Goal: Task Accomplishment & Management: Manage account settings

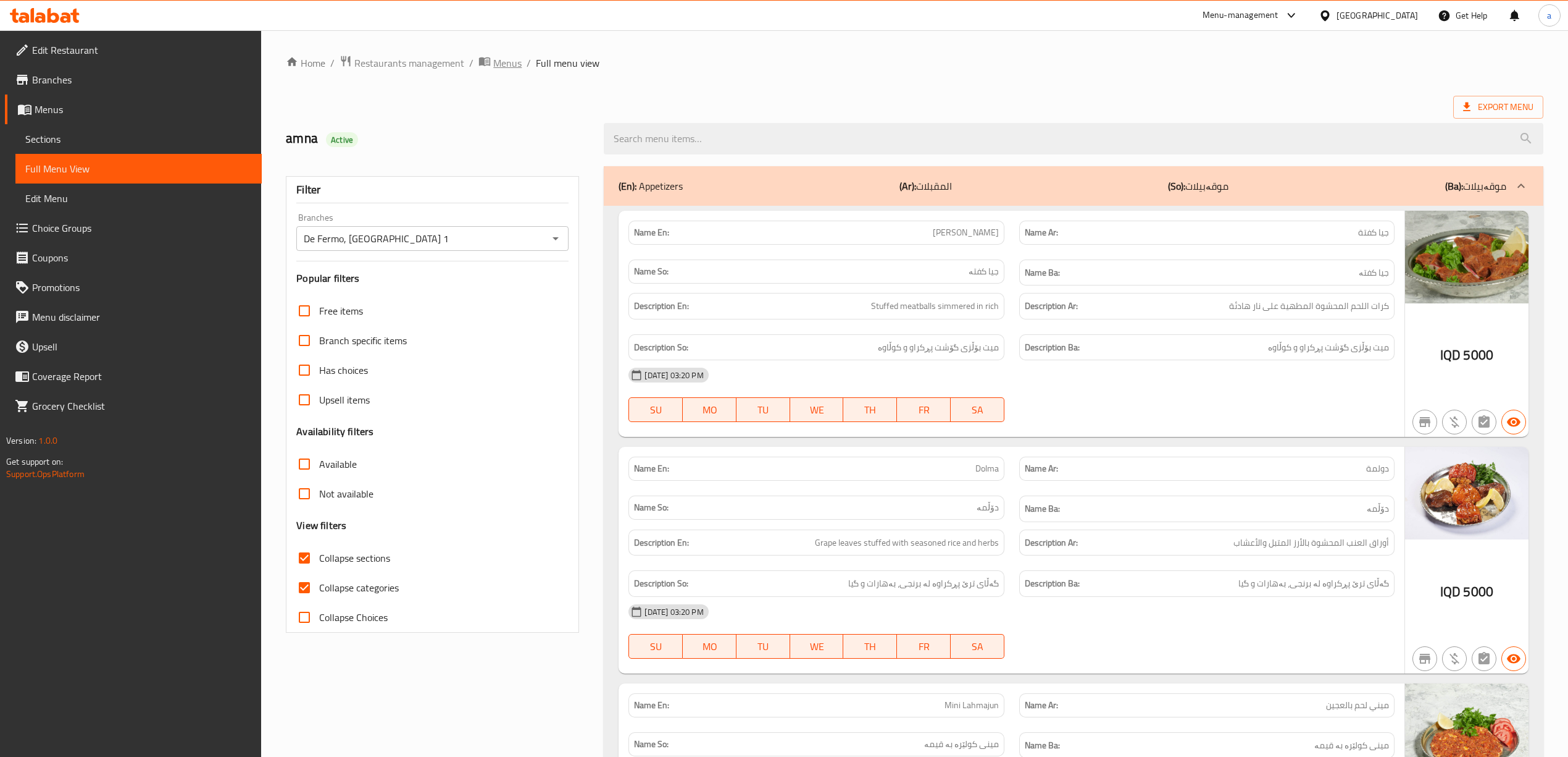
click at [512, 63] on span "Menus" at bounding box center [507, 63] width 28 height 15
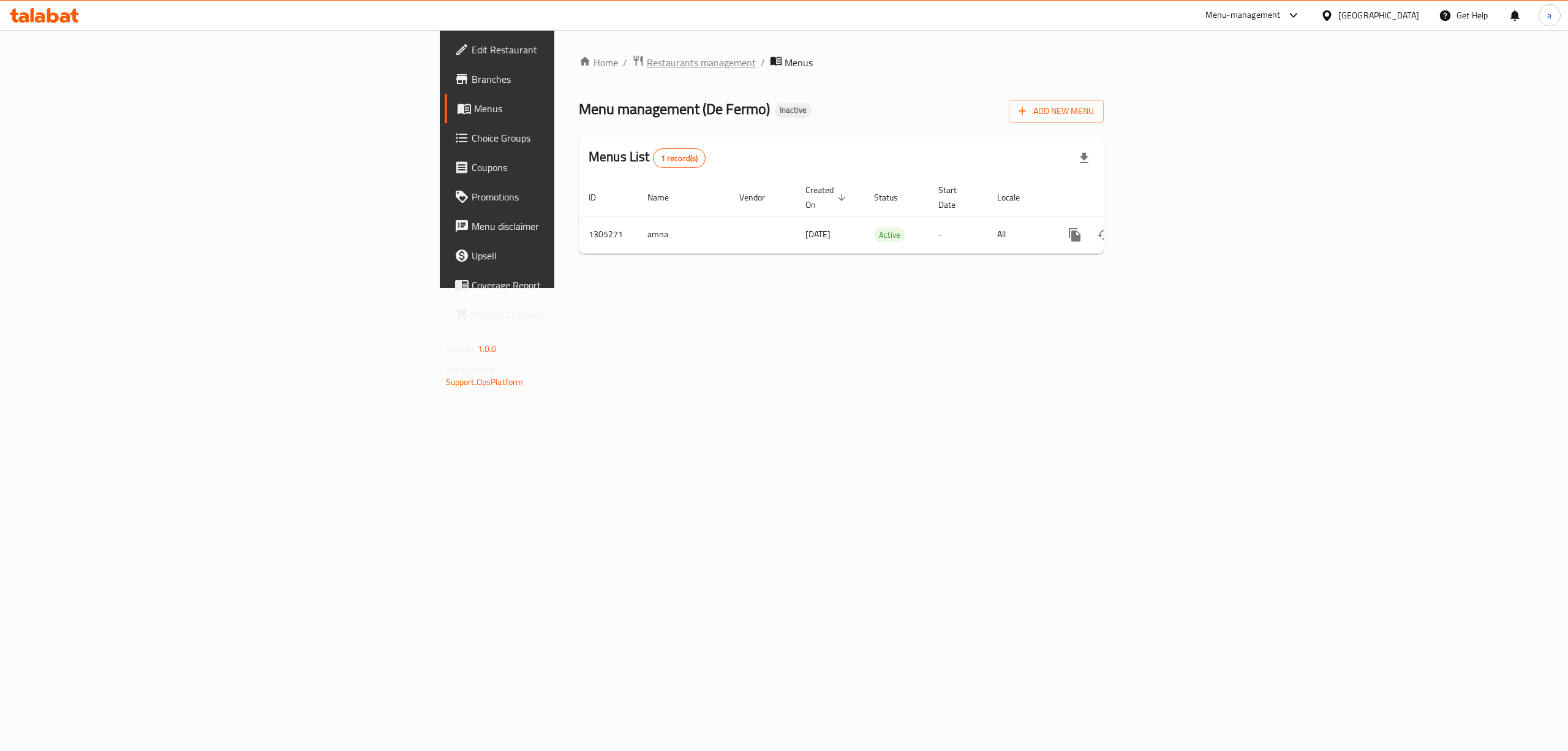
click at [647, 62] on span "Restaurants management" at bounding box center [701, 62] width 109 height 15
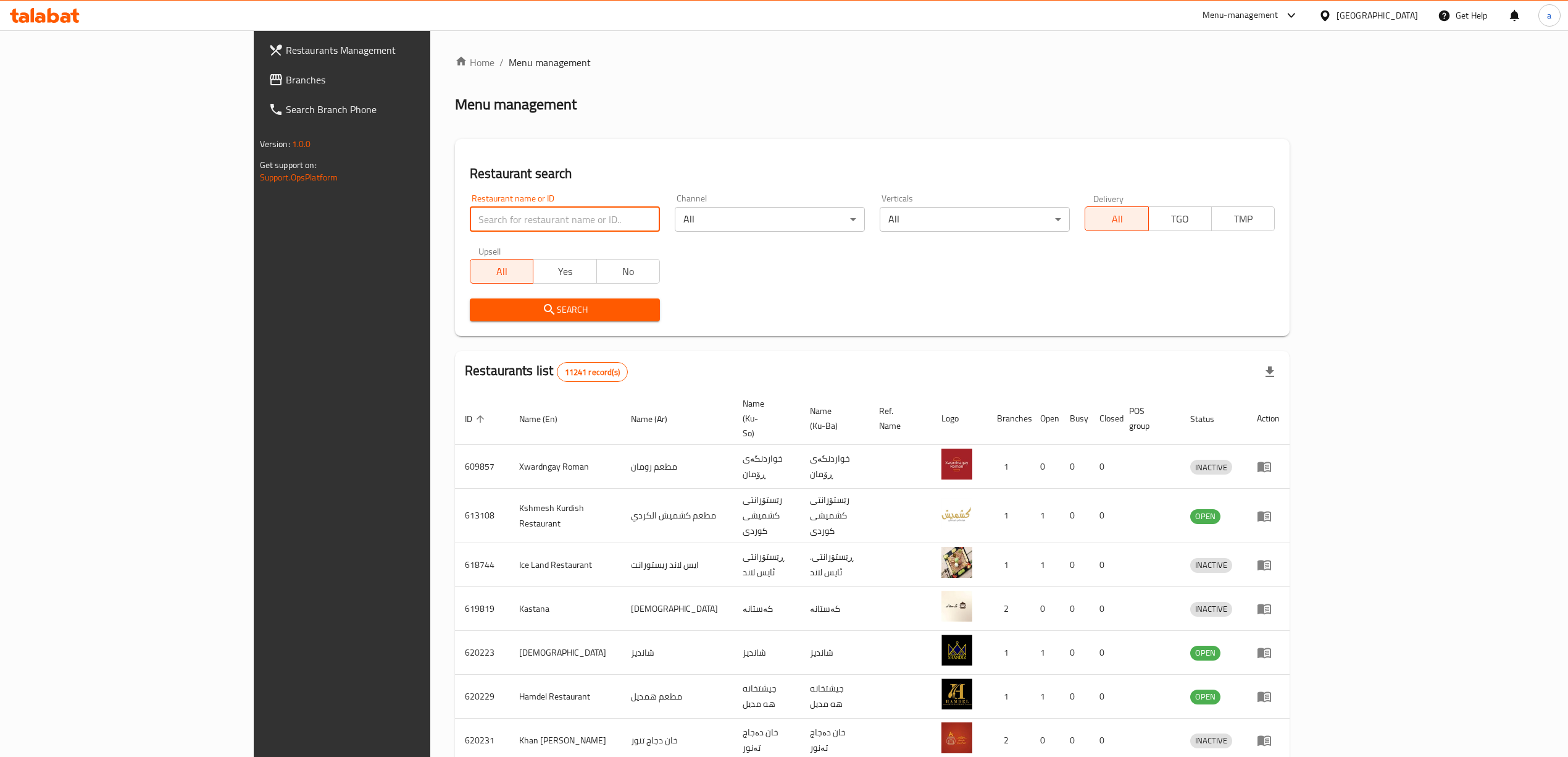
click at [501, 230] on input "search" at bounding box center [564, 220] width 190 height 25
click at [259, 68] on link "Branches" at bounding box center [387, 79] width 257 height 29
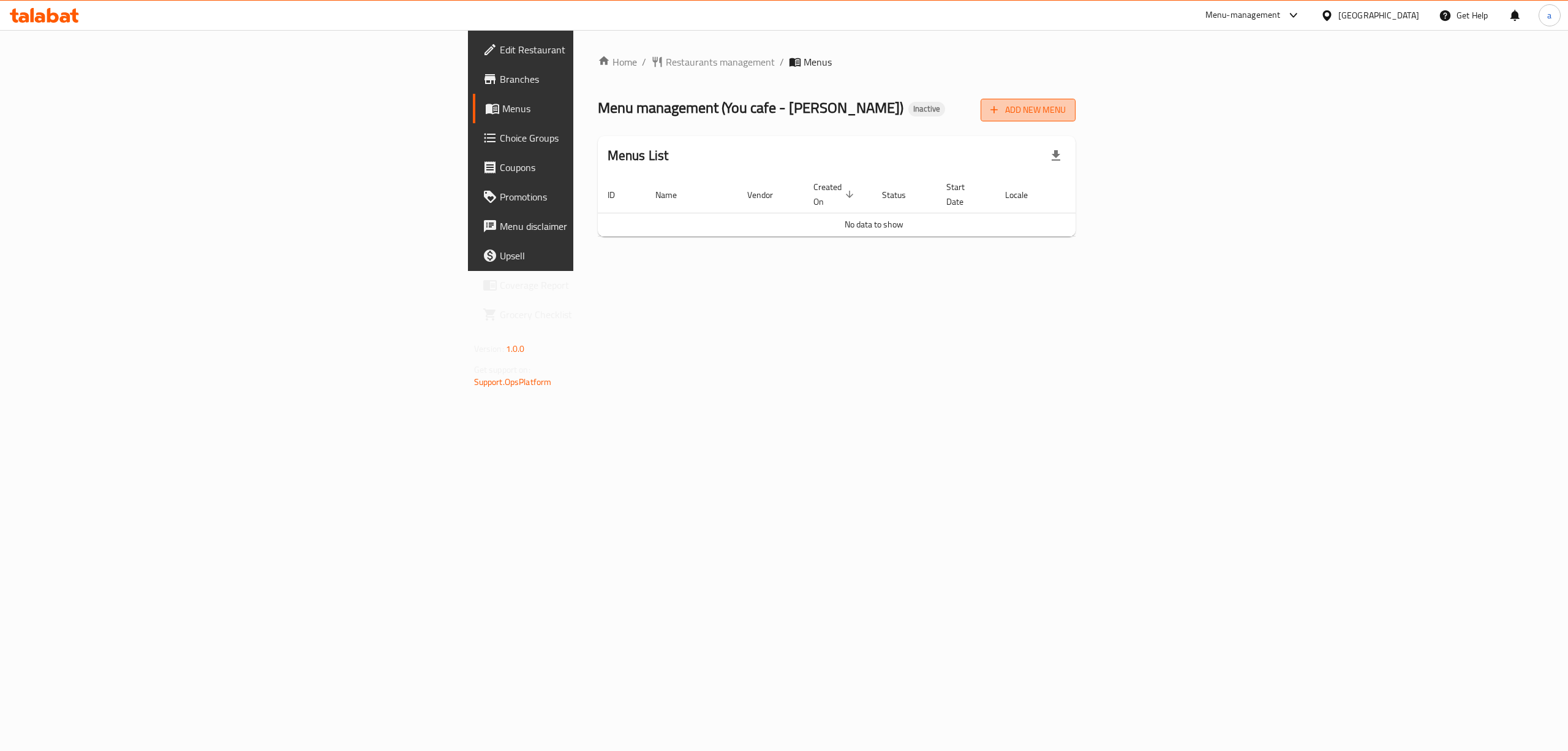
click at [1066, 114] on span "Add New Menu" at bounding box center [1028, 110] width 75 height 16
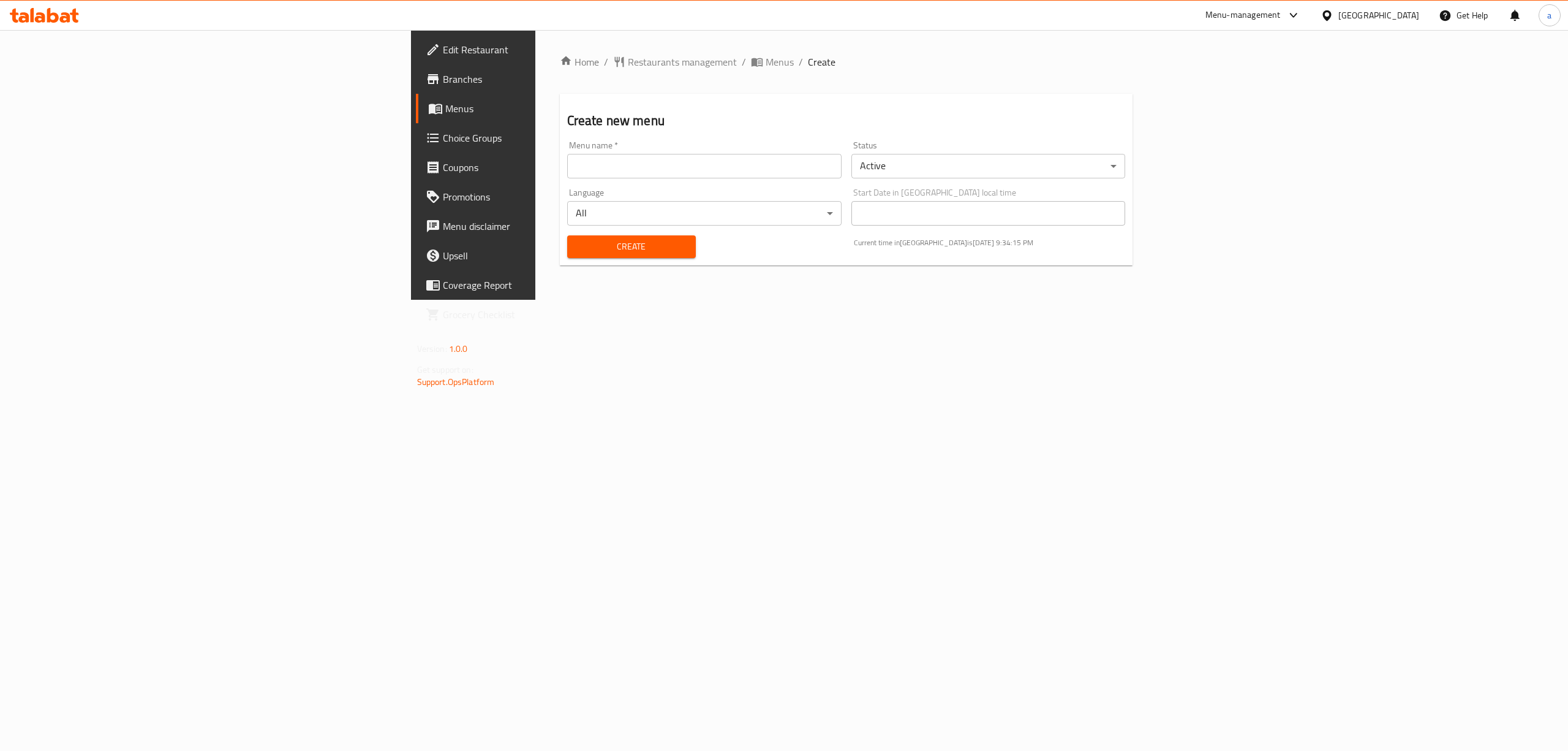
click at [594, 171] on input "text" at bounding box center [704, 166] width 274 height 25
drag, startPoint x: 478, startPoint y: 161, endPoint x: 139, endPoint y: 160, distance: 339.0
click at [411, 160] on div "Edit Restaurant Branches Menus Choice Groups Coupons Promotions Menu disclaimer…" at bounding box center [784, 165] width 747 height 270
type input "menu"
drag, startPoint x: 391, startPoint y: 156, endPoint x: 282, endPoint y: 169, distance: 109.8
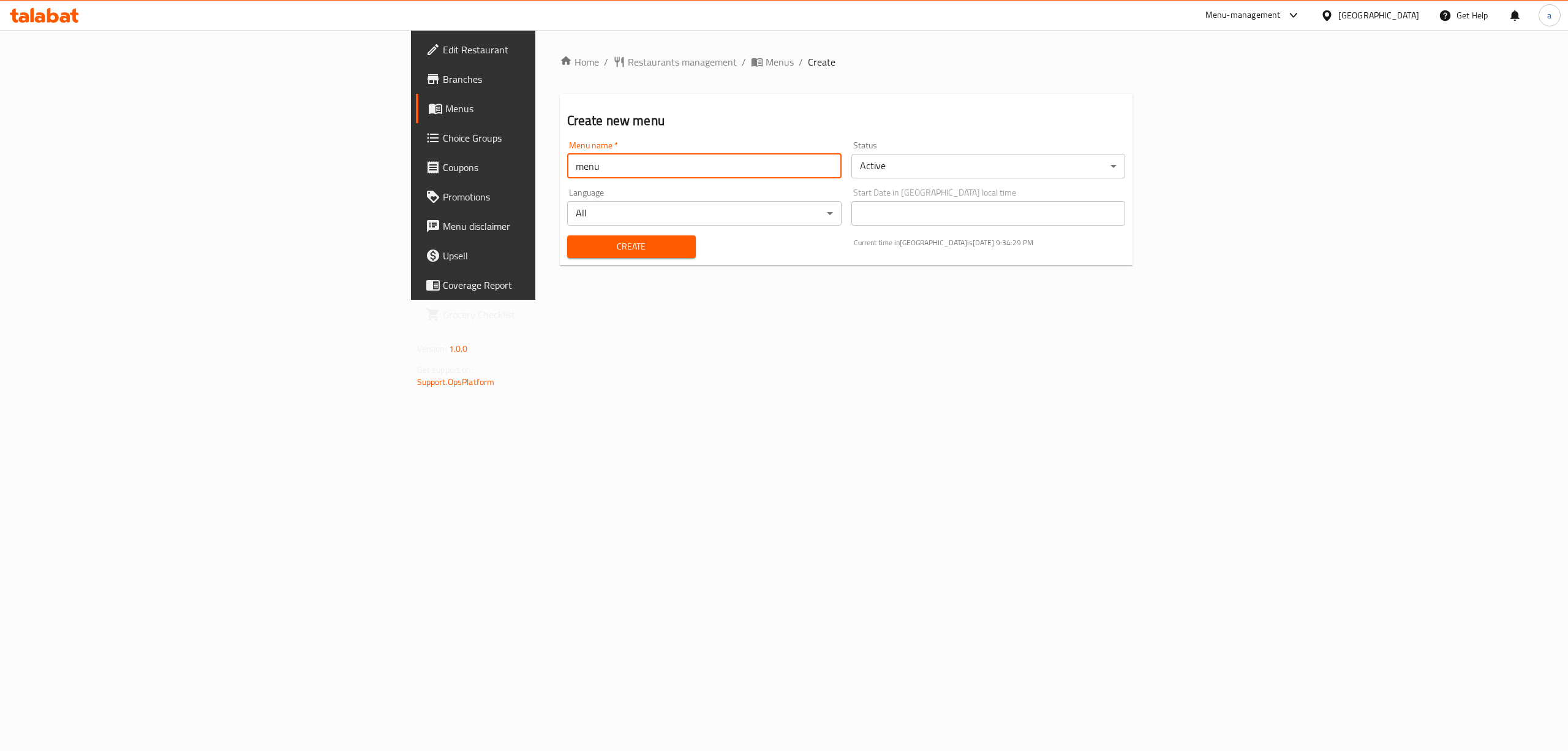
click at [535, 169] on div "Home / Restaurants management / Menus / Create Create new menu Menu name   * me…" at bounding box center [847, 165] width 622 height 270
click at [1158, 124] on div "Home / Restaurants management / Menus / Create Create new menu Menu name   * Me…" at bounding box center [847, 171] width 622 height 283
click at [567, 167] on input "text" at bounding box center [704, 166] width 274 height 25
paste input "menu"
type input "menu"
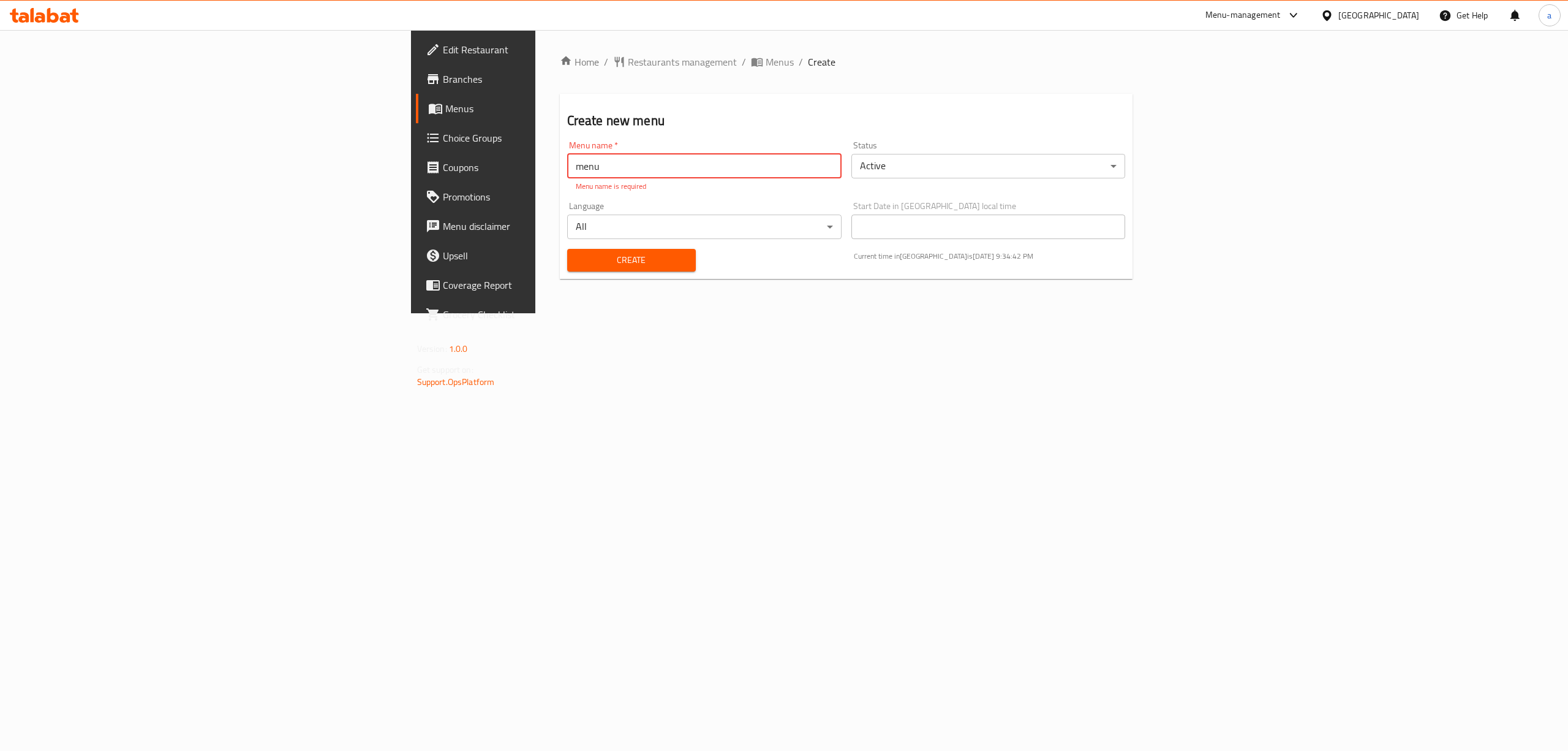
click at [560, 259] on div "Create" at bounding box center [631, 260] width 143 height 38
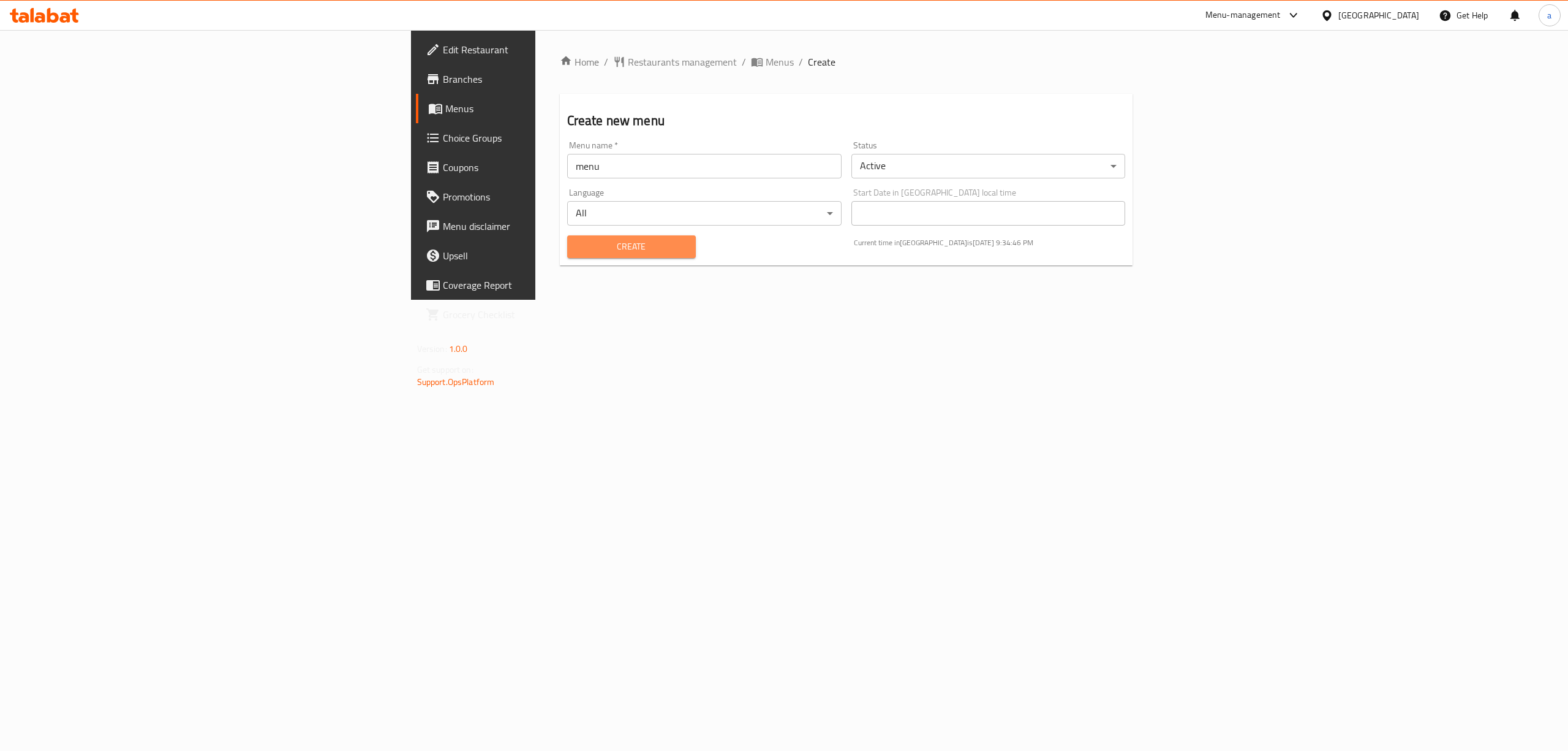
click at [577, 248] on span "Create" at bounding box center [631, 247] width 109 height 16
click at [766, 57] on span "Menus" at bounding box center [779, 62] width 28 height 15
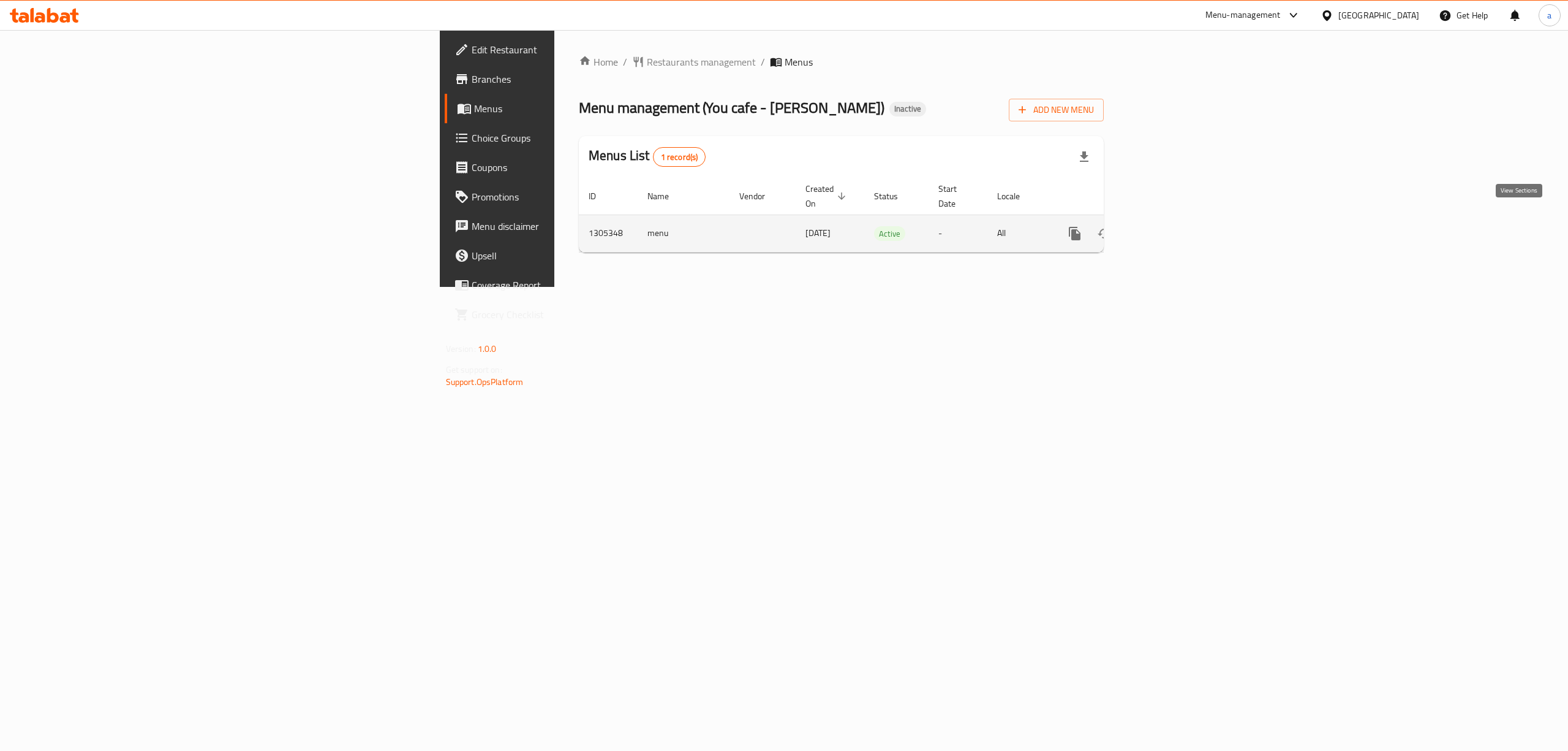
click at [1171, 226] on icon "enhanced table" at bounding box center [1163, 233] width 15 height 15
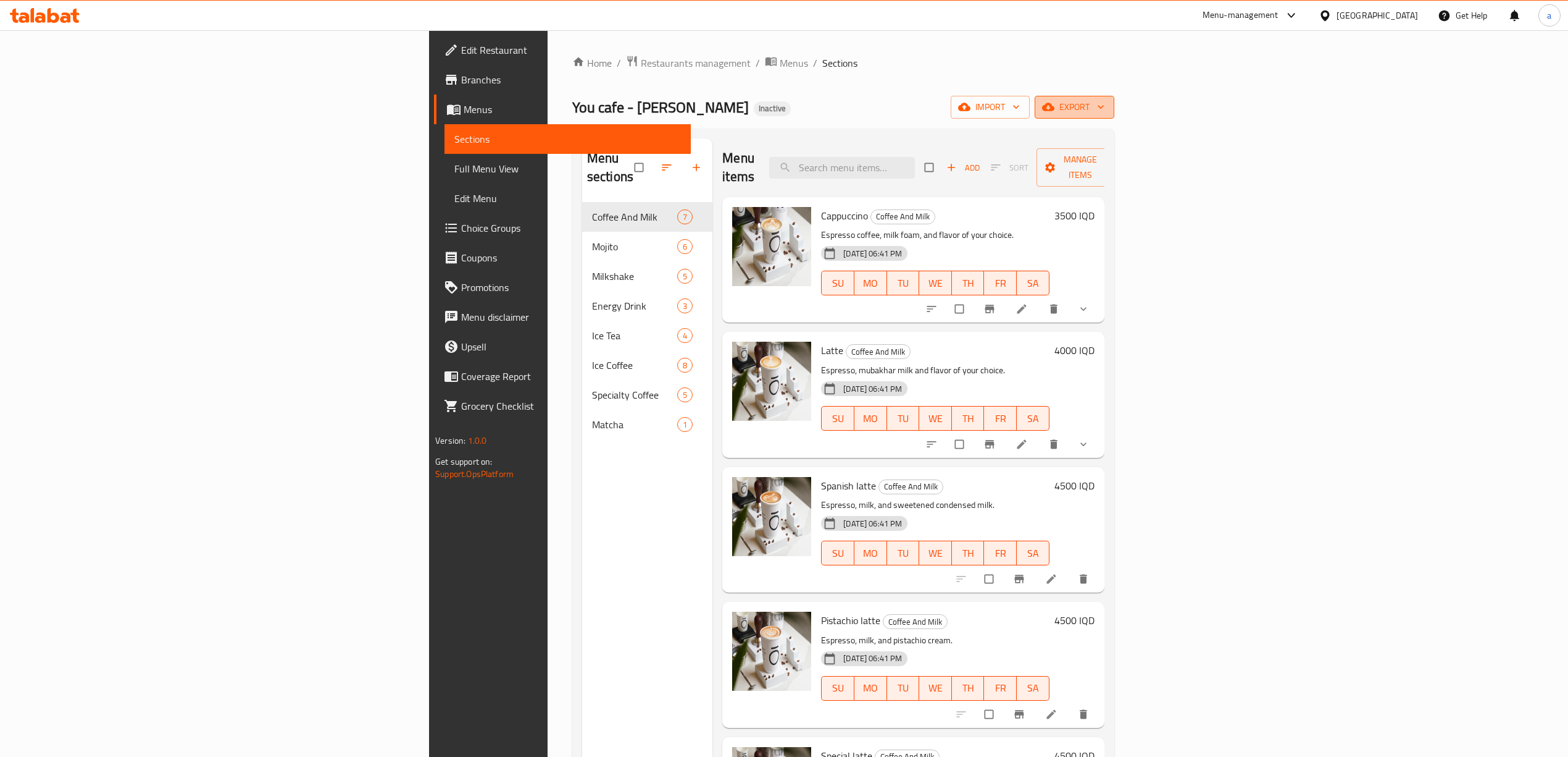
click at [1105, 112] on span "export" at bounding box center [1075, 107] width 60 height 16
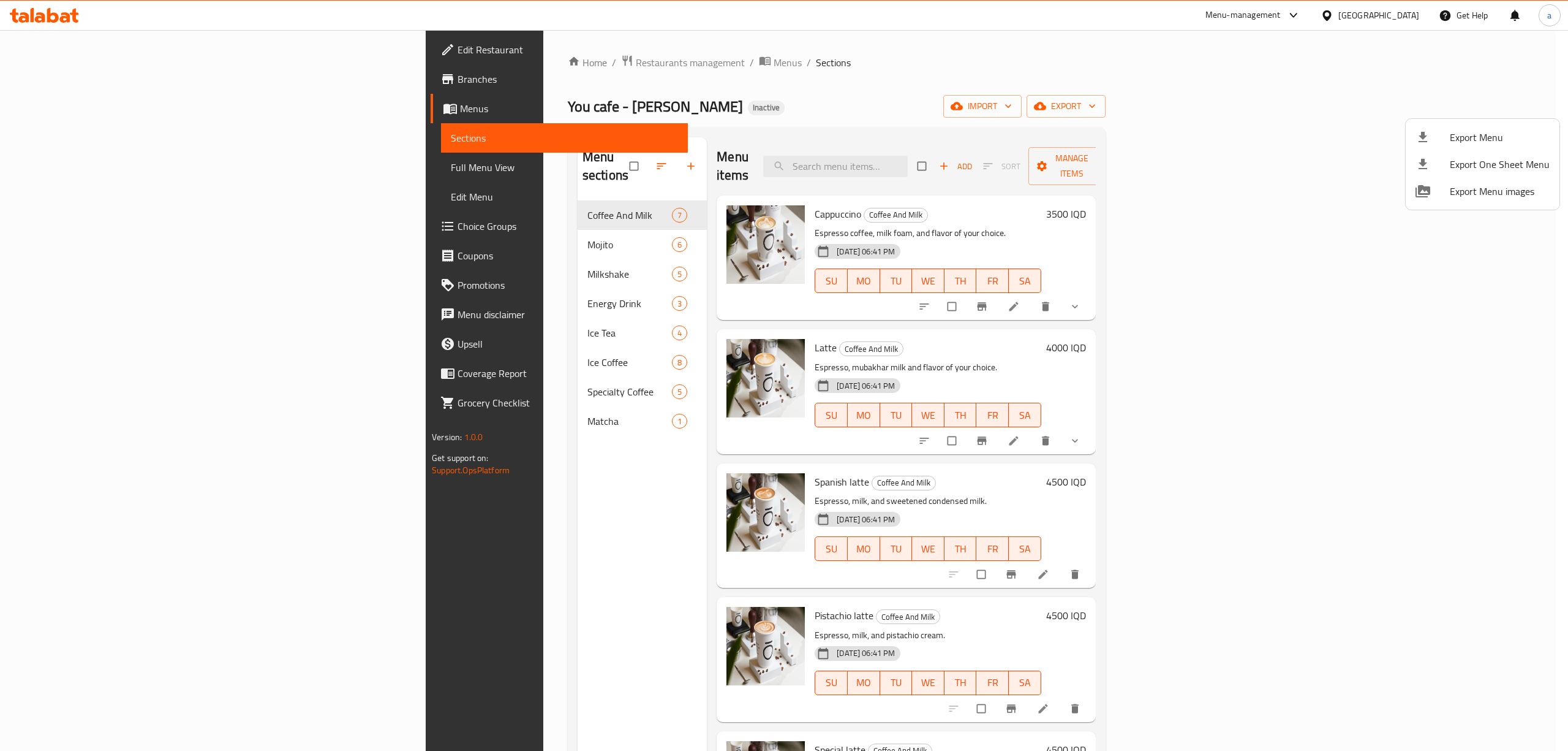
click at [1427, 108] on div at bounding box center [784, 376] width 1568 height 751
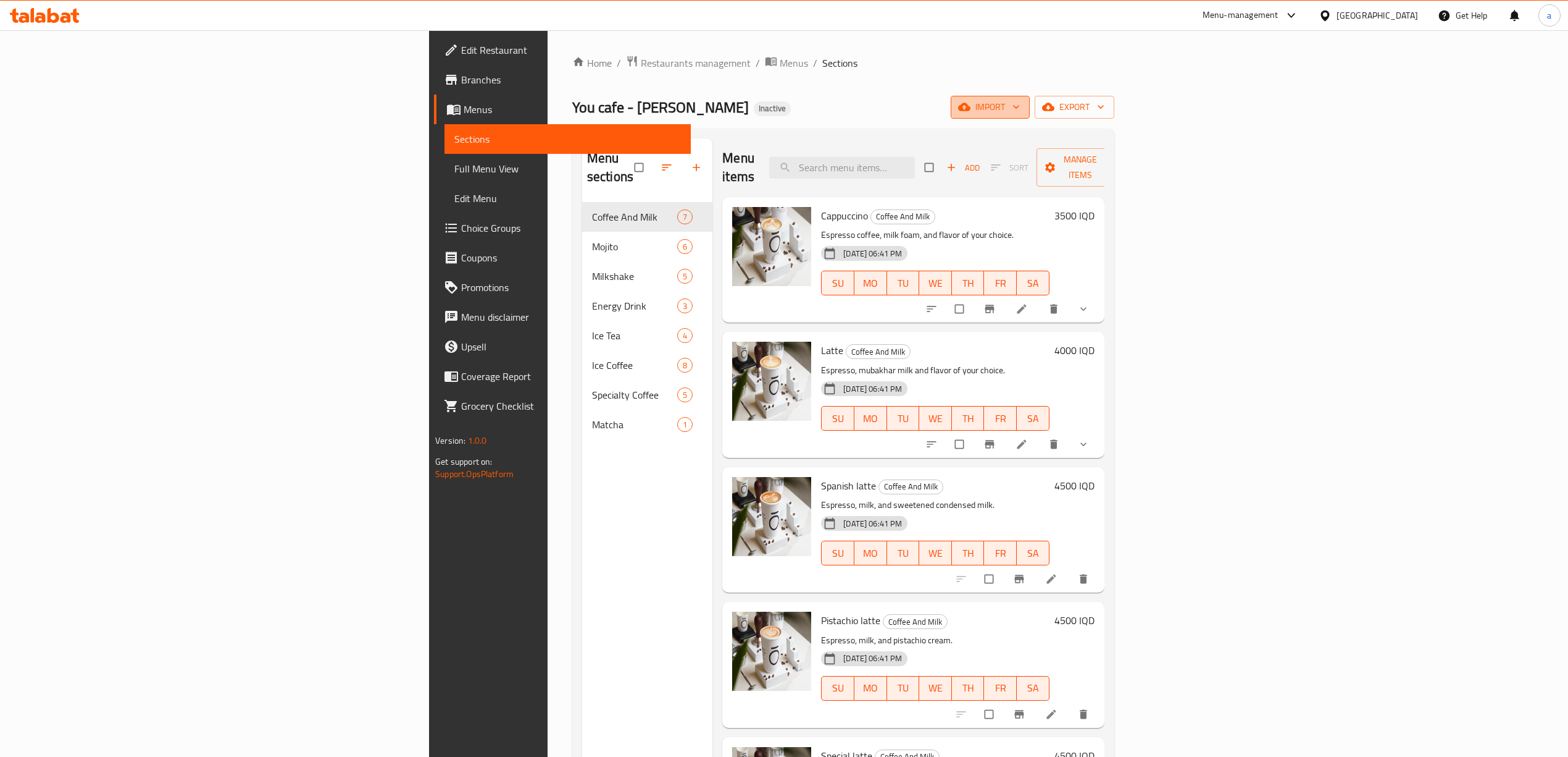
click at [1022, 109] on icon "button" at bounding box center [1016, 107] width 12 height 12
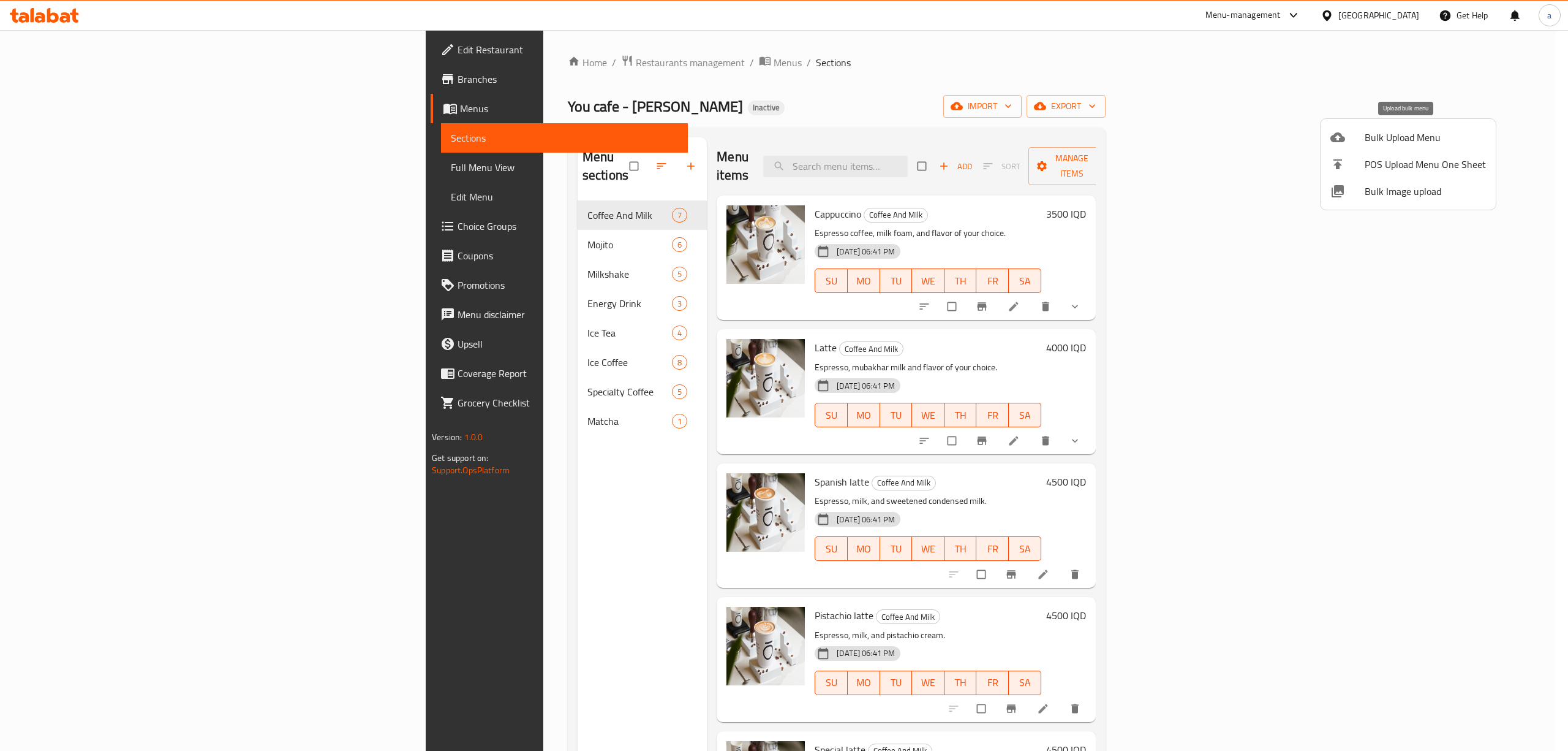
click at [1416, 133] on span "Bulk Upload Menu" at bounding box center [1425, 137] width 121 height 15
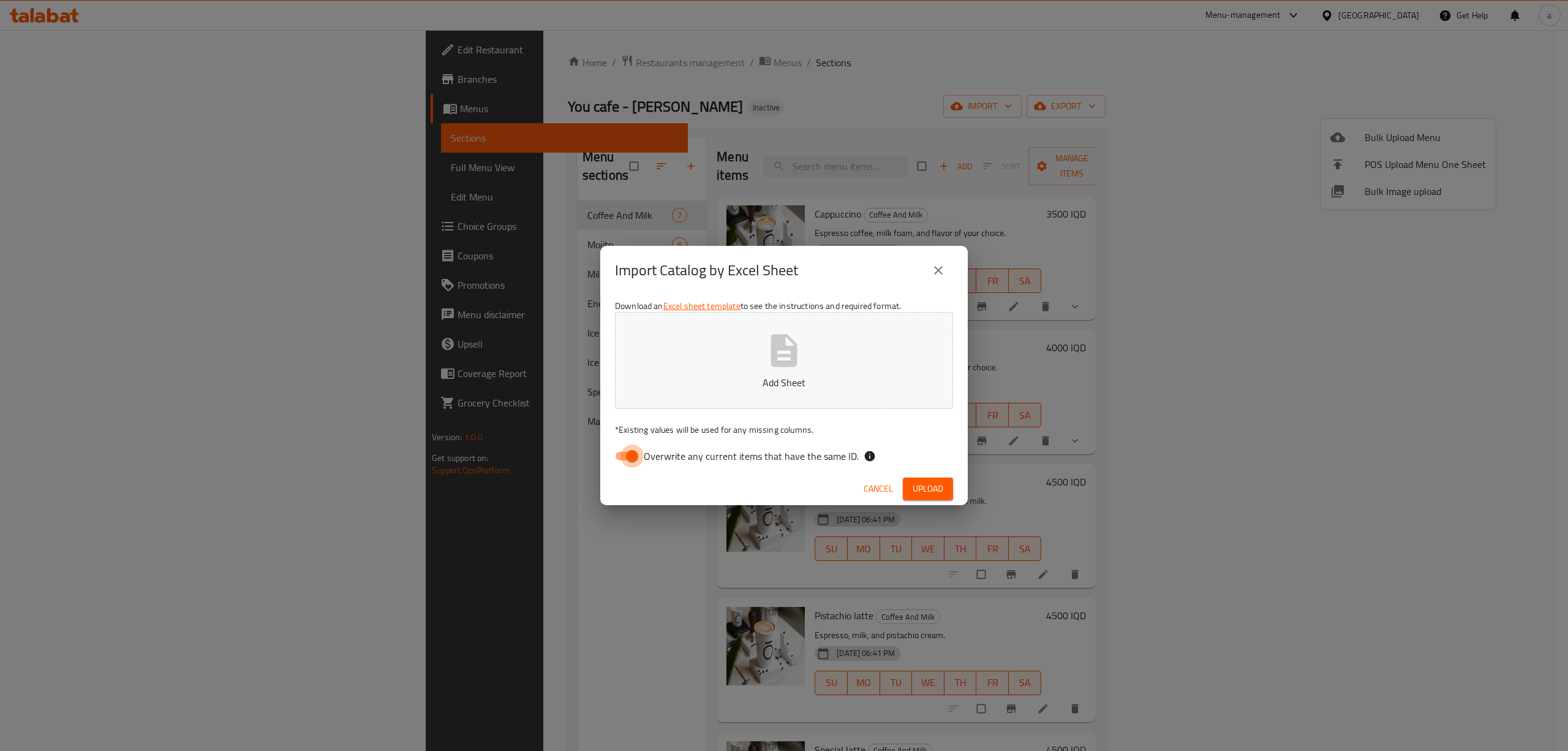
click at [629, 453] on input "Overwrite any current items that have the same ID." at bounding box center [632, 456] width 70 height 23
checkbox input "false"
click at [723, 403] on button "Add Sheet" at bounding box center [784, 360] width 338 height 97
click at [936, 488] on span "Upload" at bounding box center [928, 489] width 30 height 16
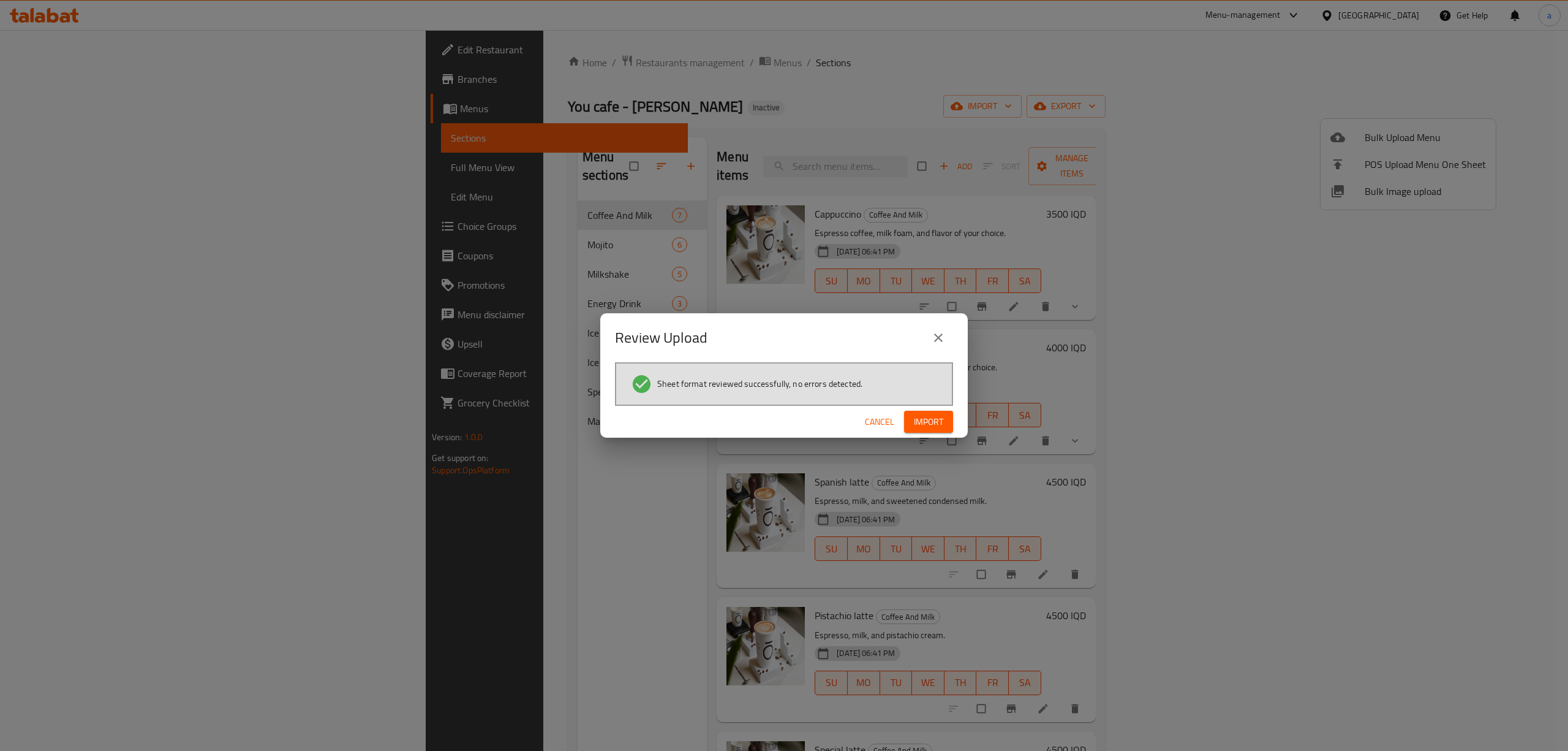
click at [928, 416] on span "Import" at bounding box center [928, 422] width 29 height 16
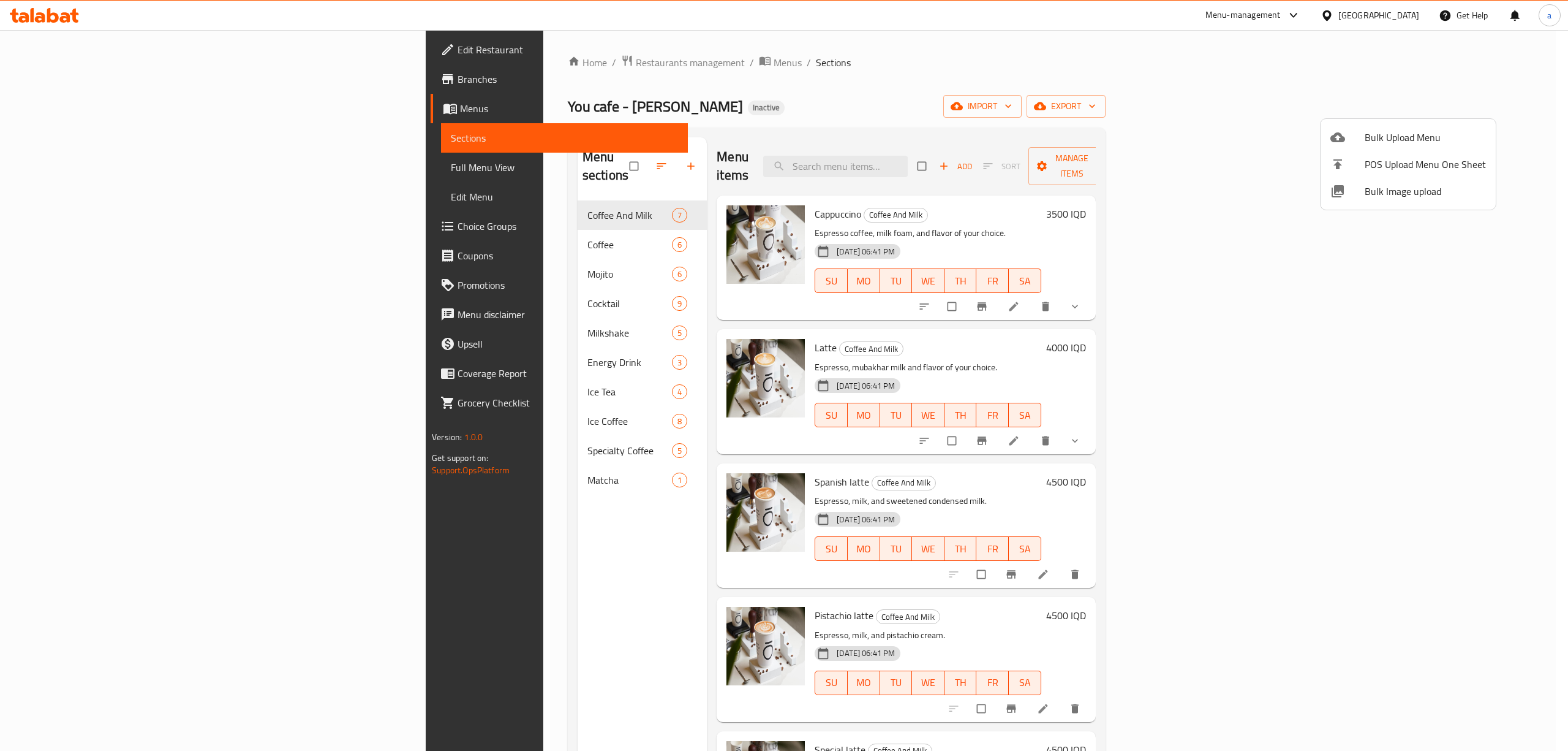
click at [370, 292] on div at bounding box center [784, 376] width 1568 height 751
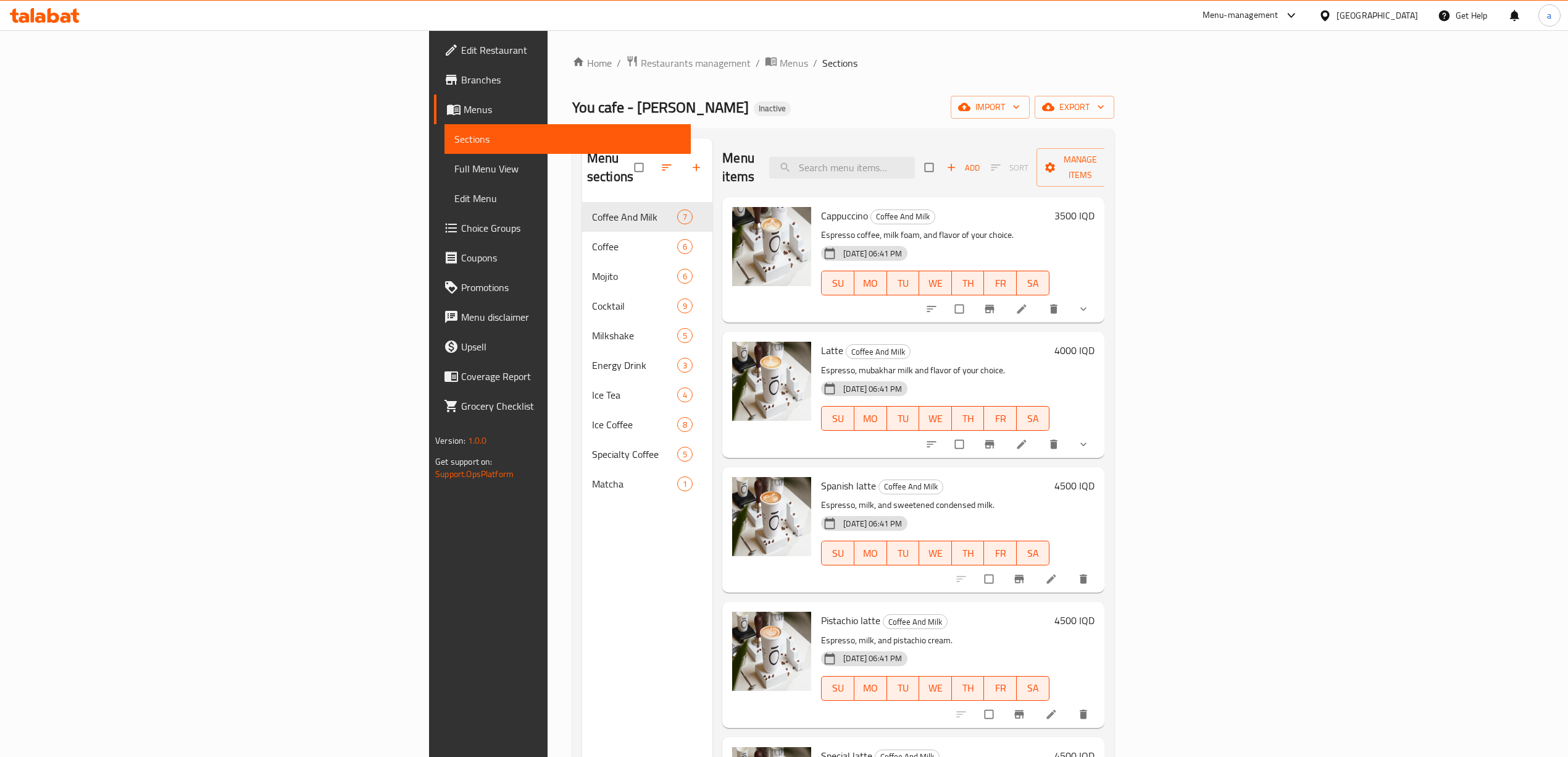
click at [582, 291] on div "Cocktail 9" at bounding box center [647, 305] width 131 height 29
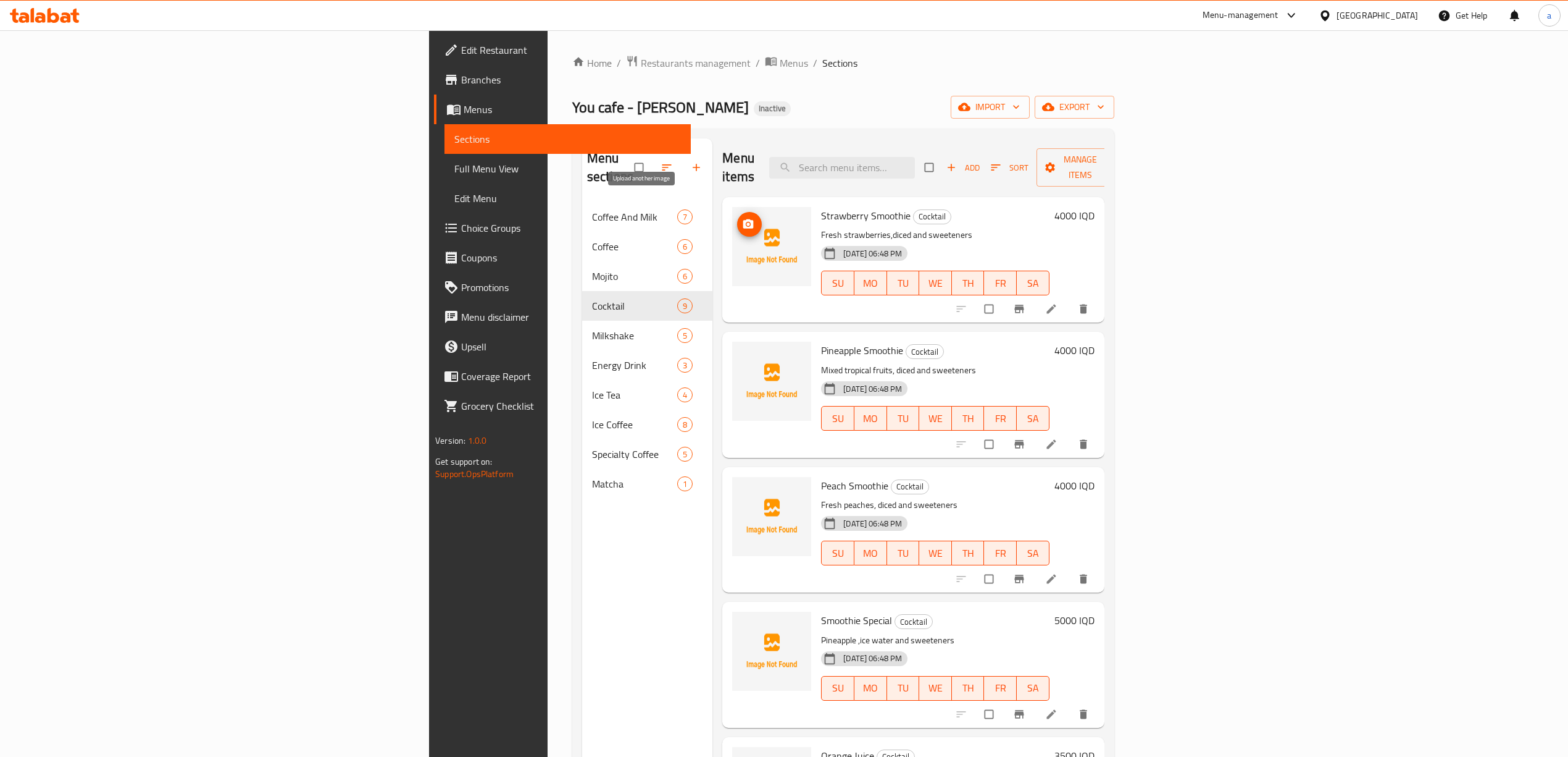
click at [743, 219] on icon "upload picture" at bounding box center [749, 224] width 10 height 9
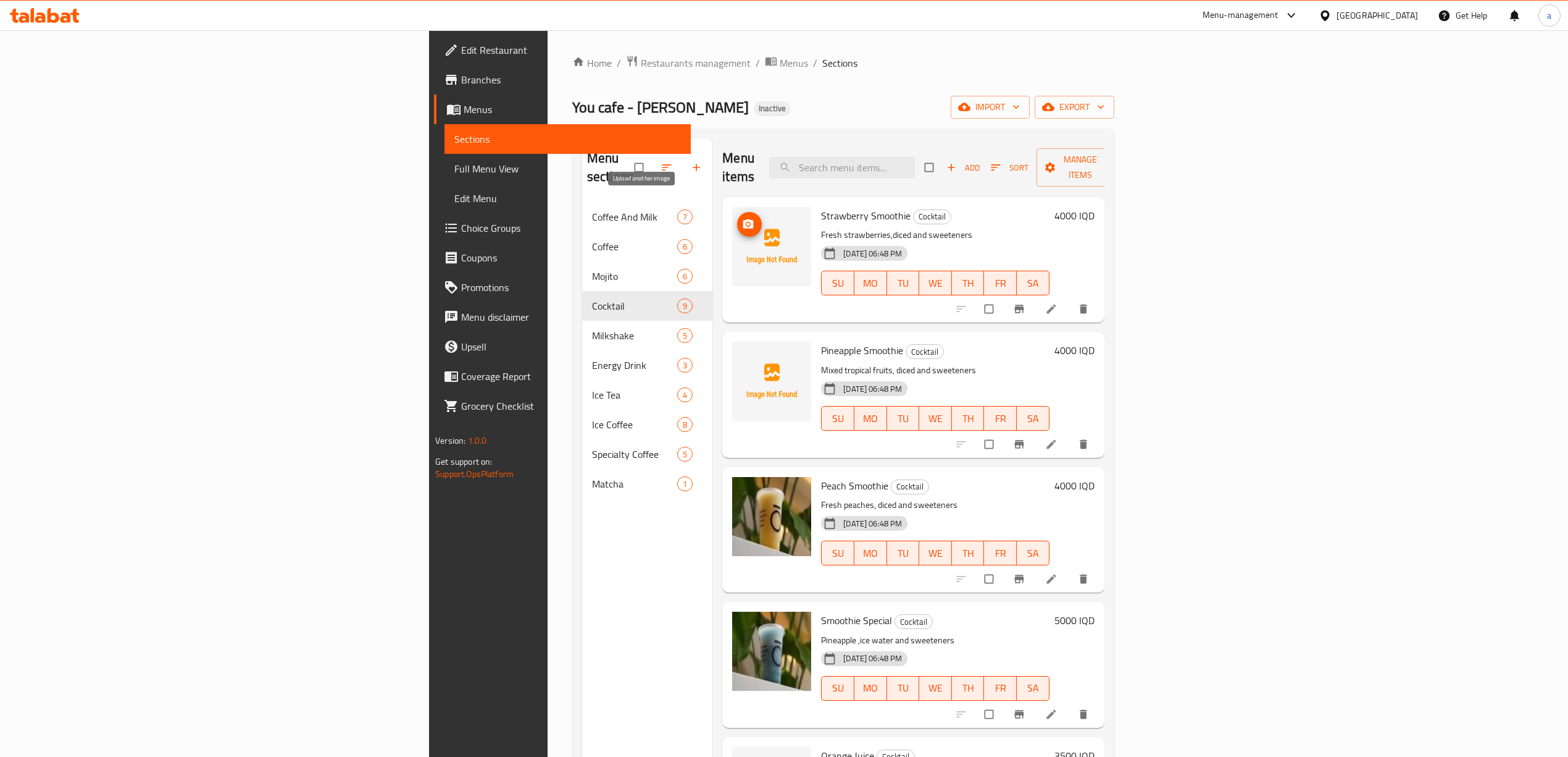
click at [743, 219] on icon "upload picture" at bounding box center [749, 224] width 10 height 9
click at [1058, 438] on icon at bounding box center [1051, 444] width 12 height 12
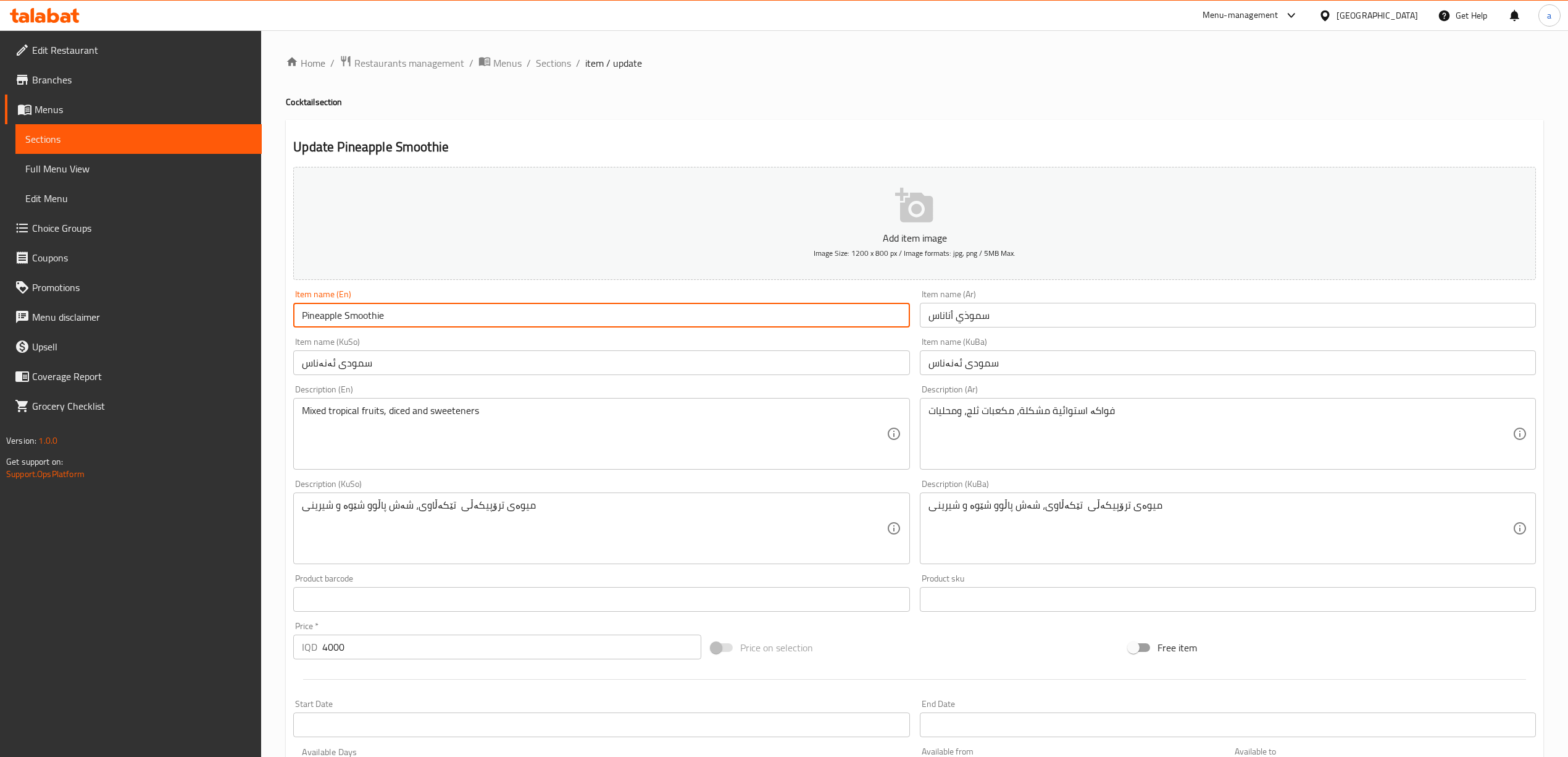
drag, startPoint x: 454, startPoint y: 320, endPoint x: 97, endPoint y: 312, distance: 357.1
click at [97, 312] on div "Edit Restaurant Branches Menus Sections Full Menu View Edit Menu Choice Groups …" at bounding box center [784, 522] width 1568 height 984
paste input "Tropical s"
type input "Tropical smoothie"
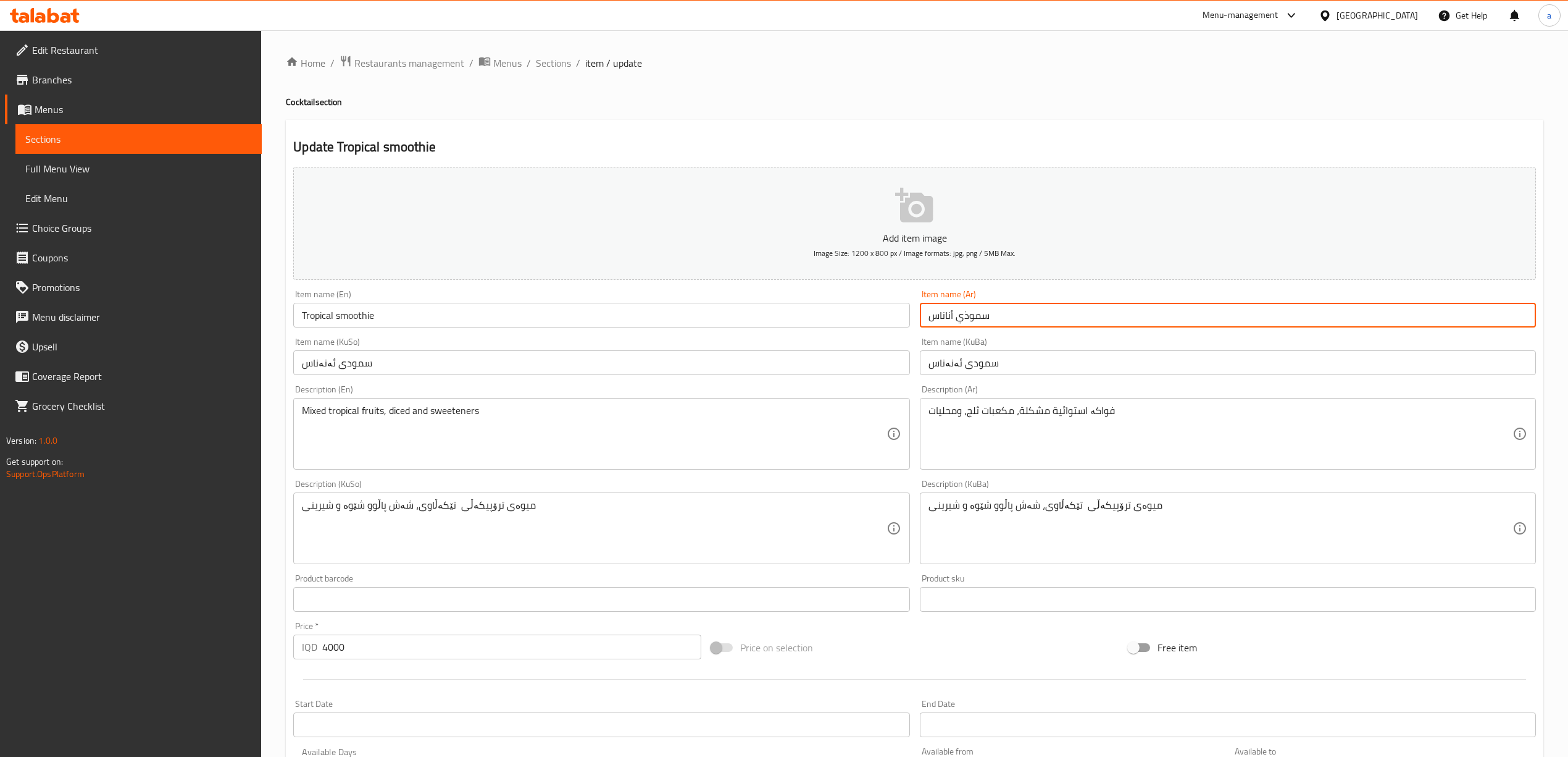
drag, startPoint x: 1043, startPoint y: 321, endPoint x: 880, endPoint y: 331, distance: 163.3
click at [880, 331] on div "Add item image Image Size: 1200 x 800 px / Image formats: jpg, png / 5MB Max. I…" at bounding box center [914, 499] width 1252 height 675
paste input "ستوائي"
type input "سموذي استوائي"
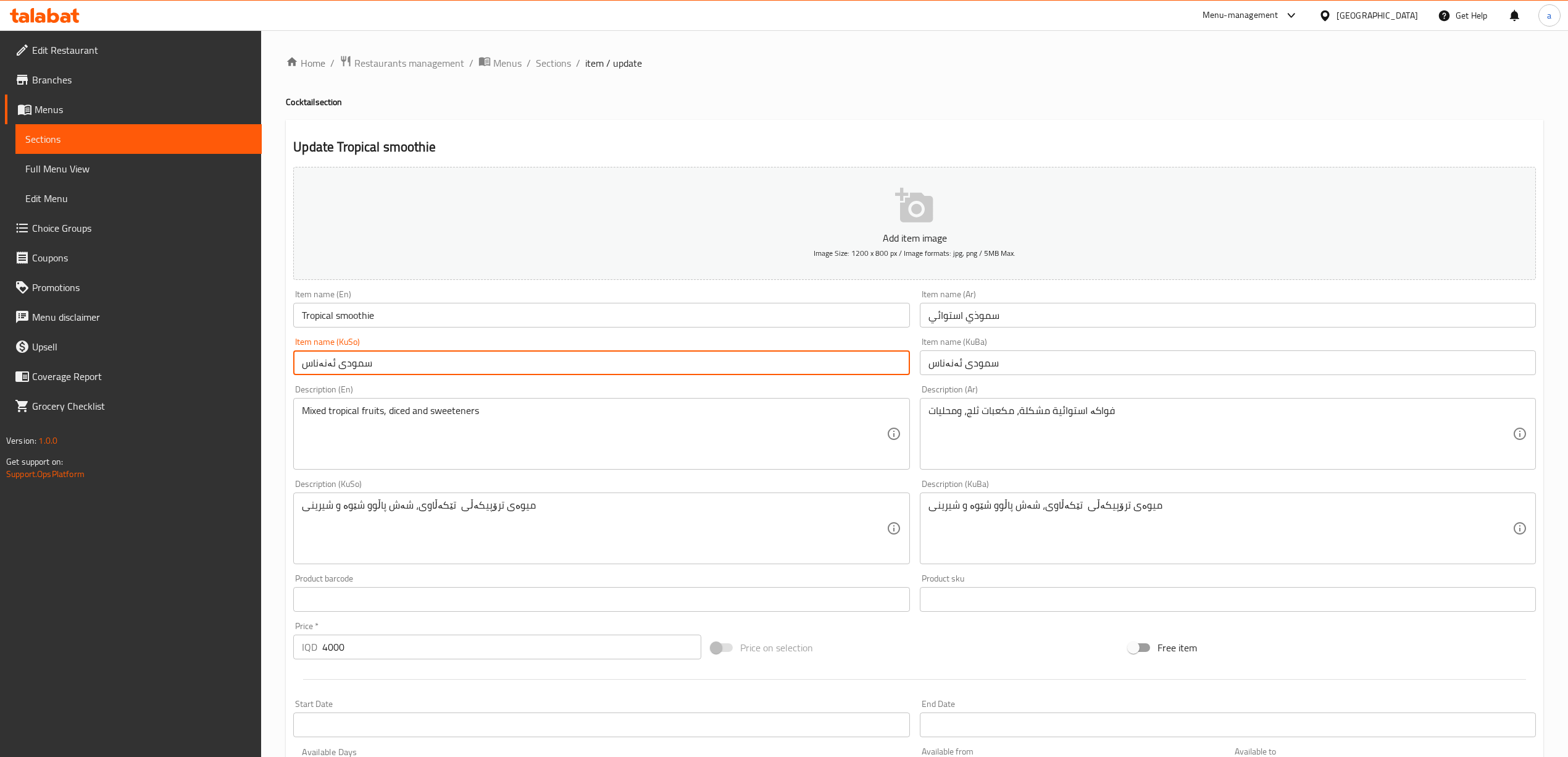
drag, startPoint x: 536, startPoint y: 373, endPoint x: 55, endPoint y: 393, distance: 481.4
click at [55, 393] on div "Edit Restaurant Branches Menus Sections Full Menu View Edit Menu Choice Groups …" at bounding box center [784, 522] width 1568 height 984
paste input "ۆدی ترۆپیکەڵ"
type input "سمۆدی ترۆپیکەڵ"
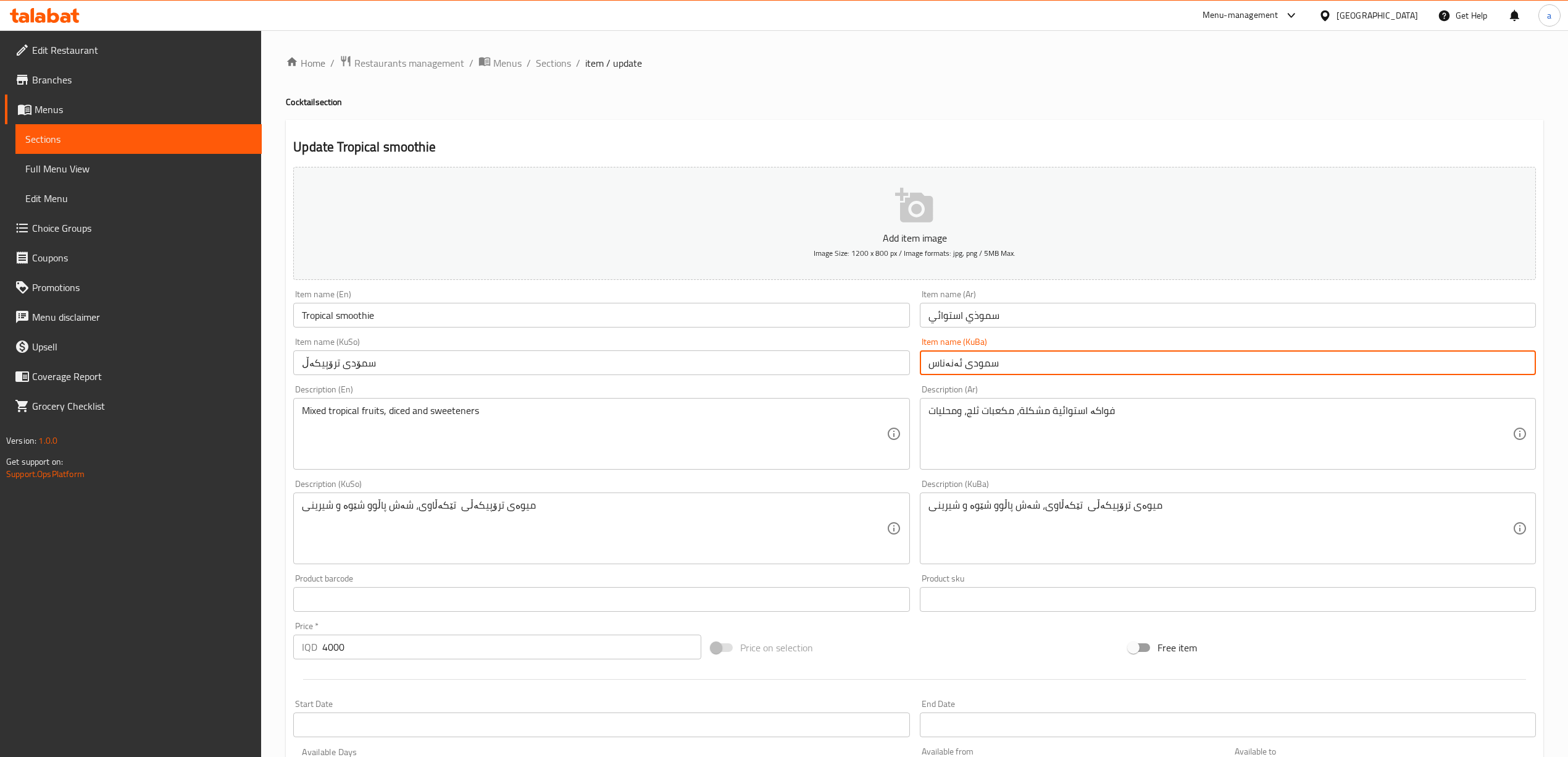
drag, startPoint x: 1060, startPoint y: 361, endPoint x: 723, endPoint y: 376, distance: 337.3
click at [723, 376] on div "Add item image Image Size: 1200 x 800 px / Image formats: jpg, png / 5MB Max. I…" at bounding box center [914, 499] width 1252 height 675
paste input "ۆدی ترۆپیکەڵ"
type input "سمۆدی ترۆپیکەڵ"
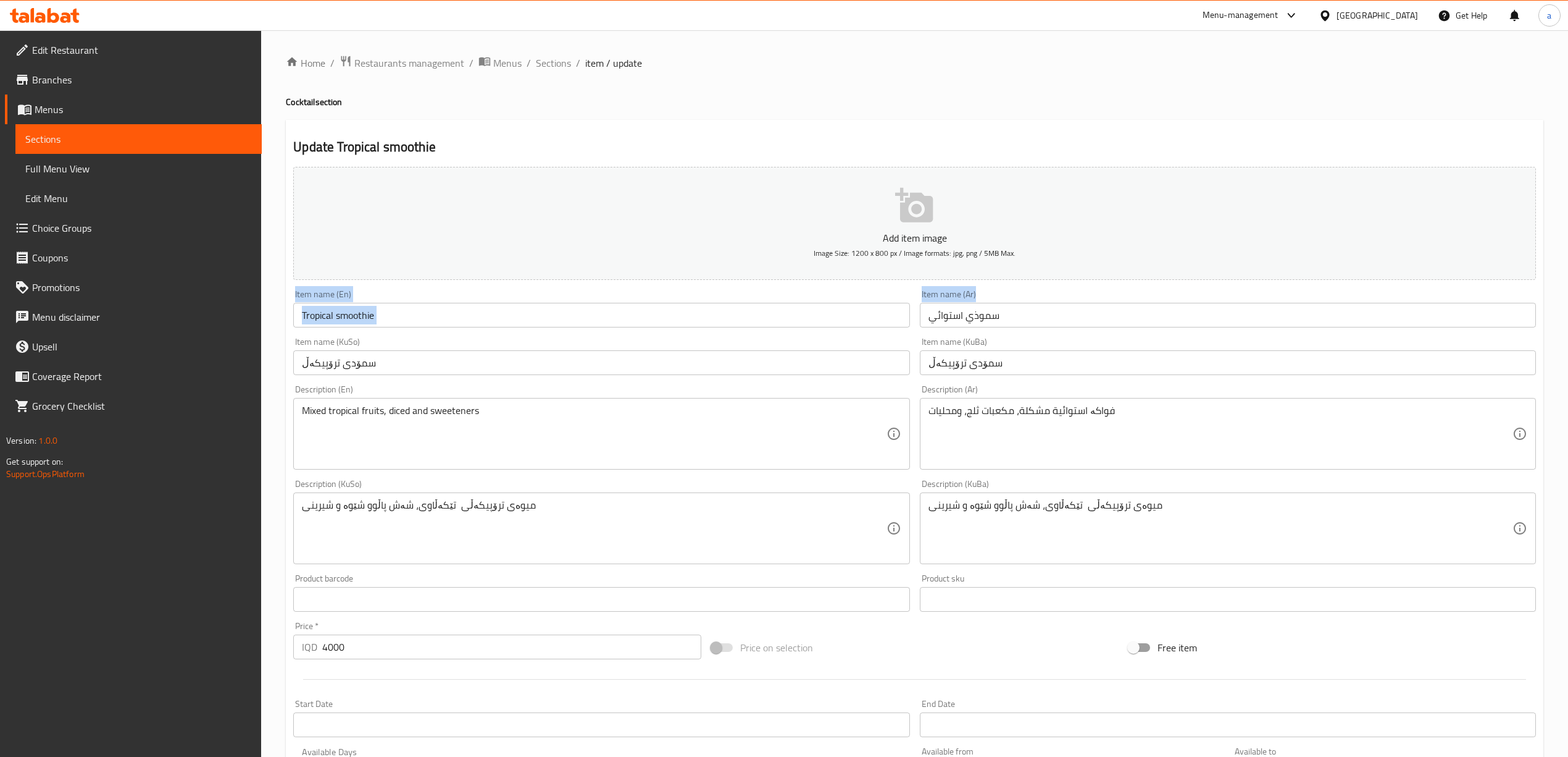
drag, startPoint x: 1560, startPoint y: 191, endPoint x: 1579, endPoint y: 287, distance: 97.9
click at [1568, 287] on html "​ Menu-management [GEOGRAPHIC_DATA] Get Help a Edit Restaurant Branches Menus S…" at bounding box center [784, 378] width 1568 height 757
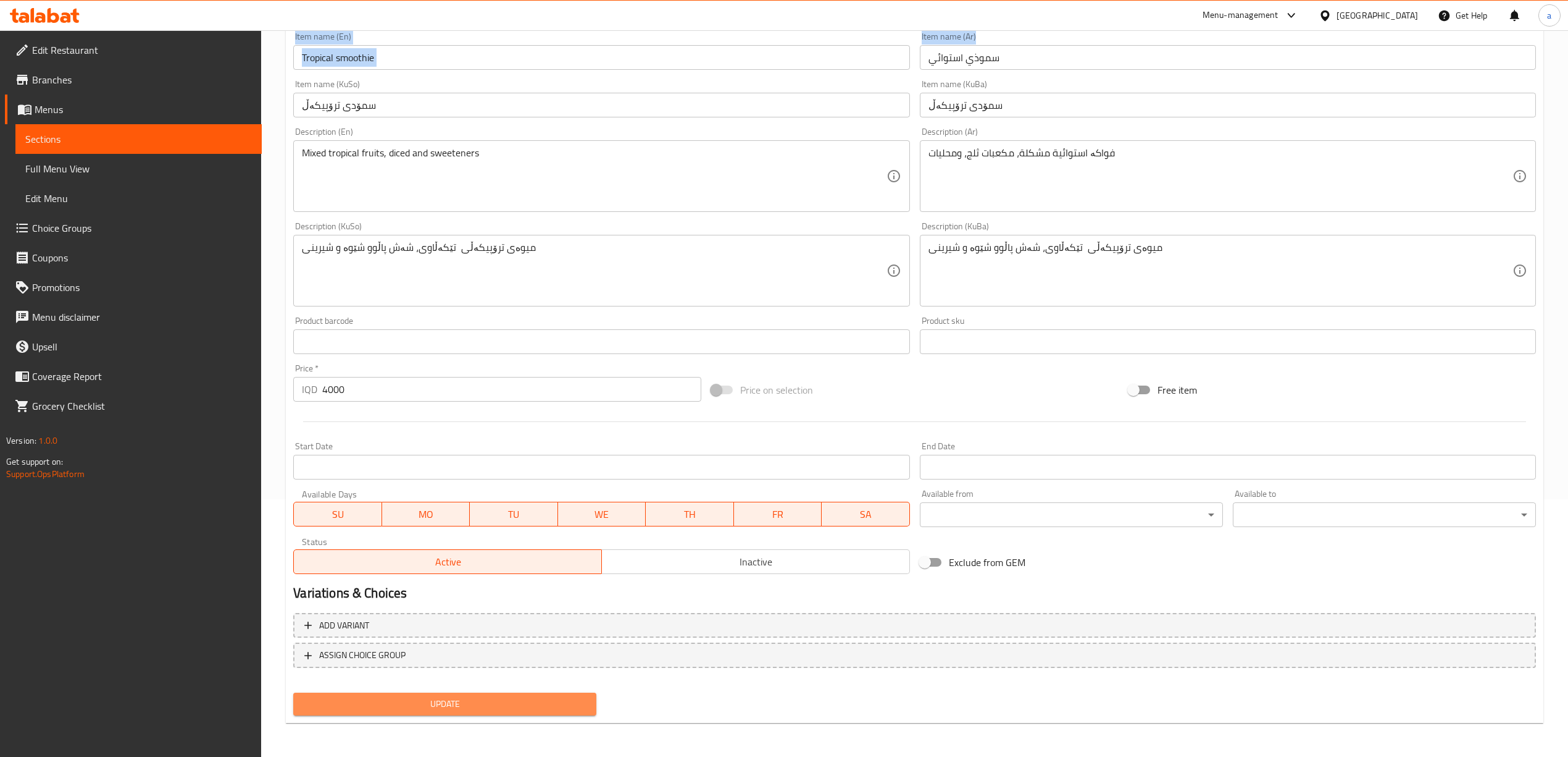
click at [497, 709] on span "Update" at bounding box center [445, 704] width 284 height 16
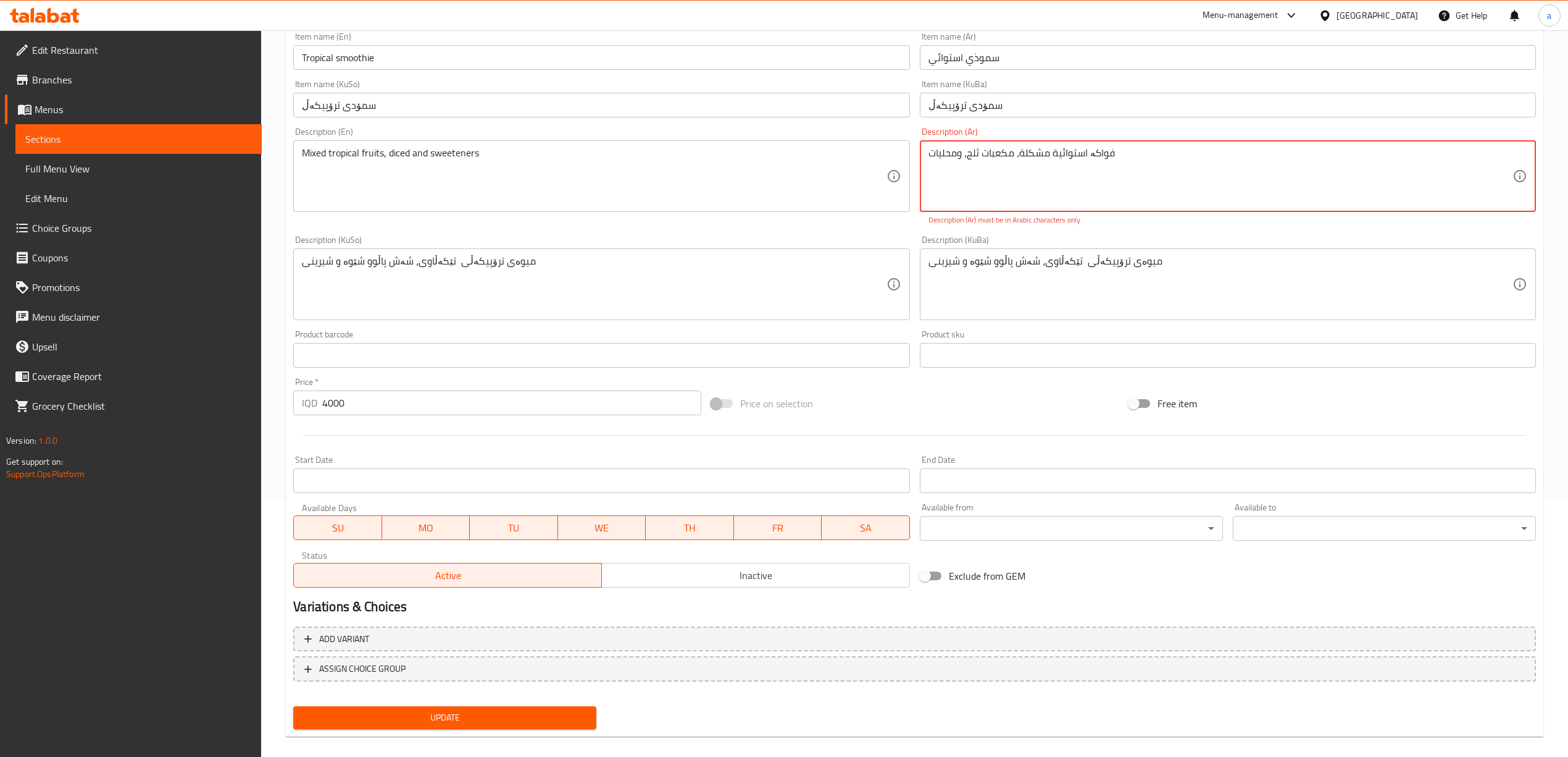
click at [1090, 163] on textarea "فواكە استوائیة مشكلة، مكعبات ثلج، ومحلیات" at bounding box center [1220, 177] width 584 height 59
drag, startPoint x: 1158, startPoint y: 158, endPoint x: 888, endPoint y: 139, distance: 270.7
click at [888, 139] on div "Add item image Image Size: 1200 x 800 px / Image formats: jpg, png / 5MB Max. I…" at bounding box center [914, 248] width 1252 height 688
paste textarea "ة"
type textarea "فواكة استوائیة مشكلة، مكعبات ثلج، ومحلیات"
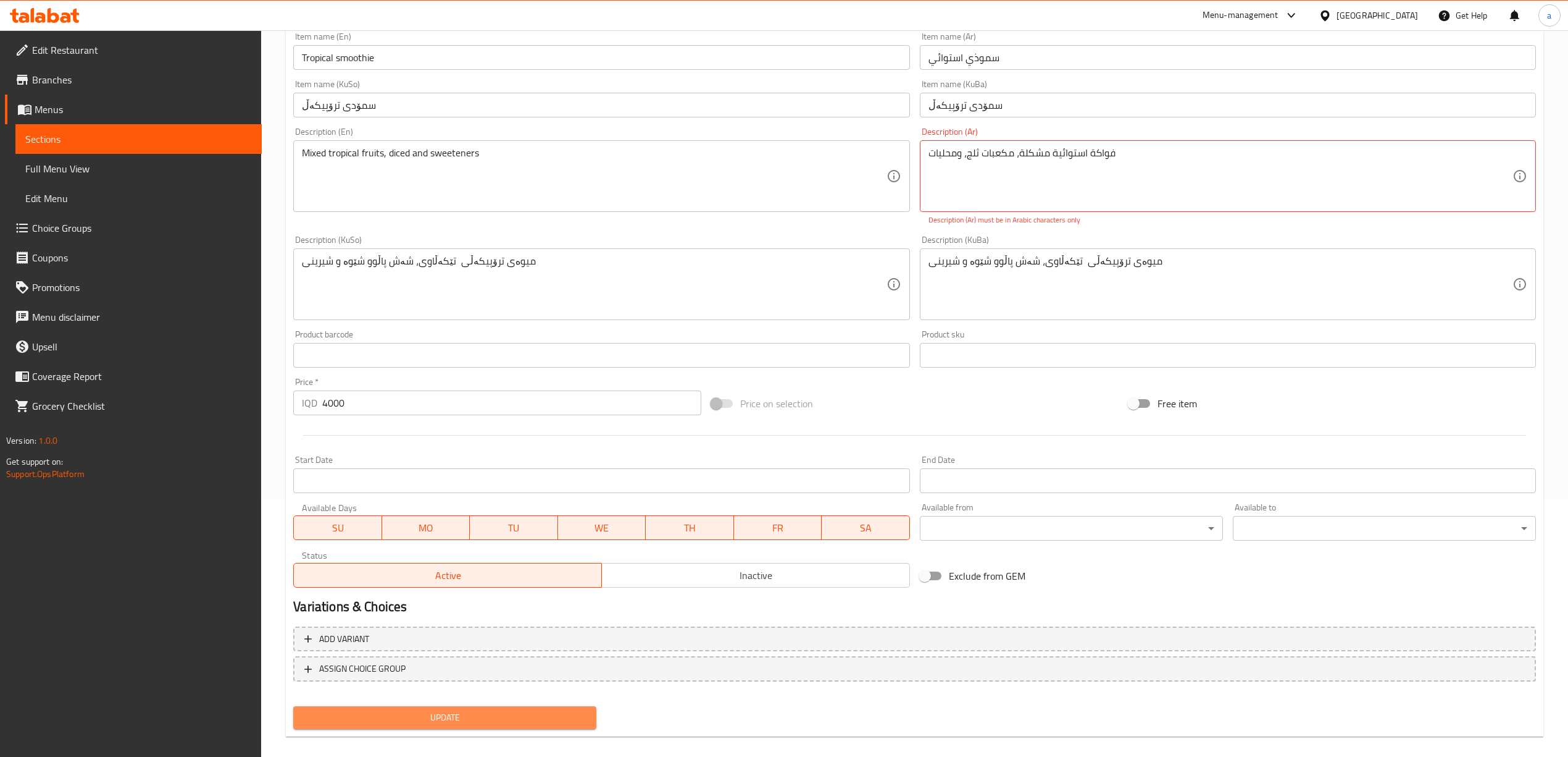
click at [536, 722] on span "Update" at bounding box center [445, 718] width 284 height 16
click at [540, 706] on button "Update" at bounding box center [445, 717] width 303 height 23
drag, startPoint x: 1127, startPoint y: 162, endPoint x: 855, endPoint y: 154, distance: 272.1
click at [855, 154] on div "Add item image Image Size: 1200 x 800 px / Image formats: jpg, png / 5MB Max. I…" at bounding box center [914, 248] width 1252 height 688
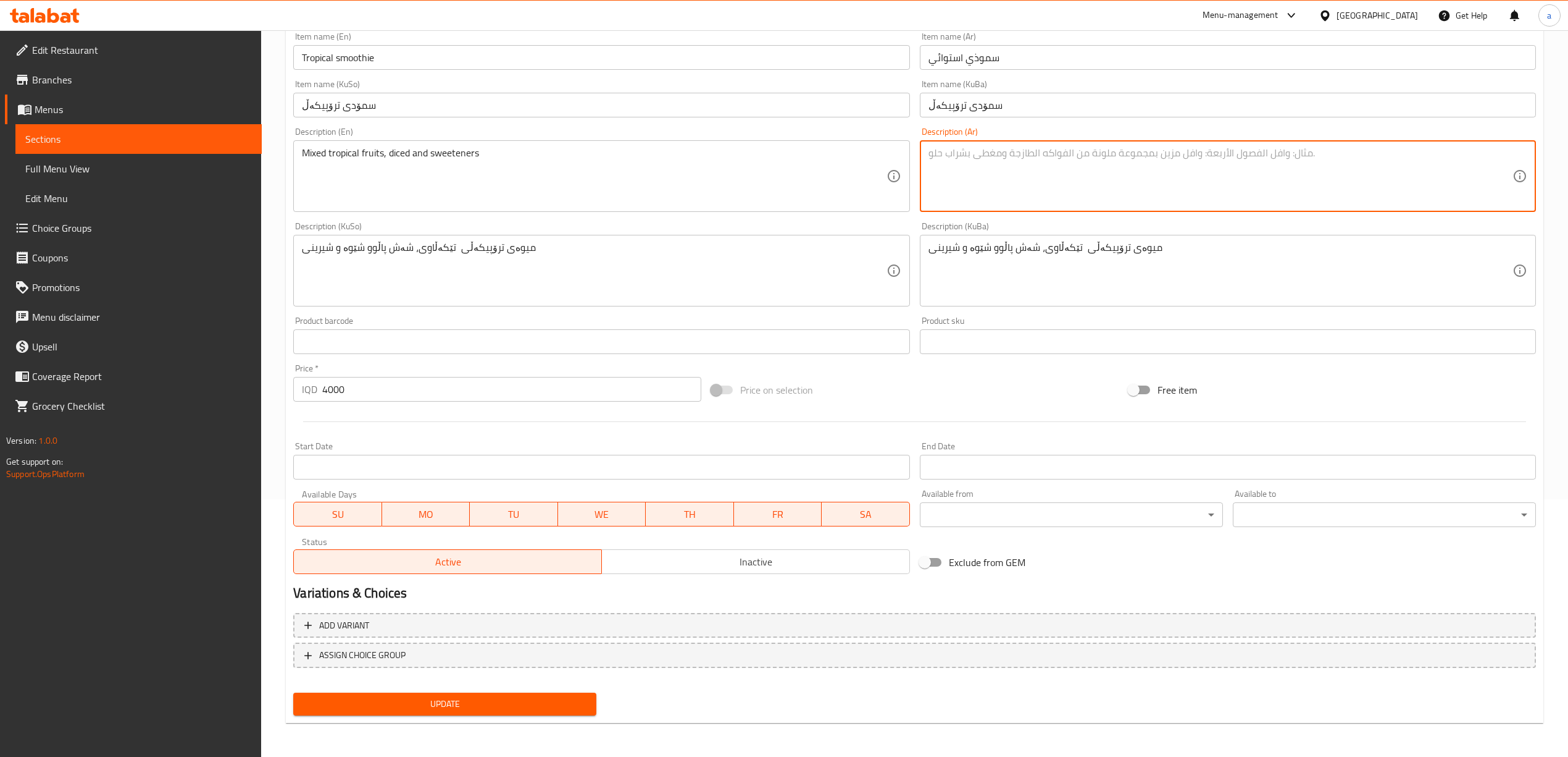
paste textarea "فواكة استوائیة مشكلة، مكعبات ثلج، ومحلیات"
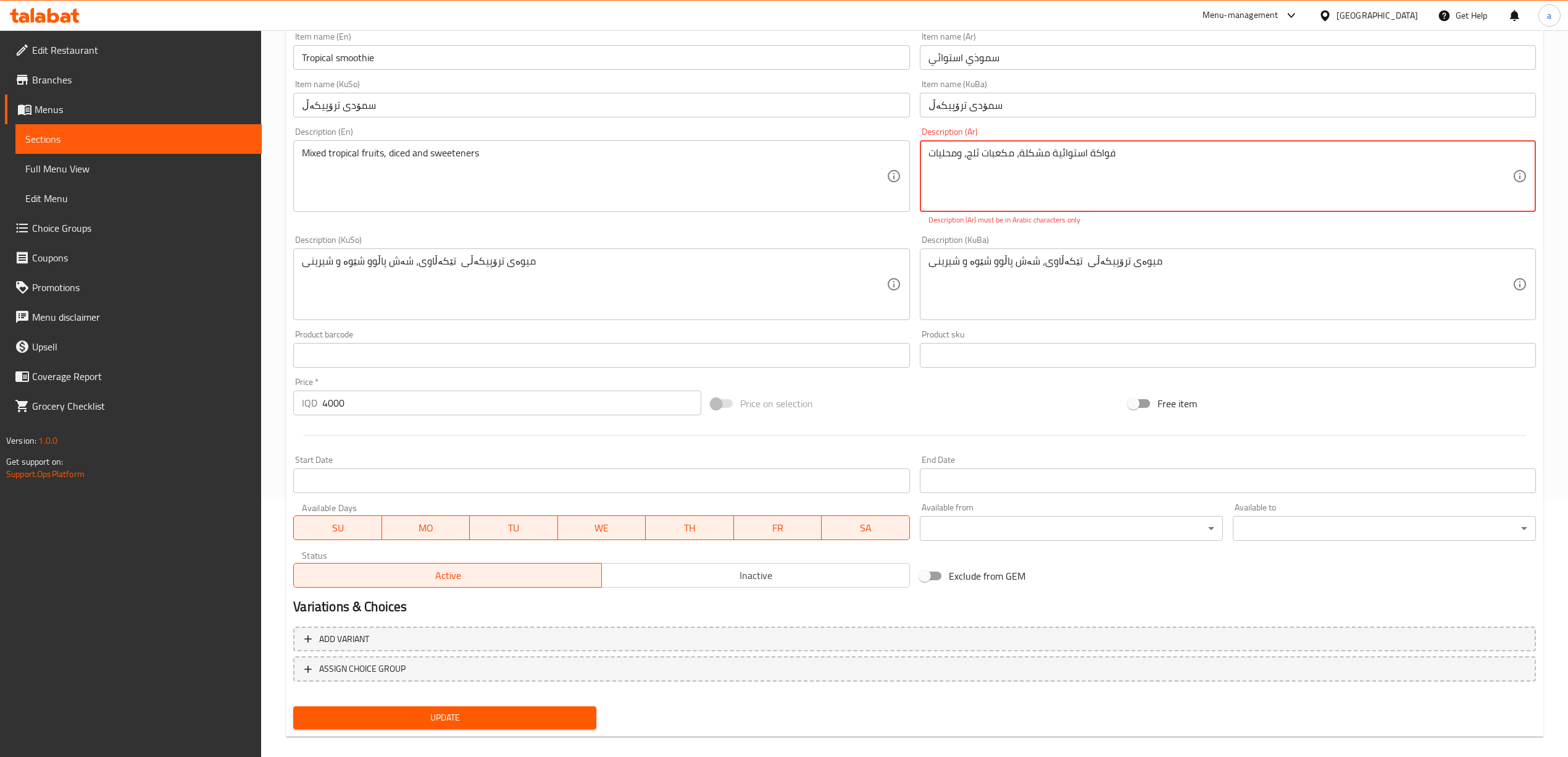
click at [547, 706] on button "Update" at bounding box center [445, 717] width 303 height 23
drag, startPoint x: 1139, startPoint y: 169, endPoint x: 926, endPoint y: 163, distance: 213.1
click at [926, 163] on div "فواكة استوائیة مشكلة، مكعبات ثلج، ومحلیات Description (Ar)" at bounding box center [1228, 177] width 616 height 72
click at [487, 723] on span "Update" at bounding box center [445, 718] width 284 height 16
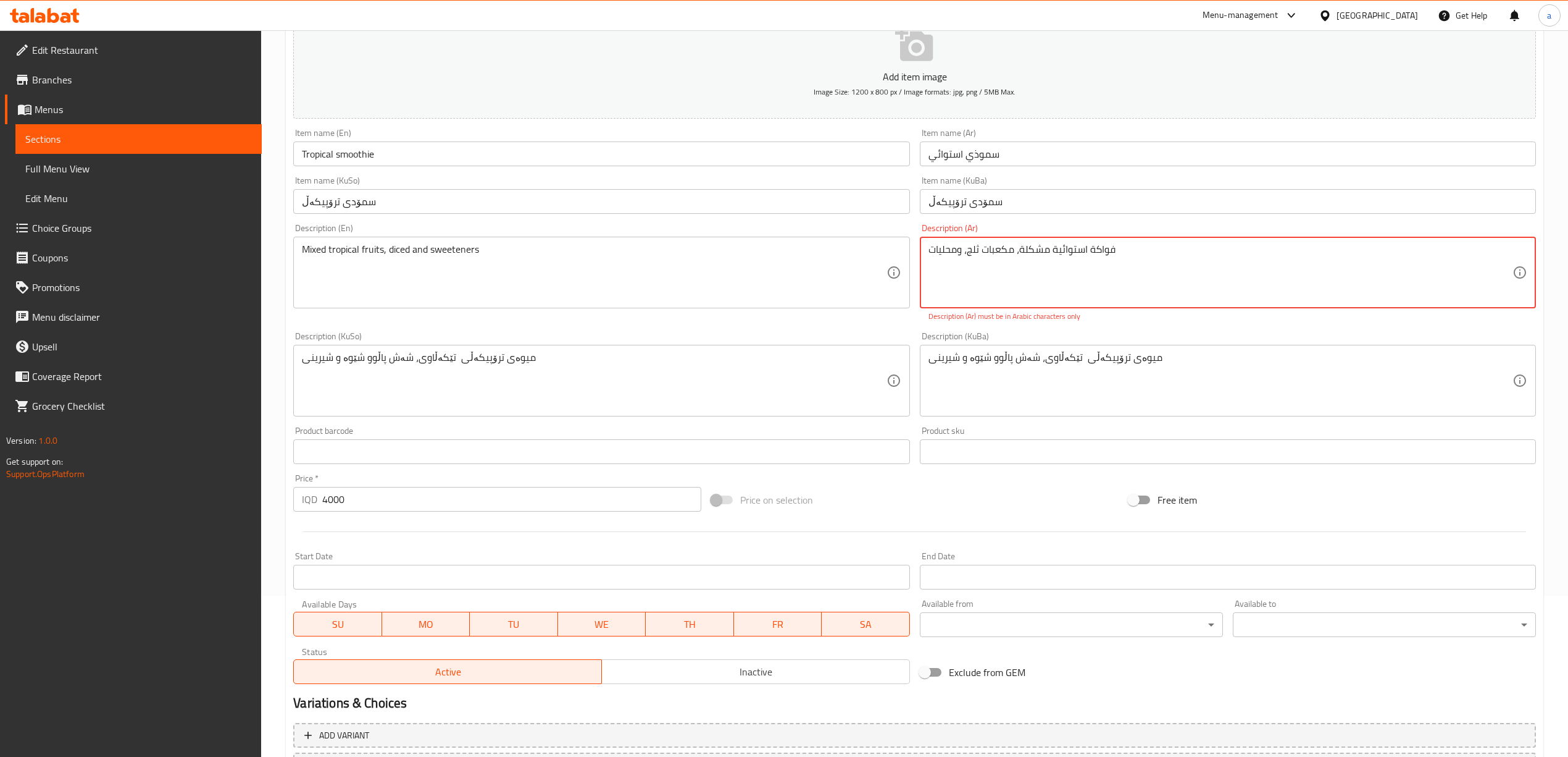
scroll to position [184, 0]
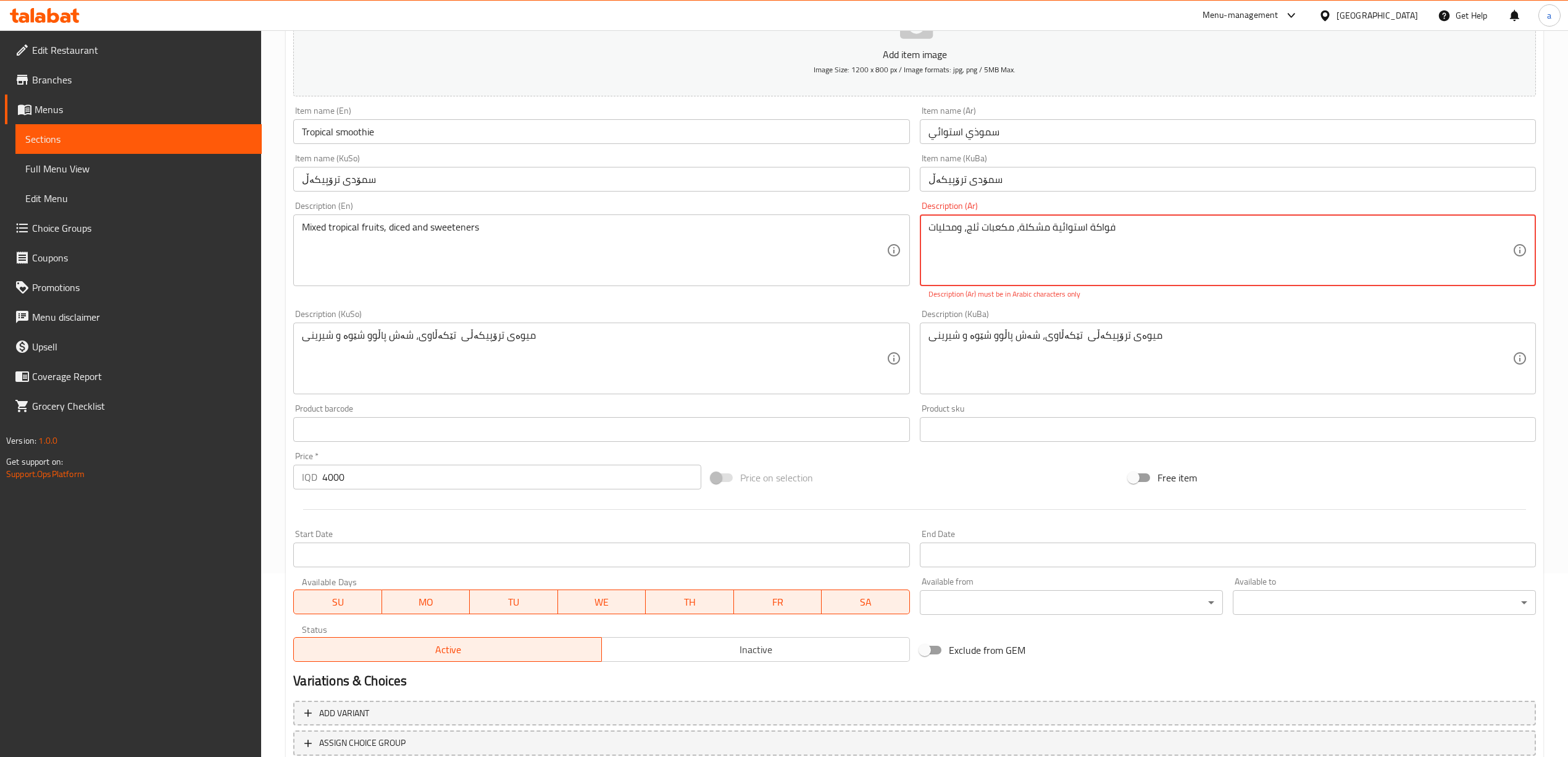
drag, startPoint x: 1137, startPoint y: 237, endPoint x: 1164, endPoint y: 240, distance: 27.2
click at [1164, 240] on textarea "فواكة استوائیة مشكلة، مكعبات ثلج، ومحلیات" at bounding box center [1220, 250] width 584 height 59
click at [1060, 232] on textarea "فواكة استوائیة مشكلة، مكعبات ثلج، ومحلیات" at bounding box center [1220, 250] width 584 height 59
click at [941, 233] on textarea "فواكة استوائية مشكلة، مكعبات ثلج، ومحلیات" at bounding box center [1220, 250] width 584 height 59
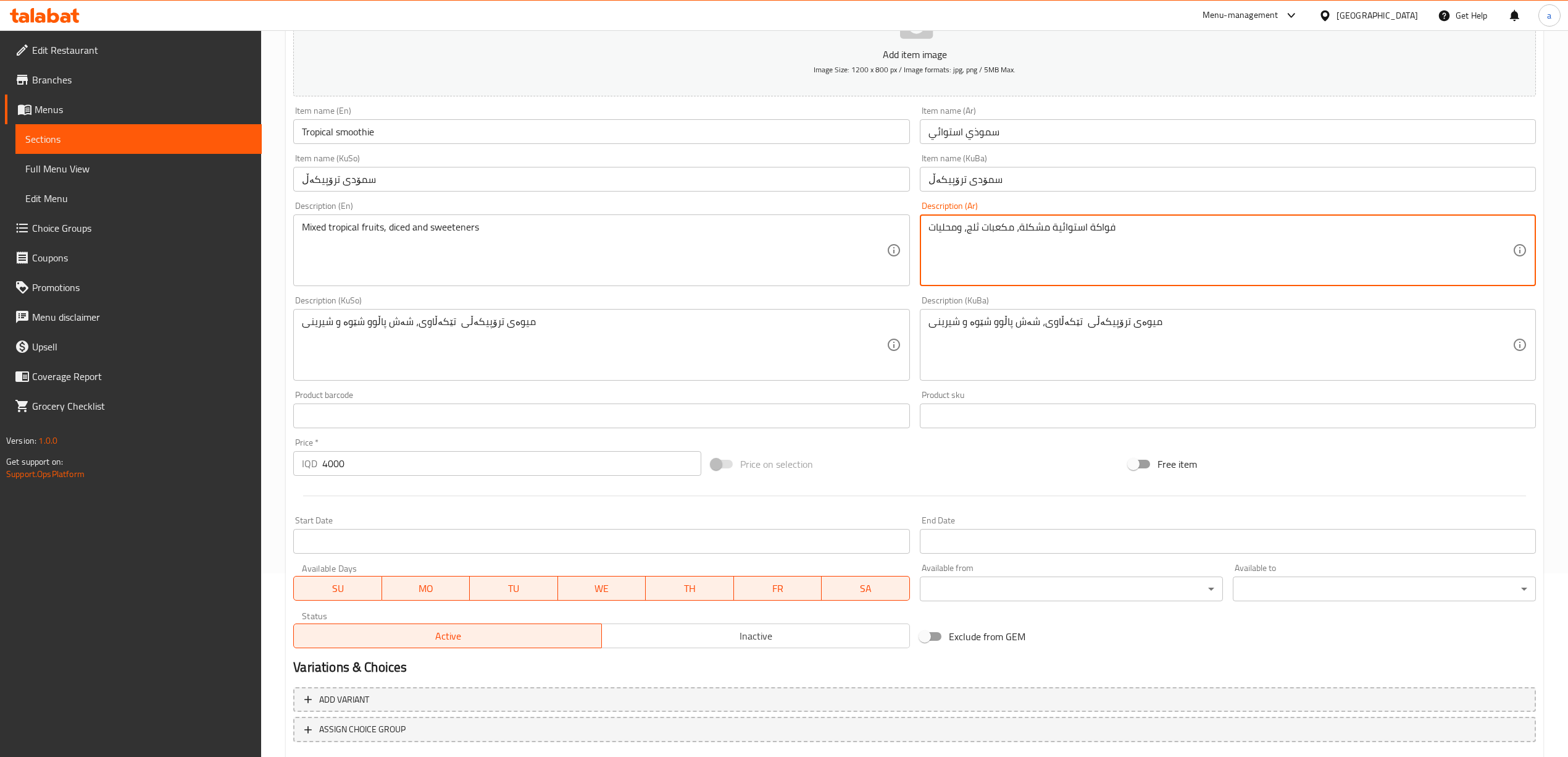
scroll to position [258, 0]
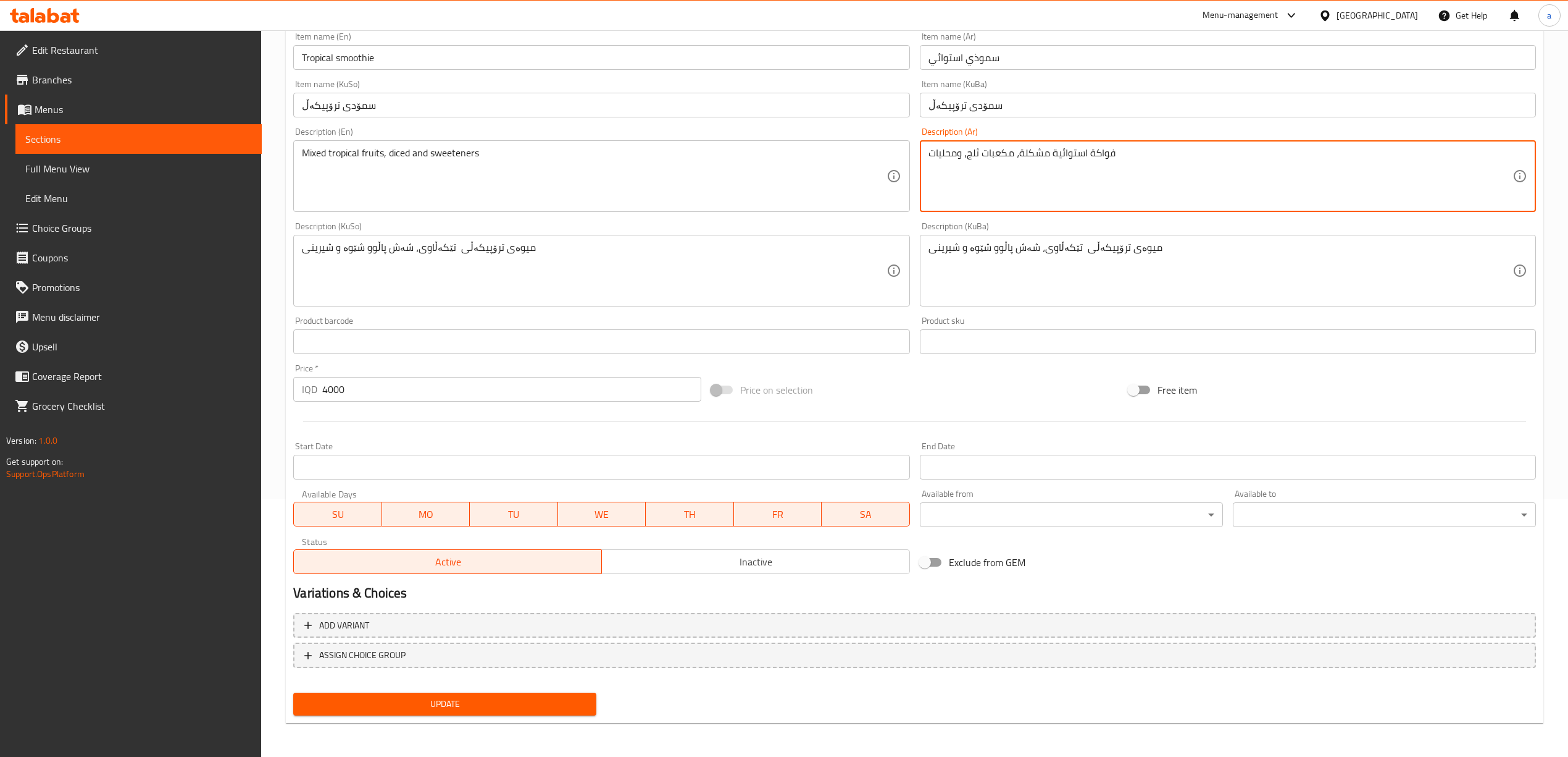
type textarea "فواكة استوائية مشكلة، مكعبات ثلج، ومحليات"
click at [546, 707] on span "Update" at bounding box center [445, 704] width 284 height 16
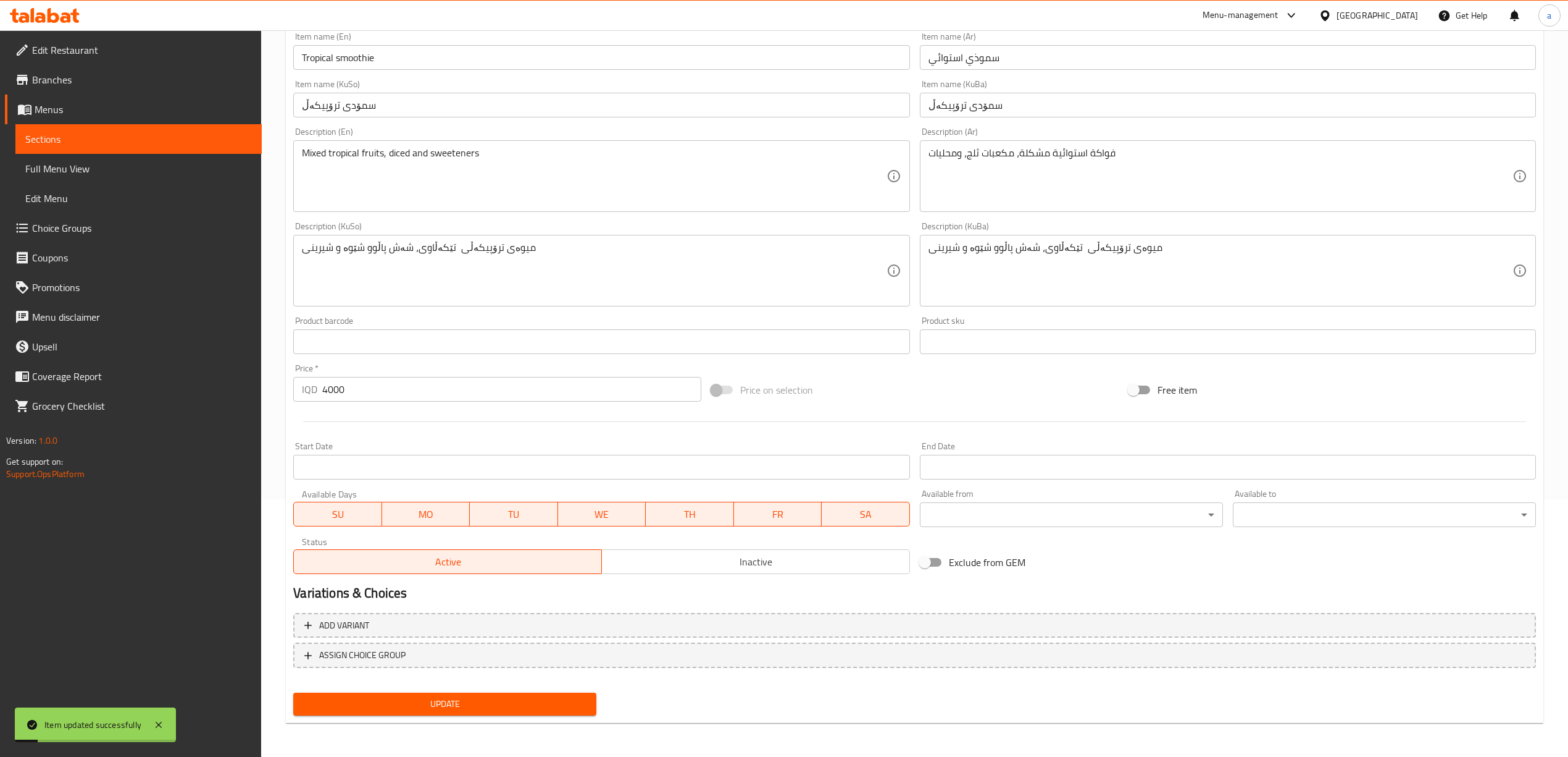
scroll to position [0, 0]
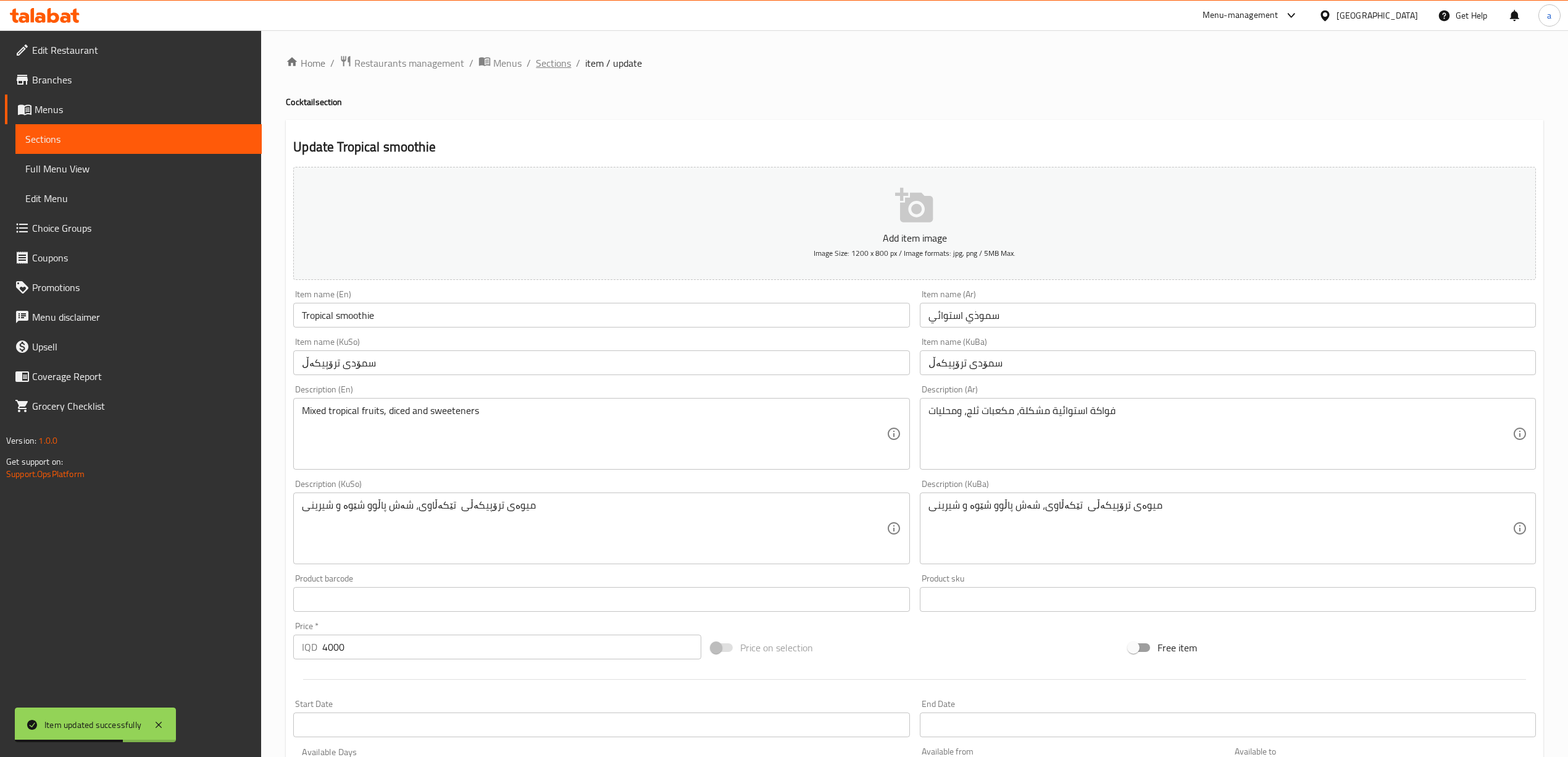
click at [551, 63] on span "Sections" at bounding box center [553, 63] width 35 height 15
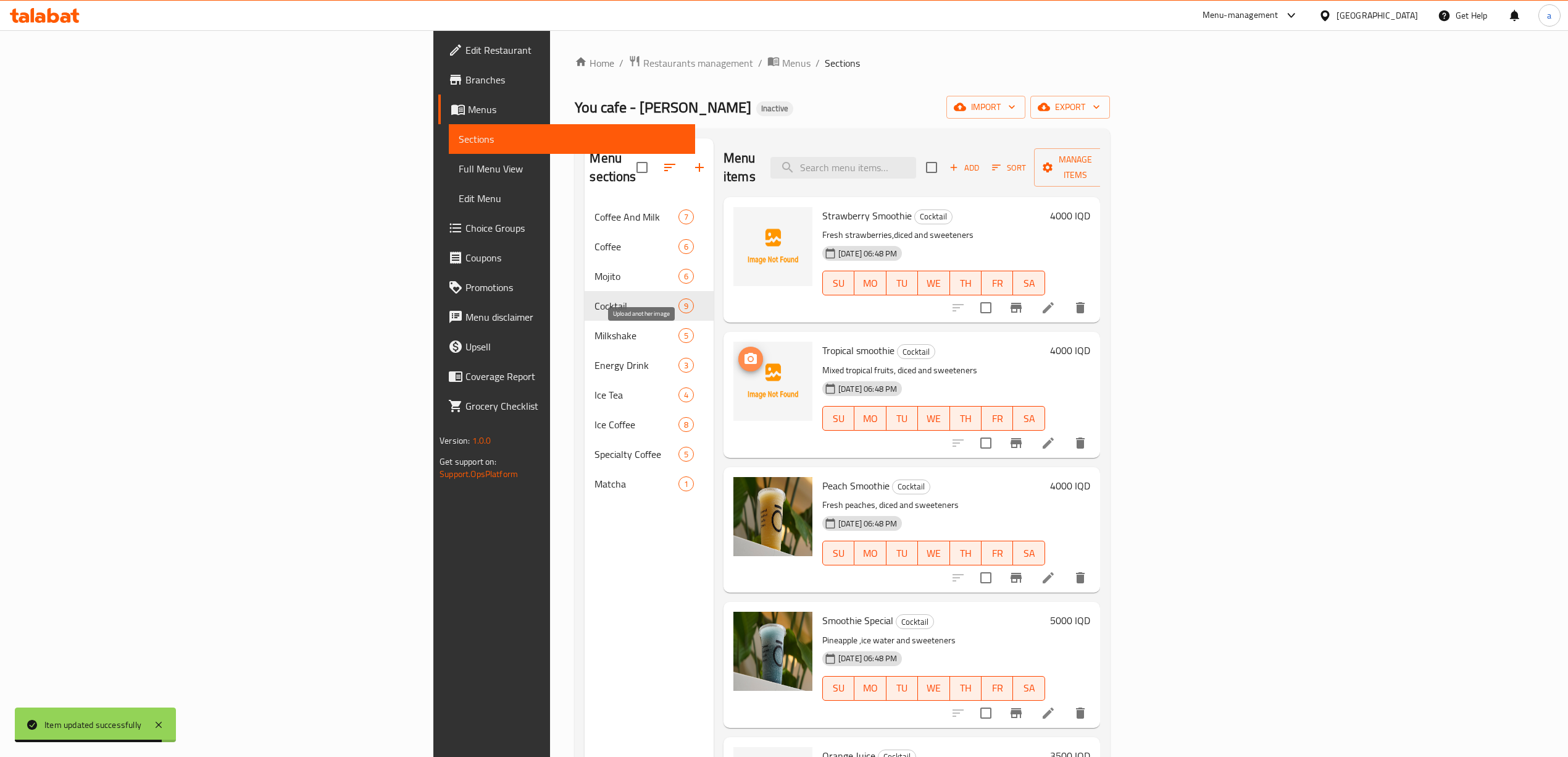
click at [745, 353] on icon "upload picture" at bounding box center [751, 358] width 12 height 11
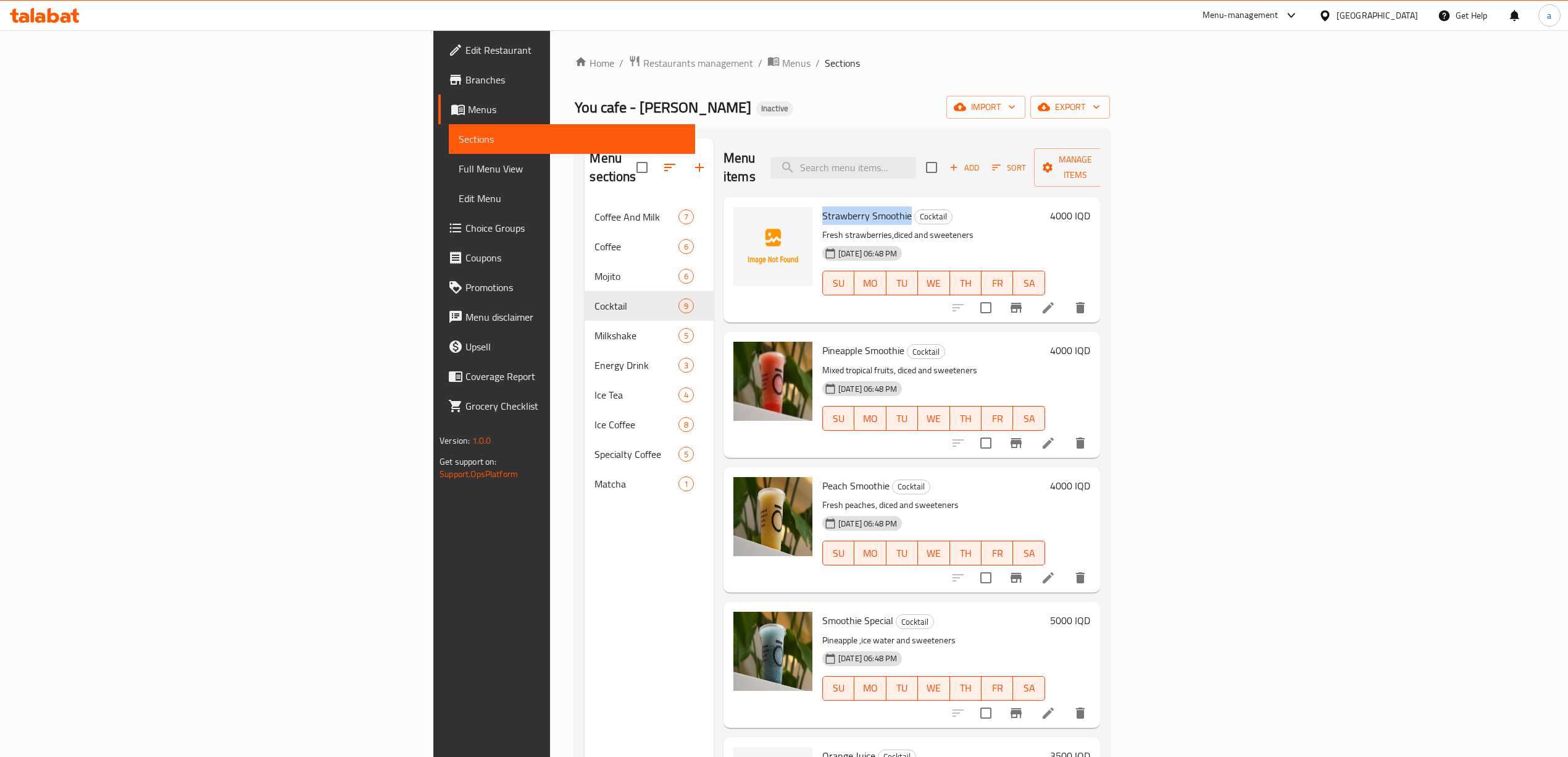
drag, startPoint x: 712, startPoint y: 195, endPoint x: 801, endPoint y: 201, distance: 89.2
click at [817, 202] on div "Strawberry Smoothie Cocktail Fresh strawberries,diced and sweeteners [DATE] 06:…" at bounding box center [934, 260] width 233 height 116
copy span "Strawberry Smoothie"
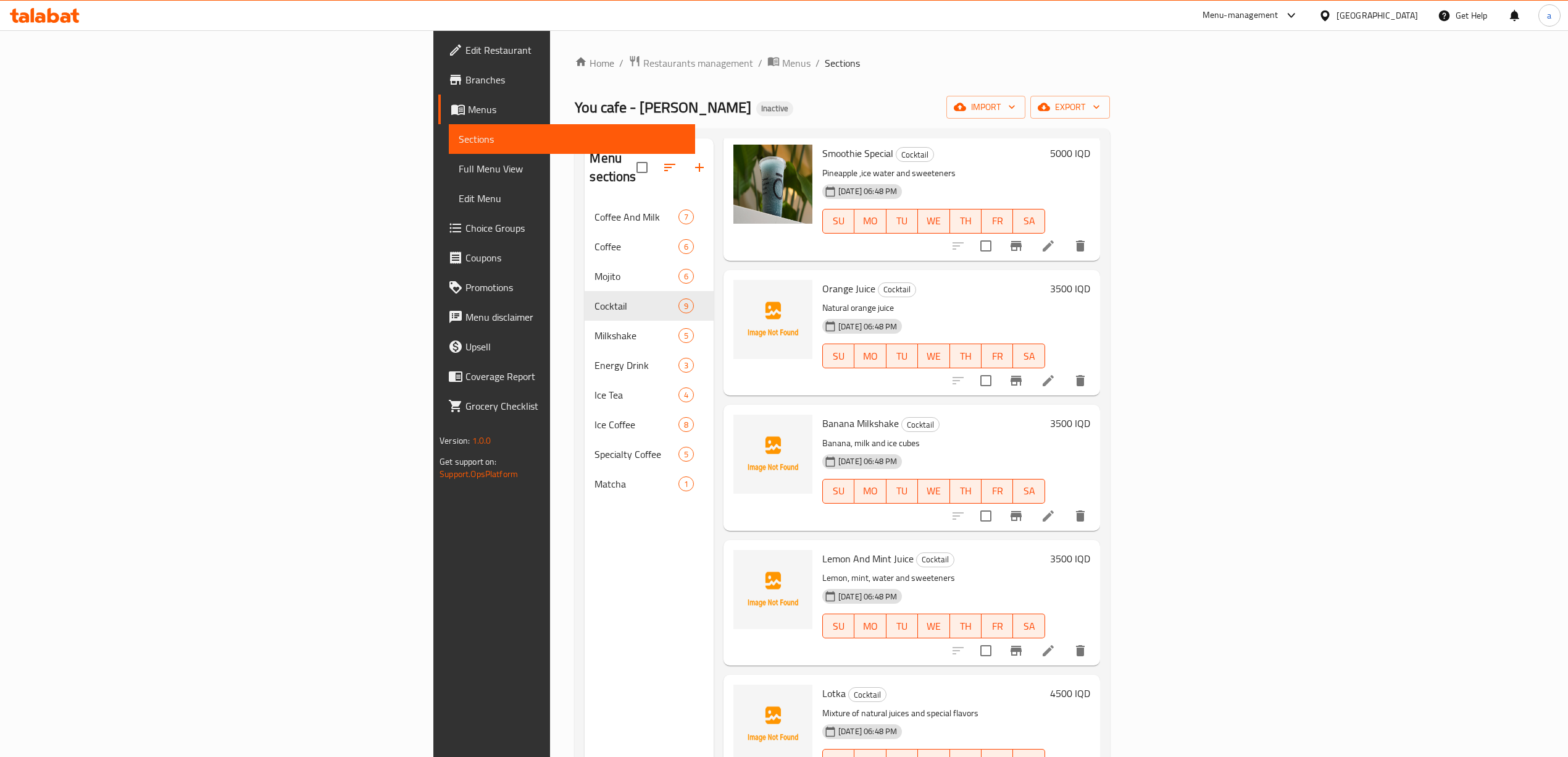
scroll to position [488, 0]
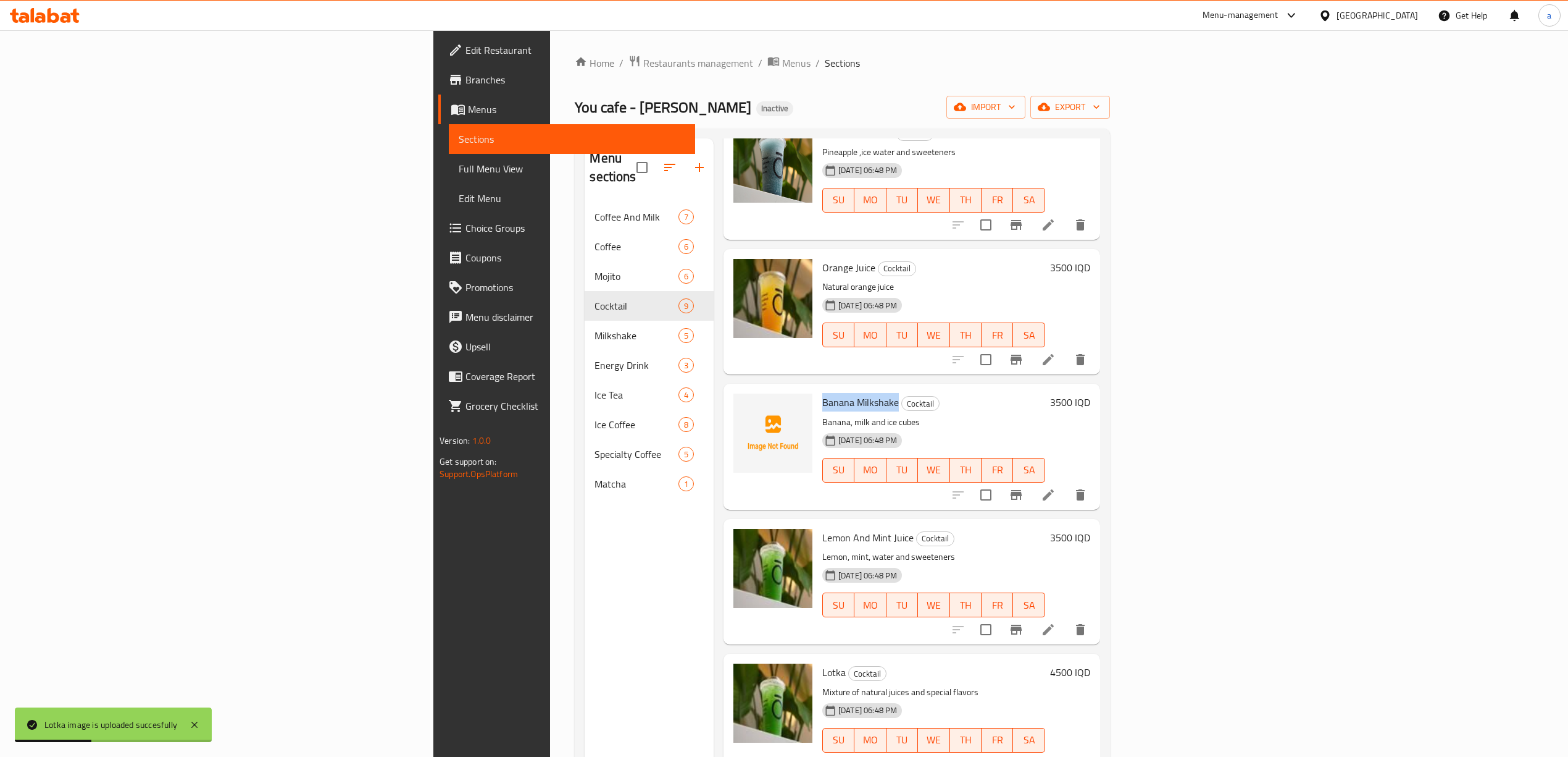
drag, startPoint x: 713, startPoint y: 380, endPoint x: 789, endPoint y: 384, distance: 76.1
click at [823, 393] on span "Banana Milkshake" at bounding box center [860, 402] width 76 height 18
copy span "Banana Milkshake"
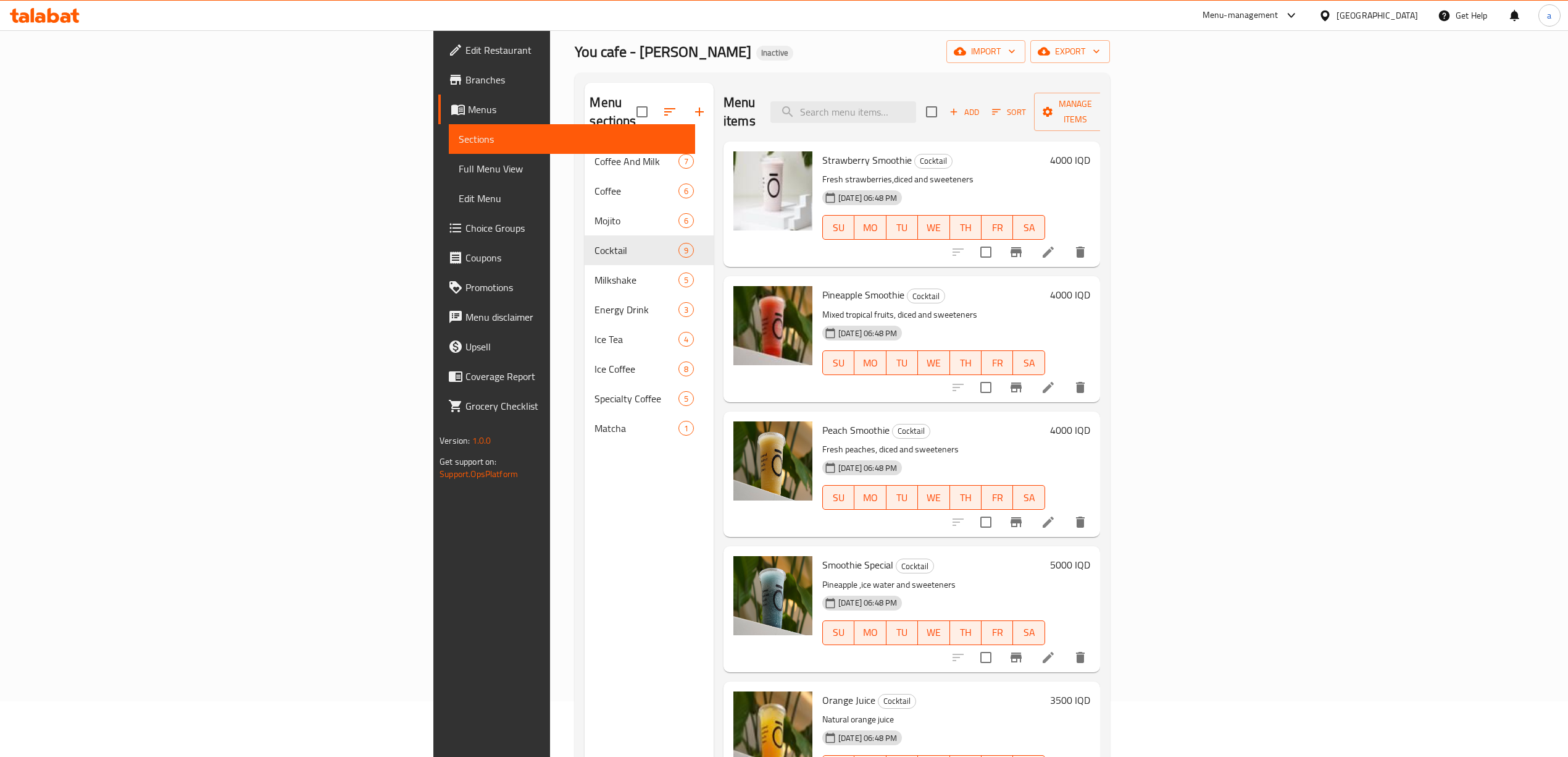
scroll to position [0, 0]
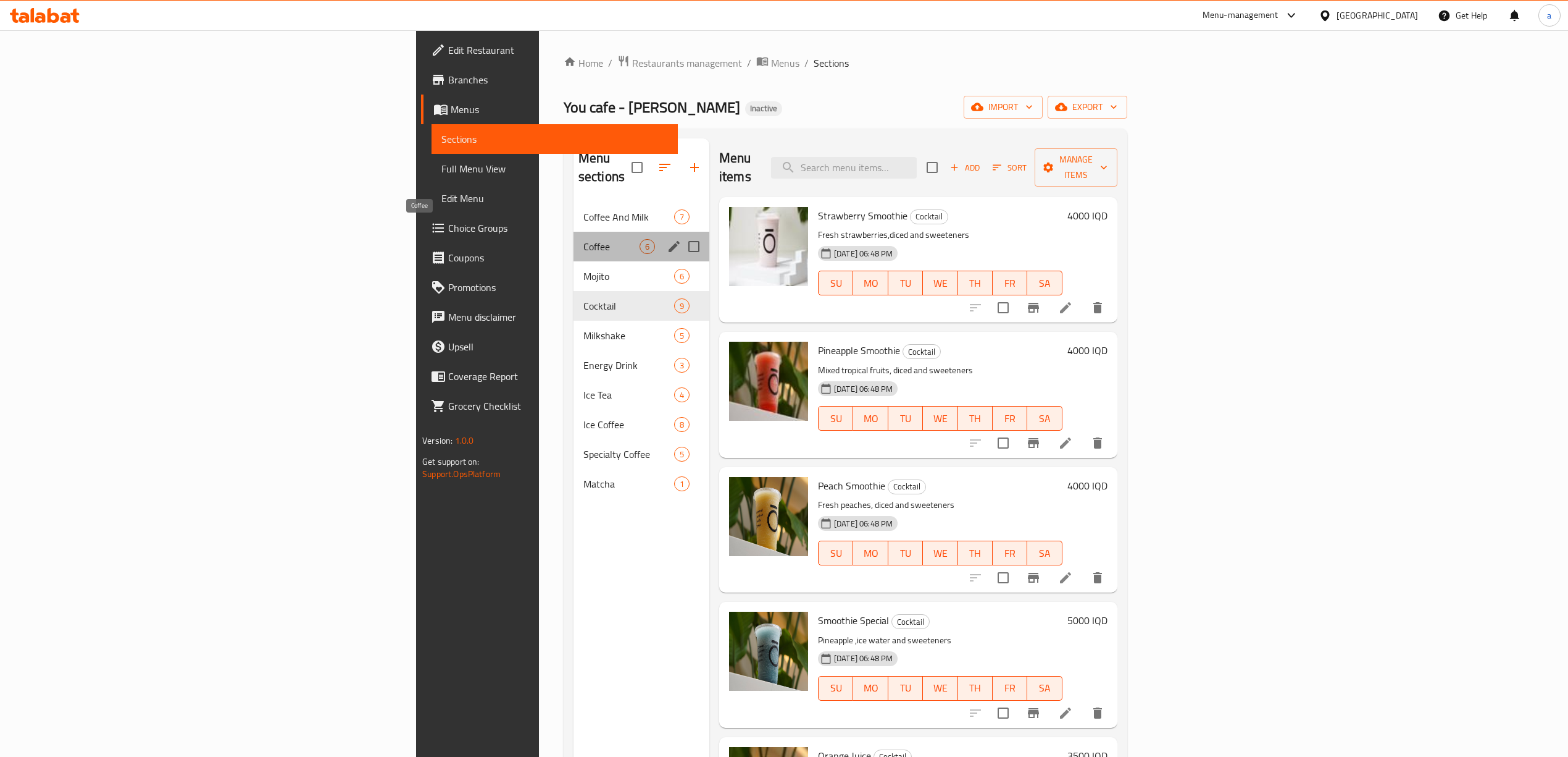
click at [583, 239] on span "Coffee" at bounding box center [612, 246] width 56 height 15
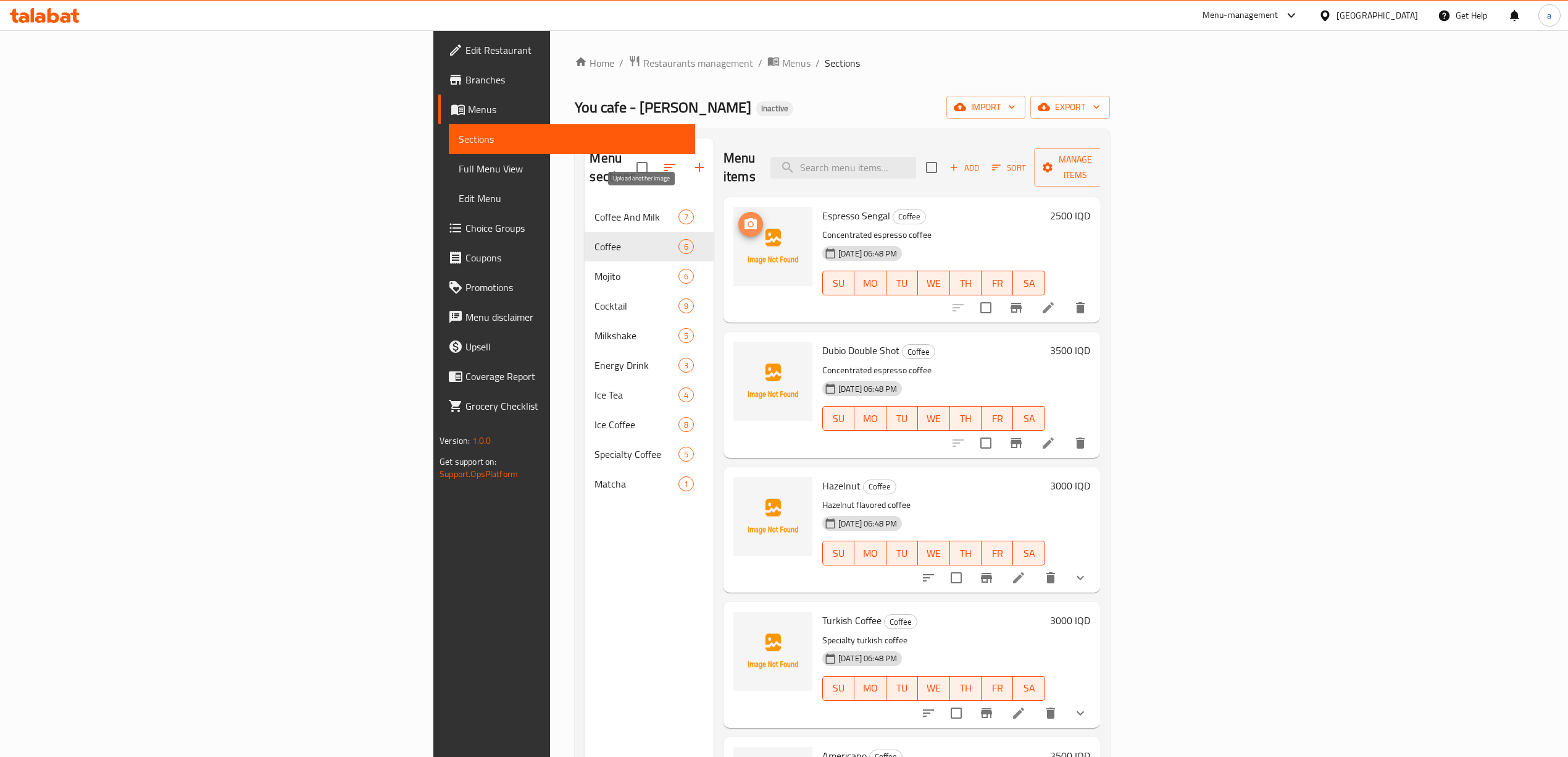
click at [743, 217] on icon "upload picture" at bounding box center [751, 224] width 15 height 15
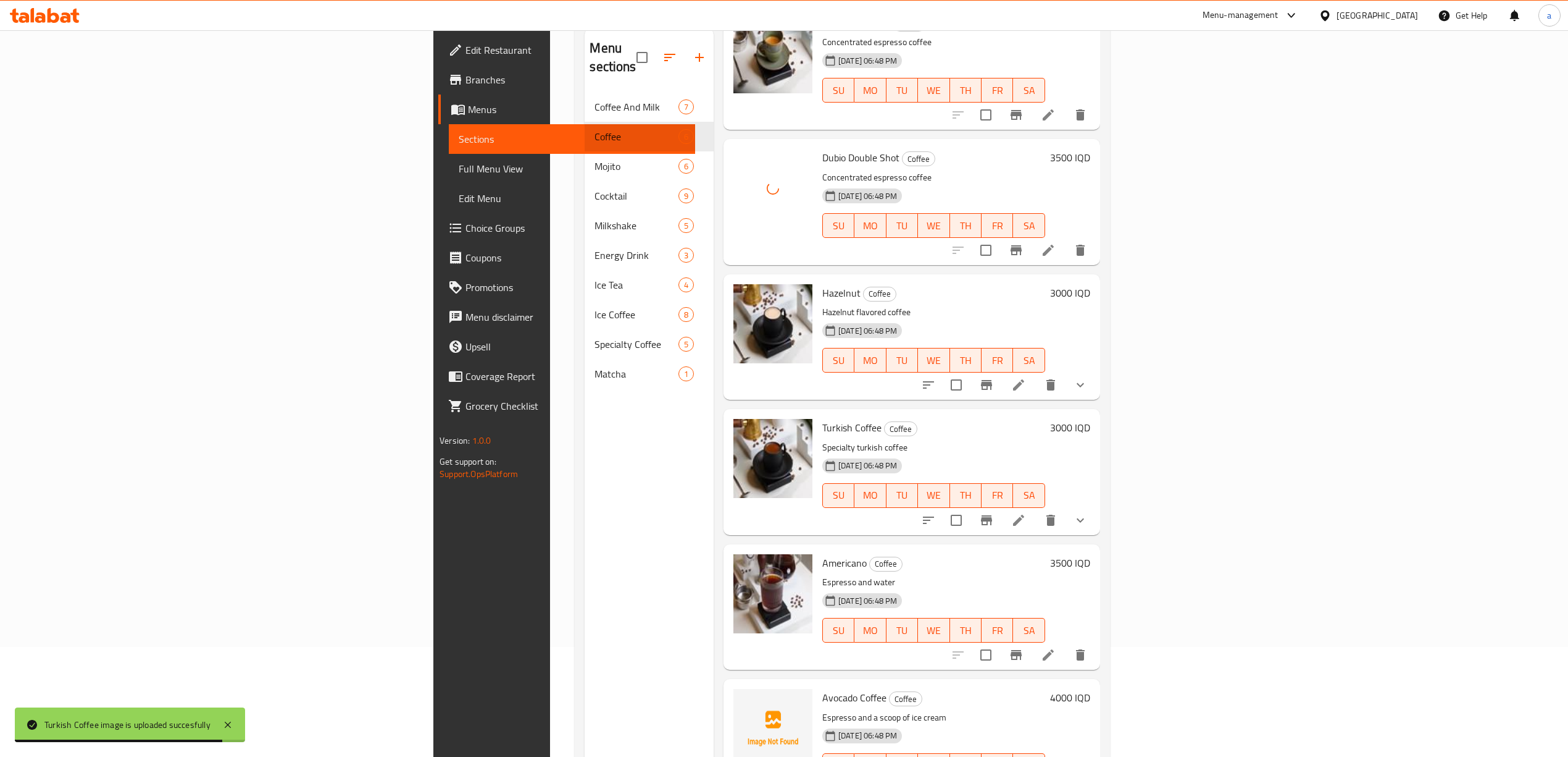
scroll to position [174, 0]
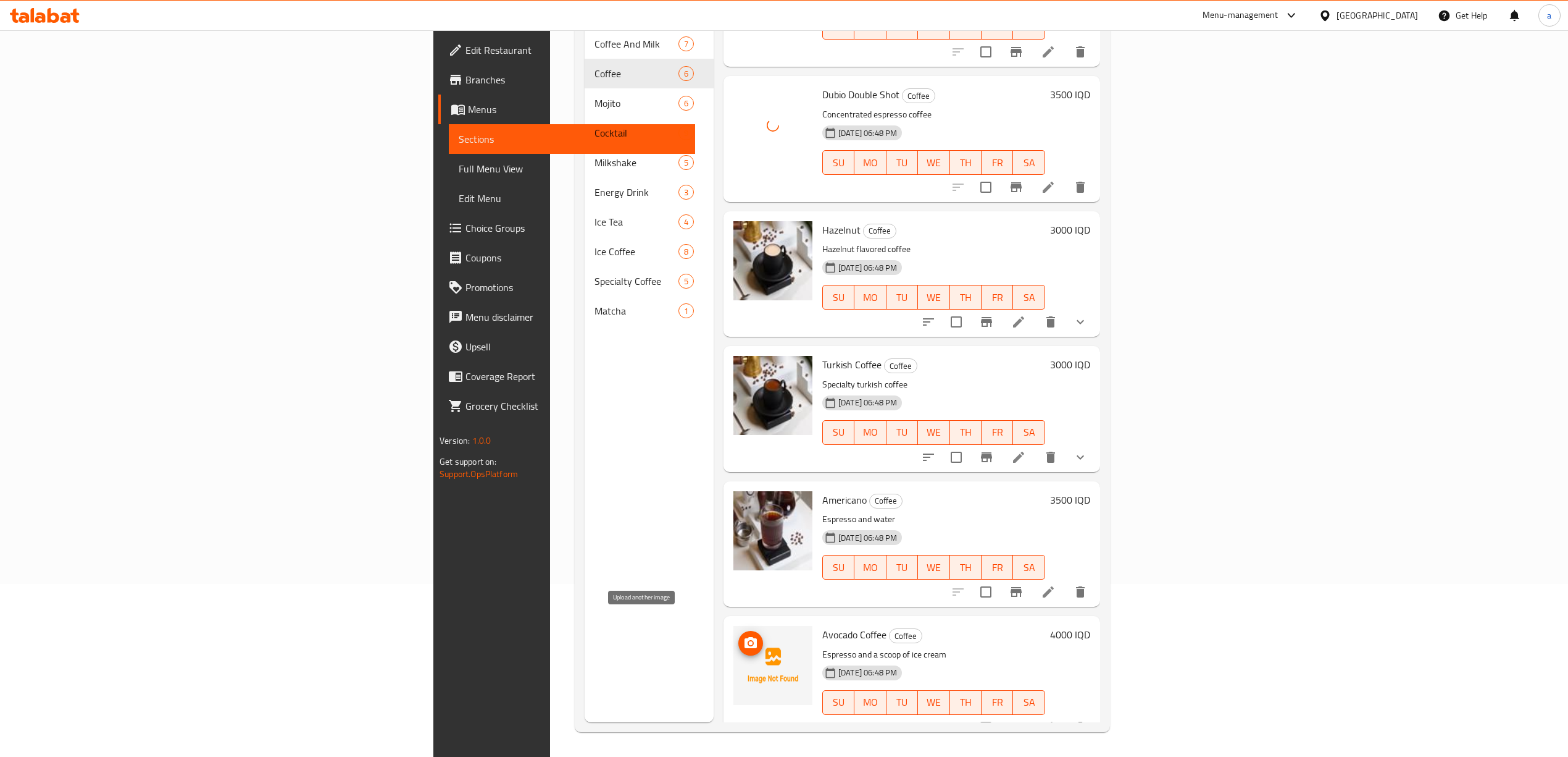
click at [743, 635] on icon "upload picture" at bounding box center [751, 643] width 15 height 15
click at [1066, 716] on li at bounding box center [1048, 727] width 35 height 22
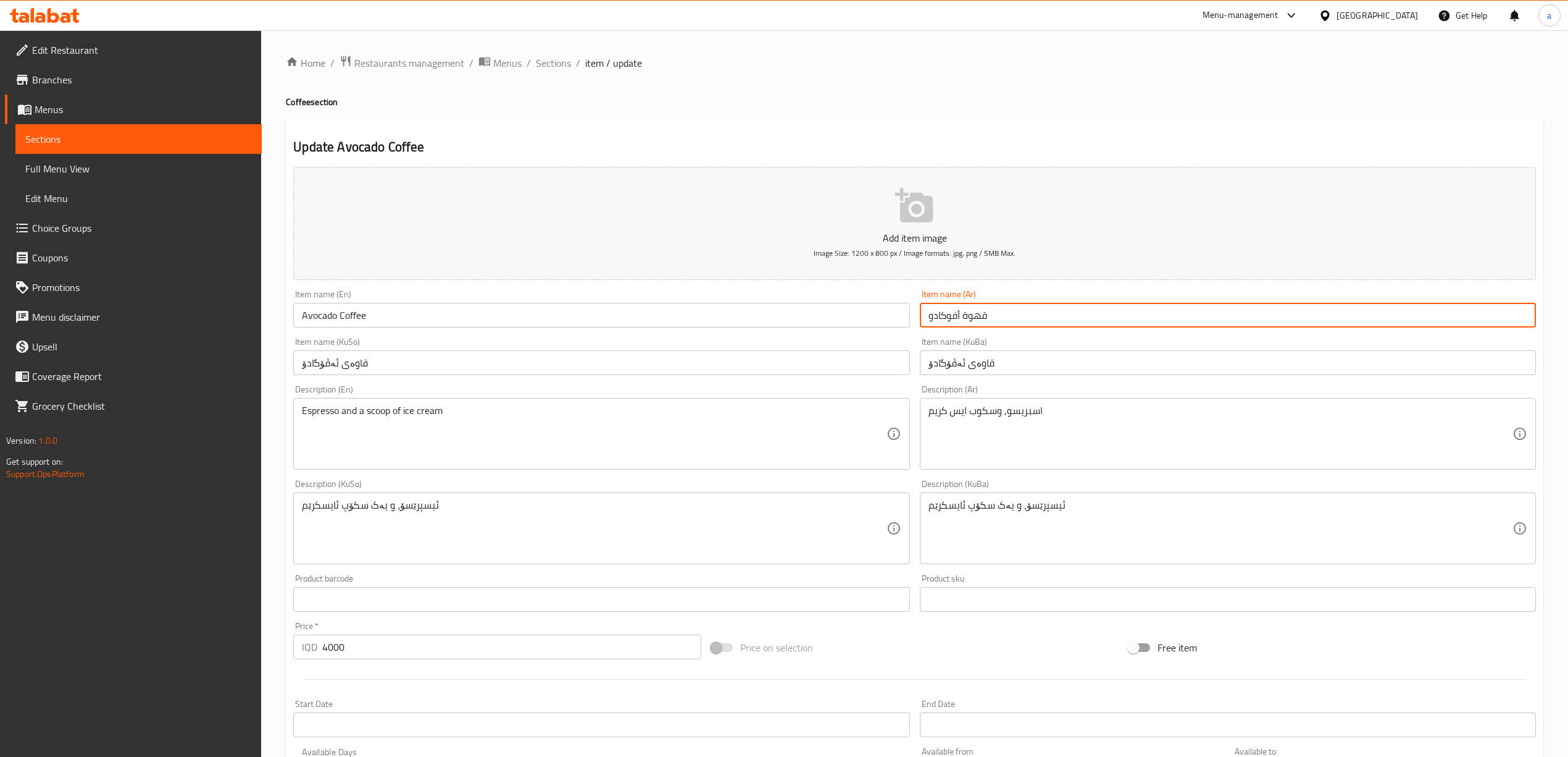
drag, startPoint x: 1005, startPoint y: 316, endPoint x: 914, endPoint y: 307, distance: 91.4
click at [914, 307] on div "Add item image Image Size: 1200 x 800 px / Image formats: jpg, png / 5MB Max. I…" at bounding box center [914, 499] width 1252 height 675
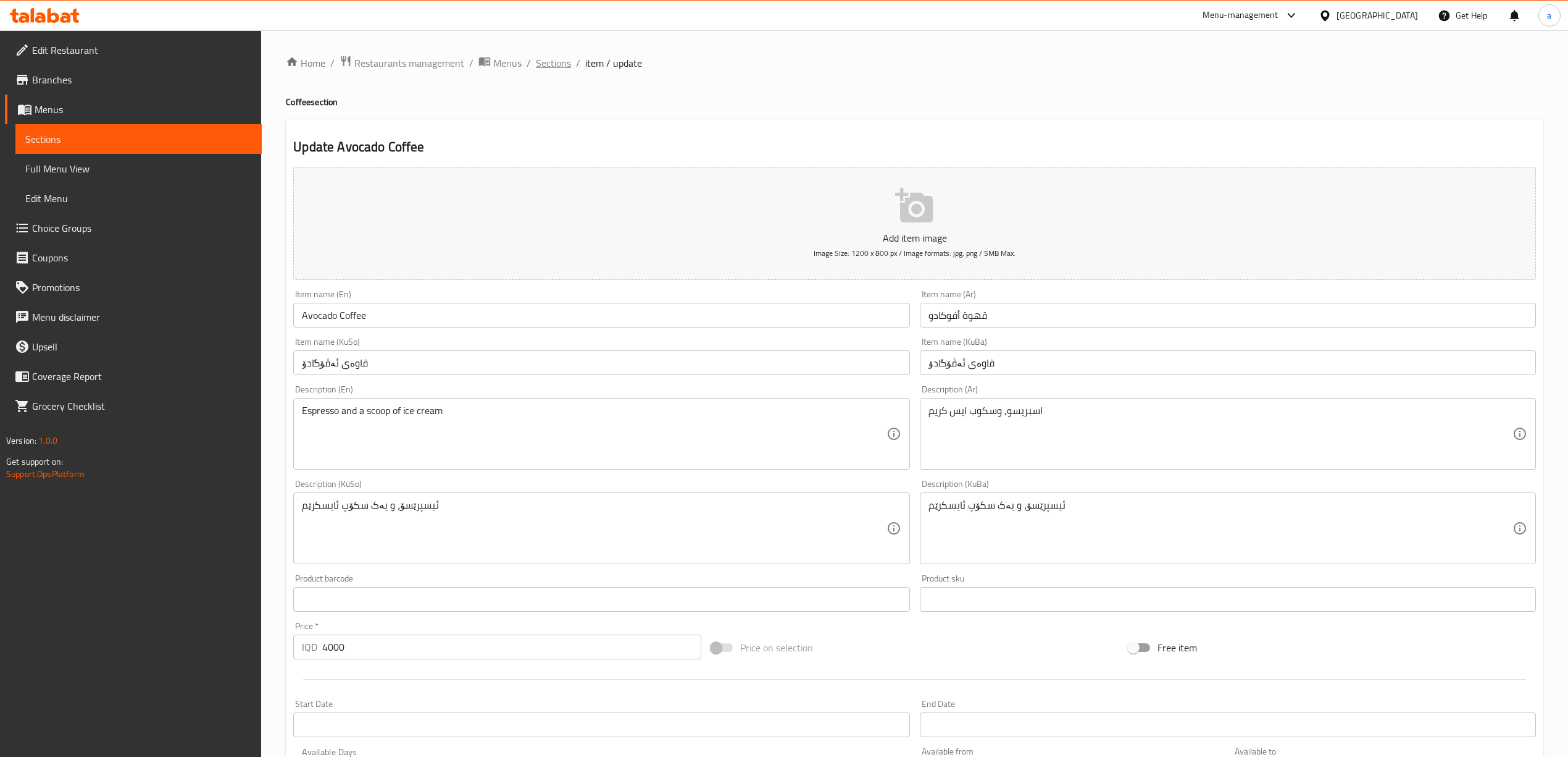
click at [549, 63] on span "Sections" at bounding box center [553, 63] width 35 height 15
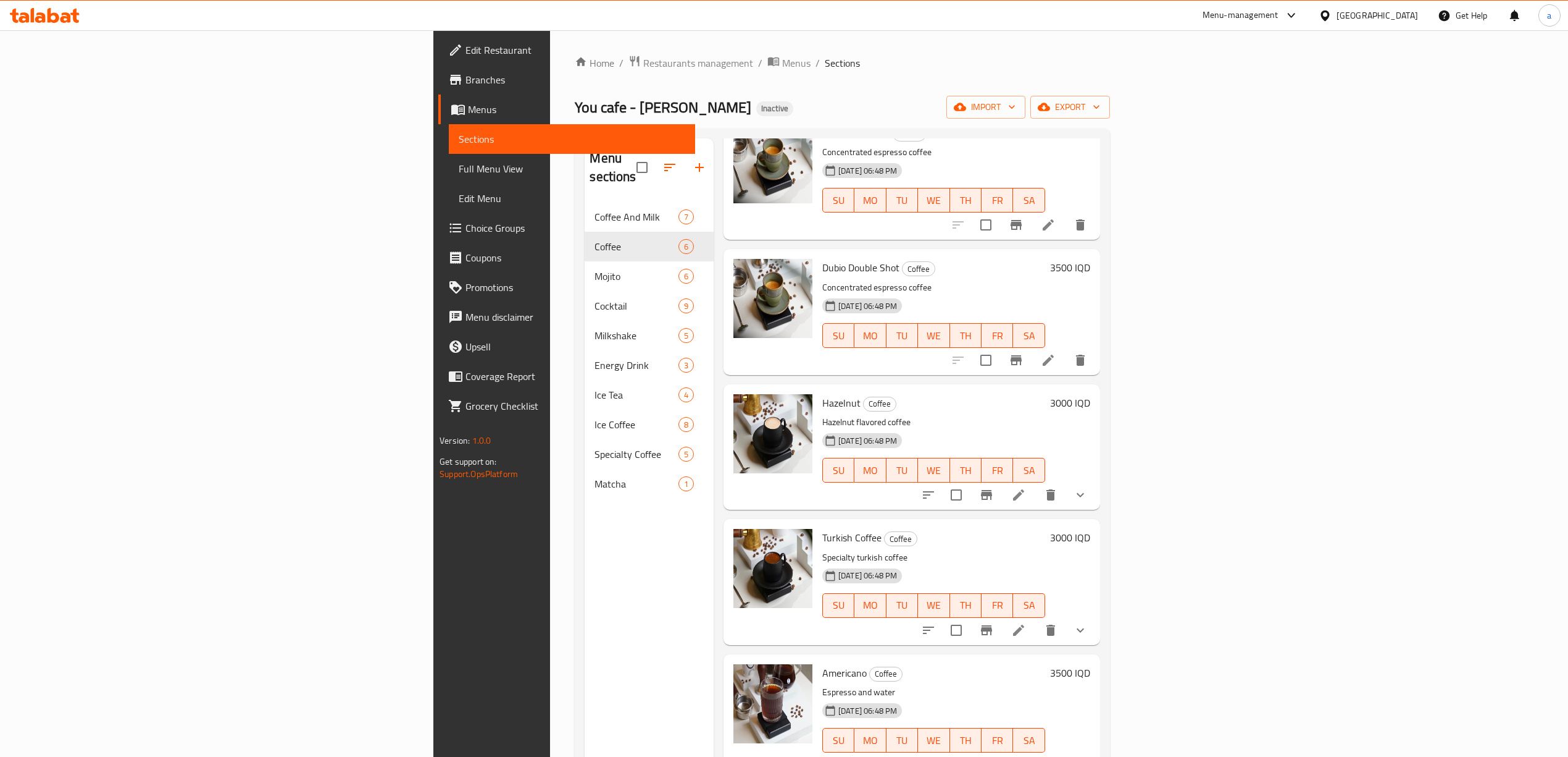
scroll to position [174, 0]
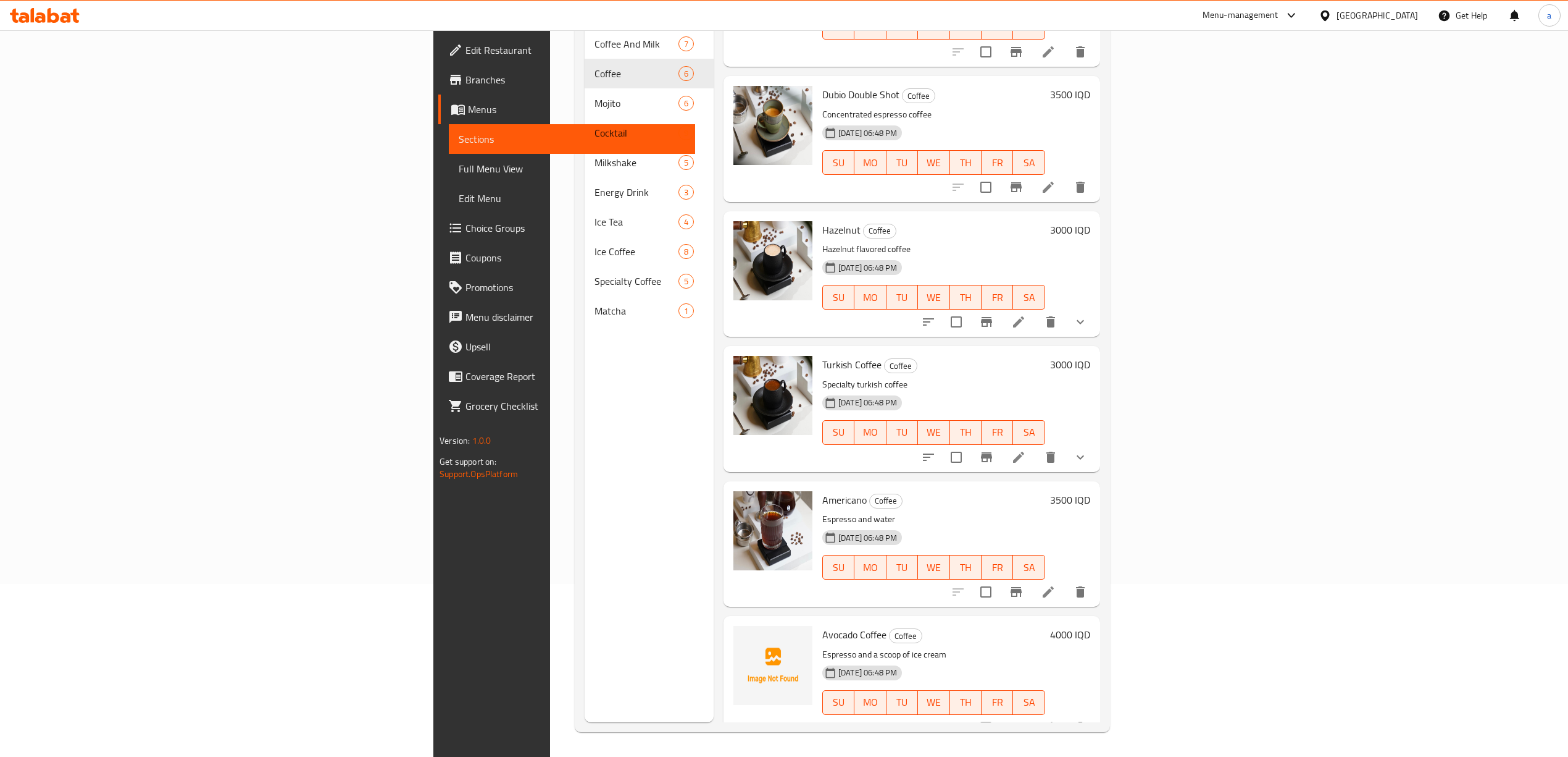
drag, startPoint x: 1225, startPoint y: 710, endPoint x: 1045, endPoint y: 651, distance: 189.4
click at [449, 157] on link "Full Menu View" at bounding box center [572, 168] width 246 height 29
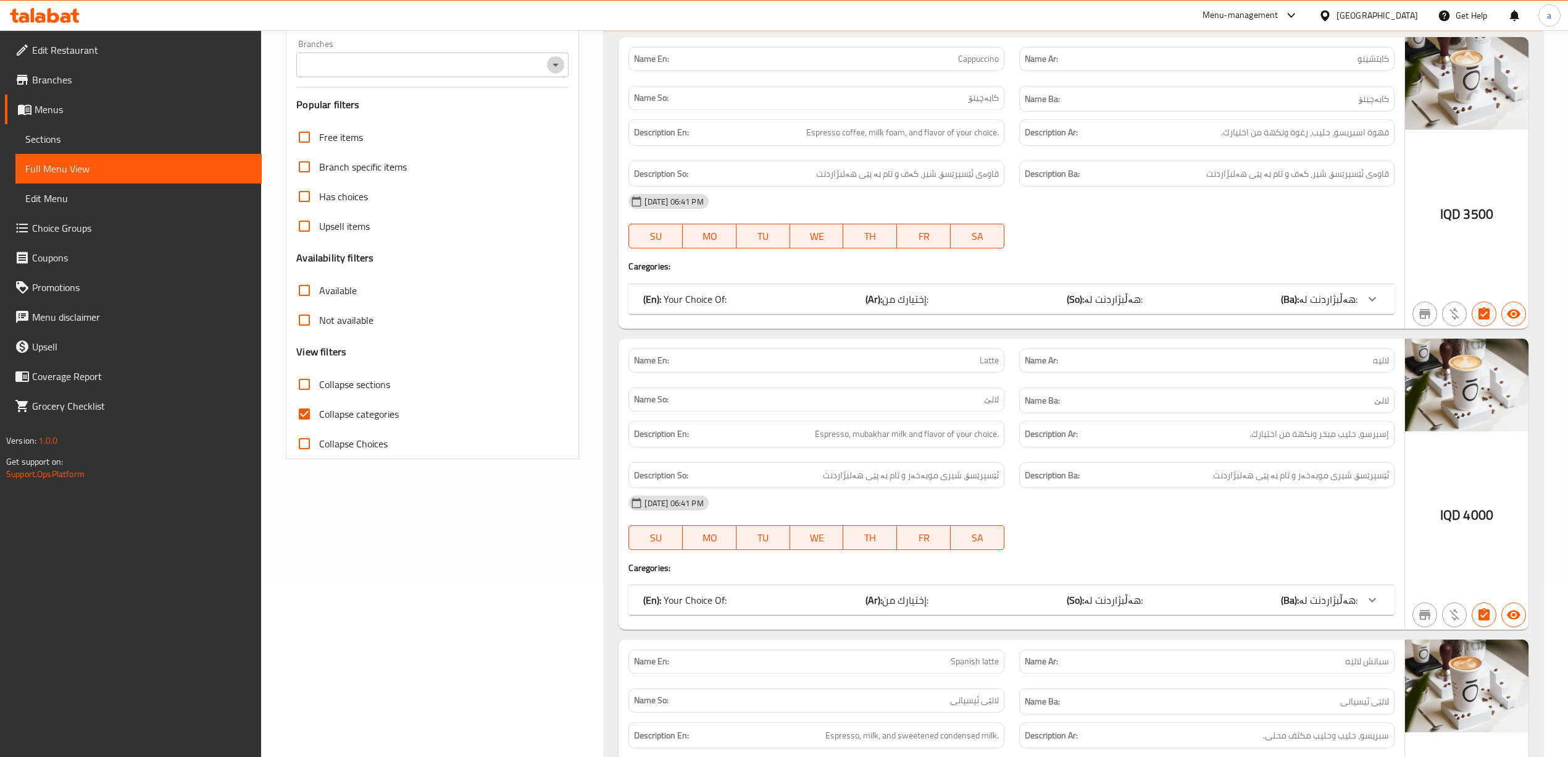
click at [555, 71] on icon "Open" at bounding box center [555, 65] width 15 height 15
click at [476, 125] on li "You cafe - [PERSON_NAME], [PERSON_NAME]" at bounding box center [432, 119] width 272 height 22
type input "You cafe - [PERSON_NAME], [PERSON_NAME]"
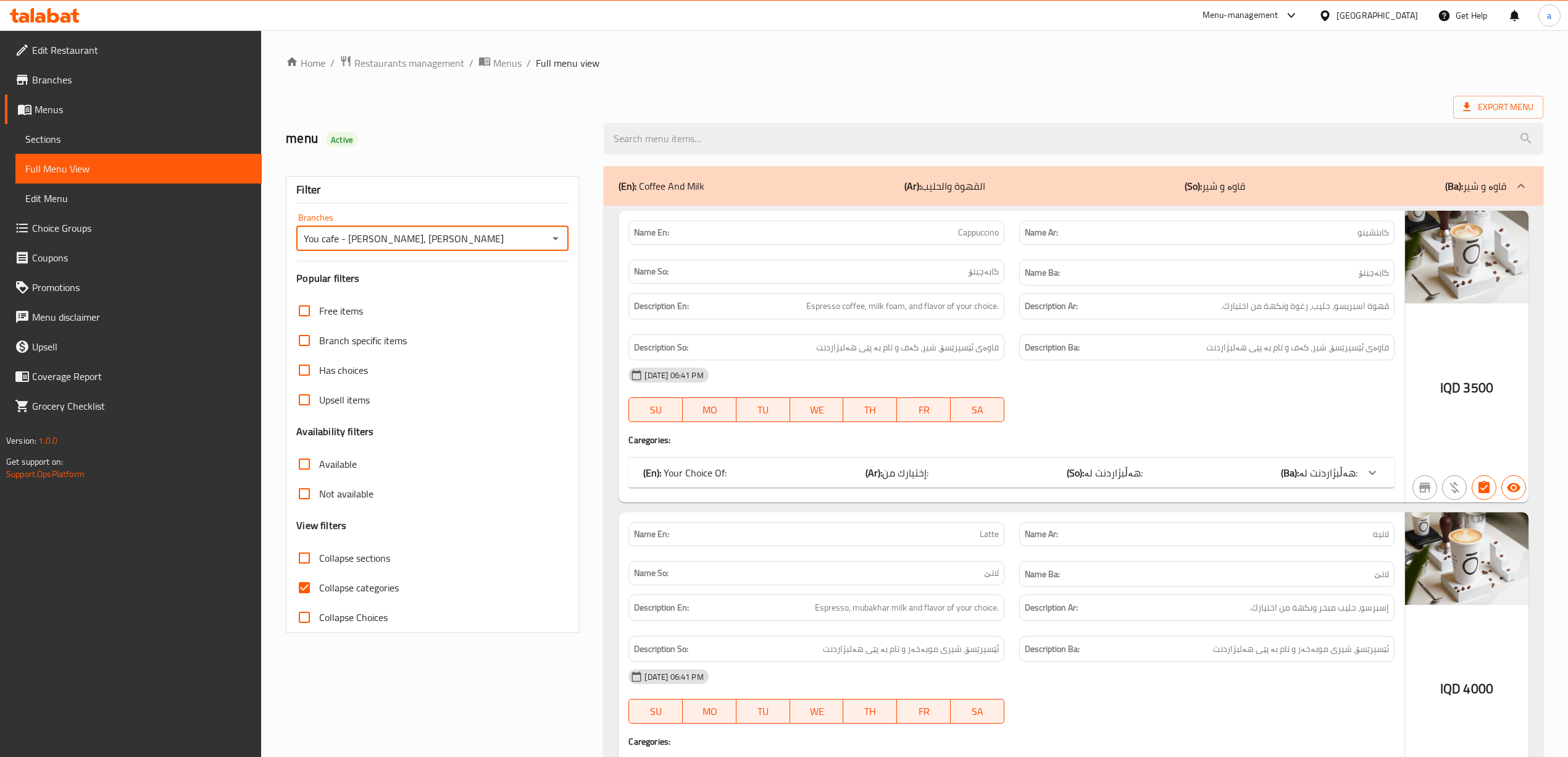
click at [300, 586] on input "Collapse categories" at bounding box center [304, 587] width 29 height 29
checkbox input "false"
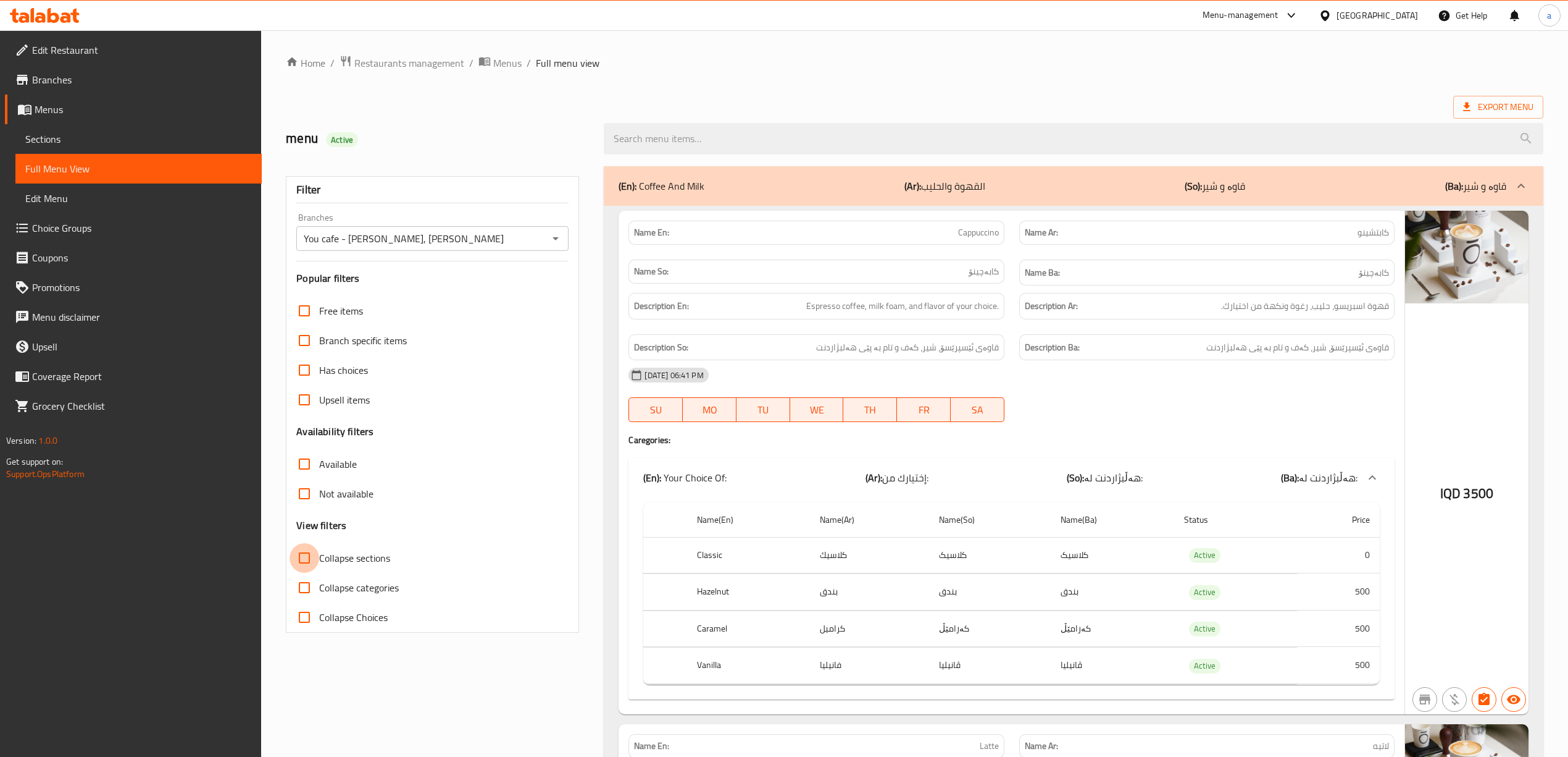
click at [300, 565] on input "Collapse sections" at bounding box center [304, 558] width 29 height 29
checkbox input "true"
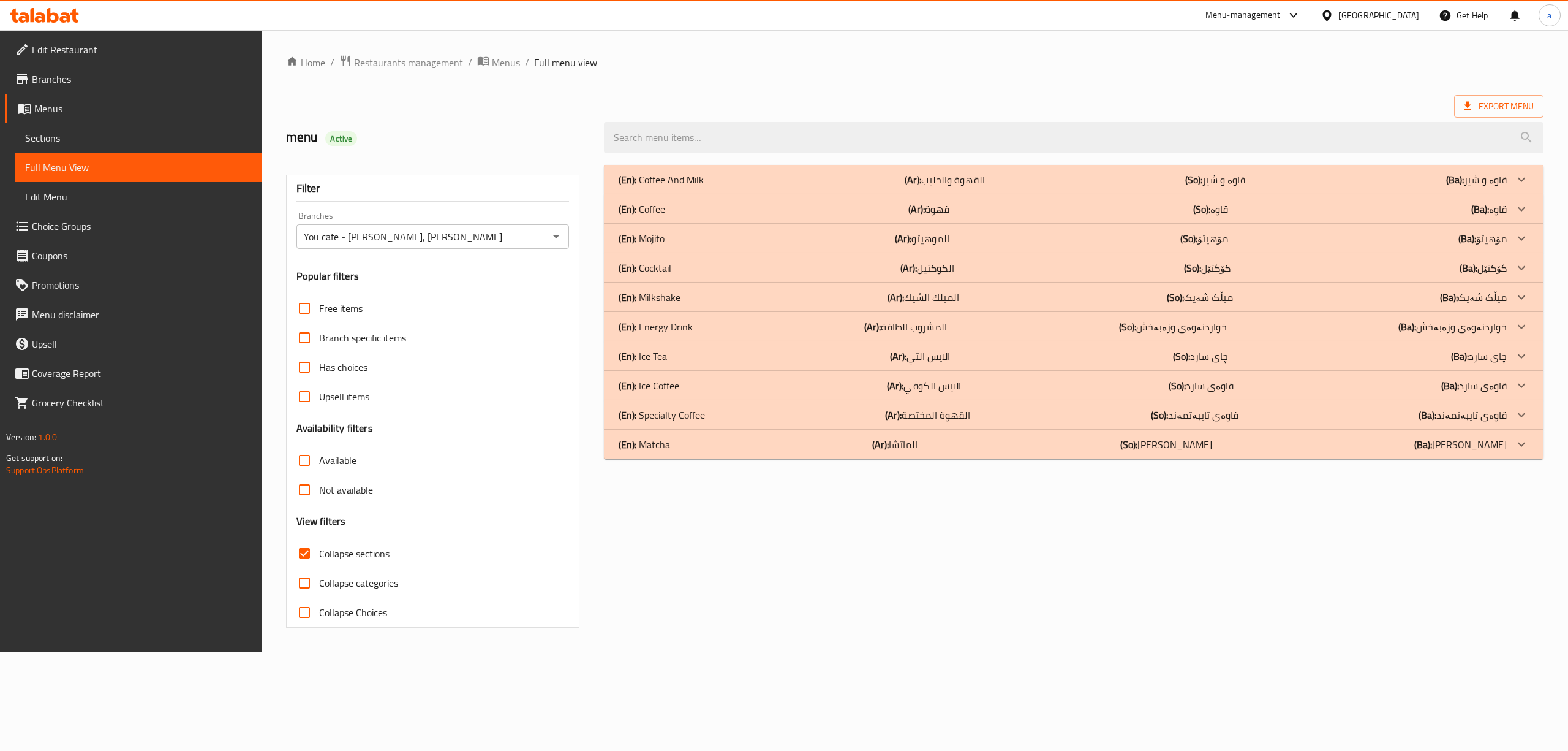
click at [674, 187] on div "(En): Cocktail (Ar): الكوكتيل (So): کۆکتێل (Ba): کۆکتێل" at bounding box center [1062, 180] width 888 height 15
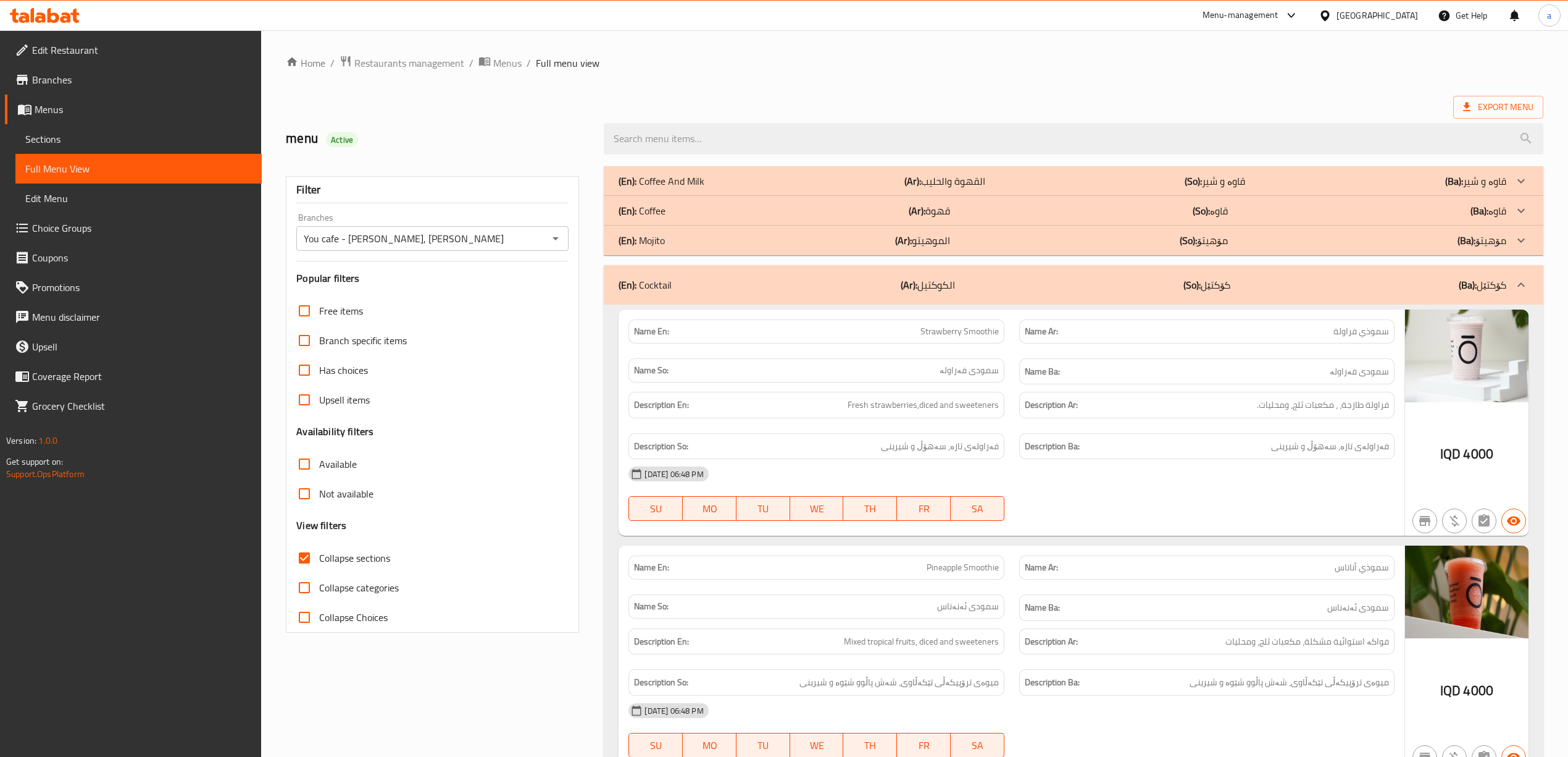
click at [696, 188] on div "(En): Coffee (Ar): قهوة (So): قاوە (Ba): قاوە" at bounding box center [1062, 181] width 887 height 15
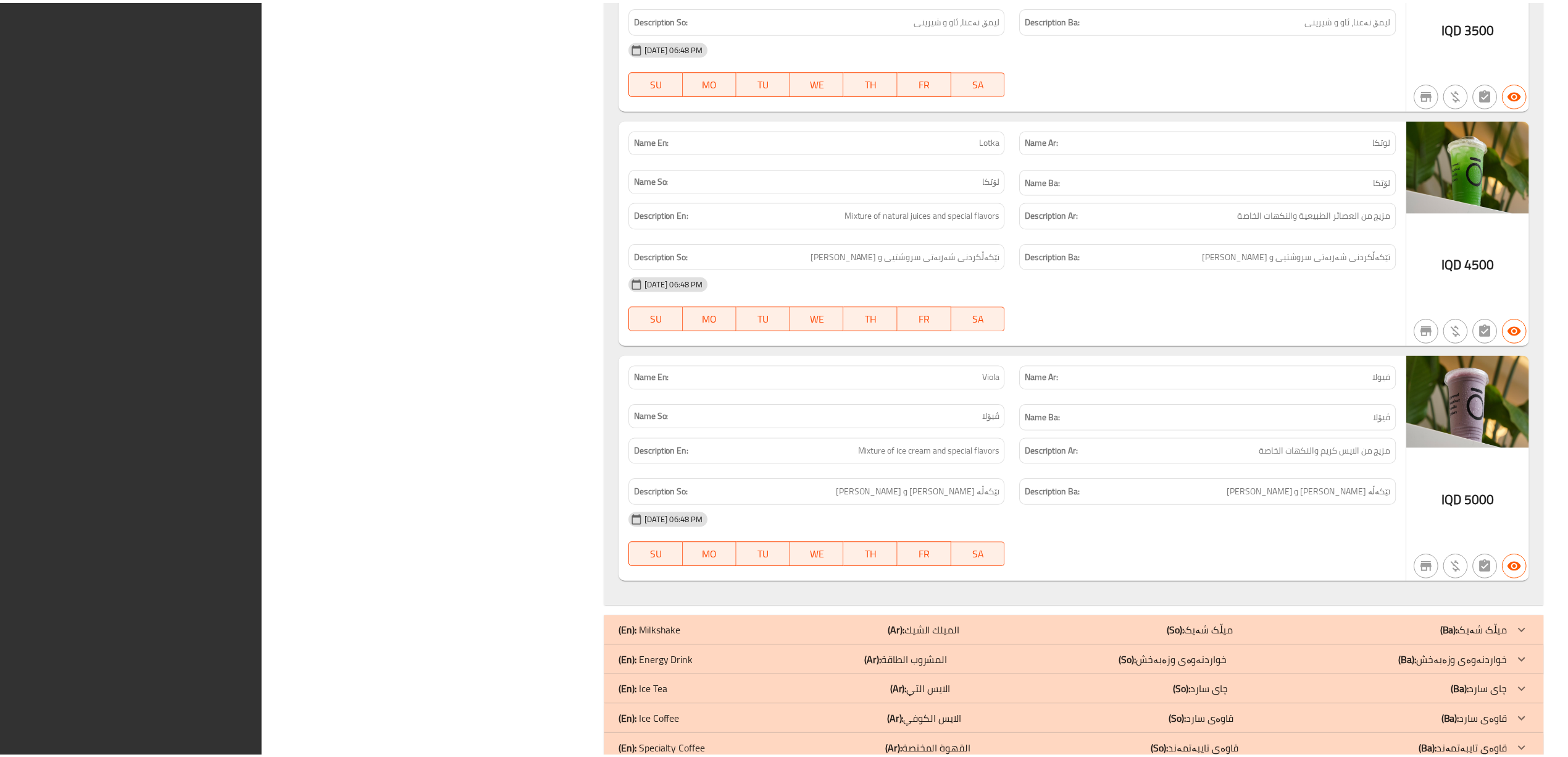
scroll to position [3883, 0]
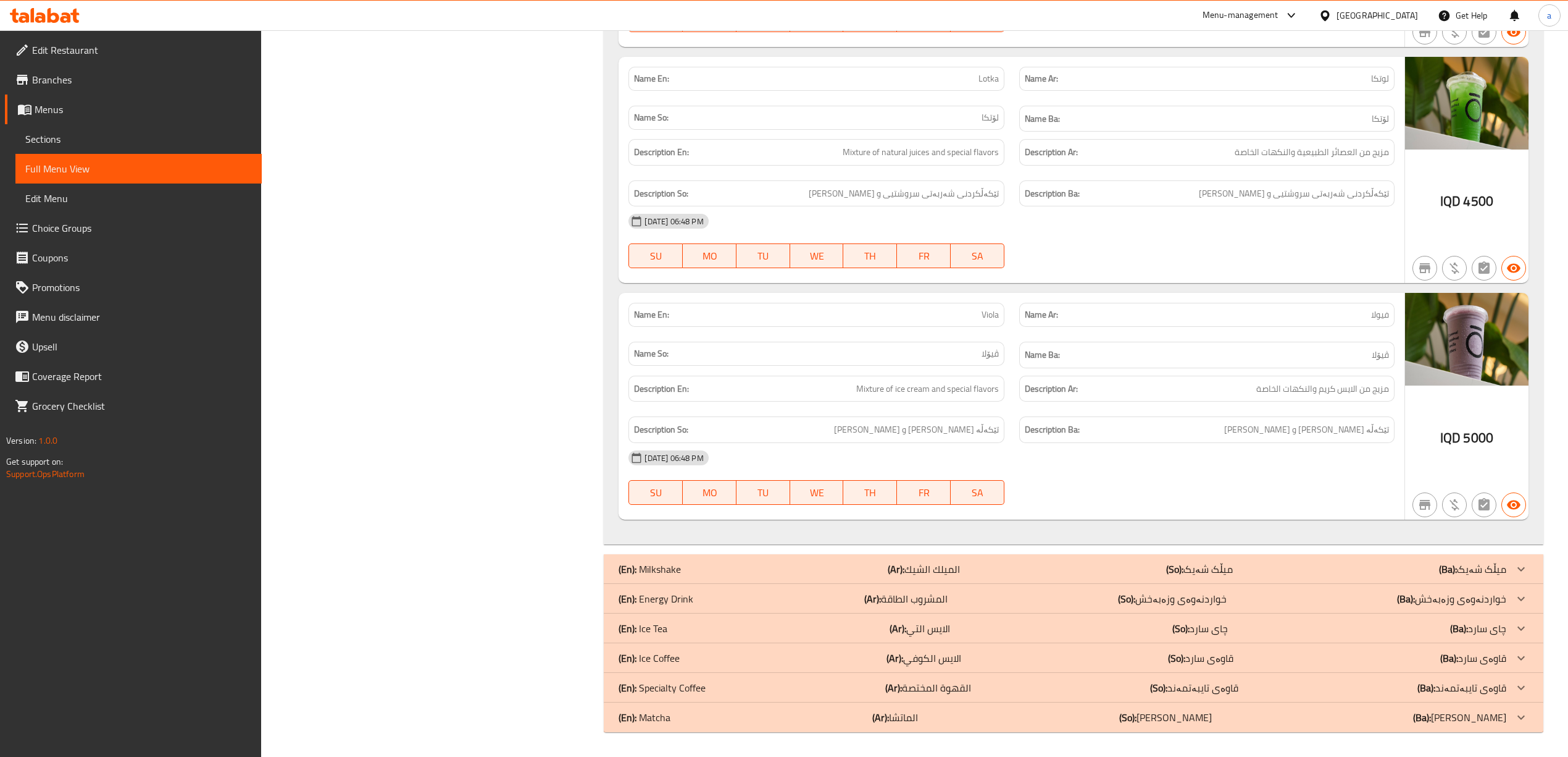
click at [86, 99] on link "Menus" at bounding box center [133, 109] width 257 height 29
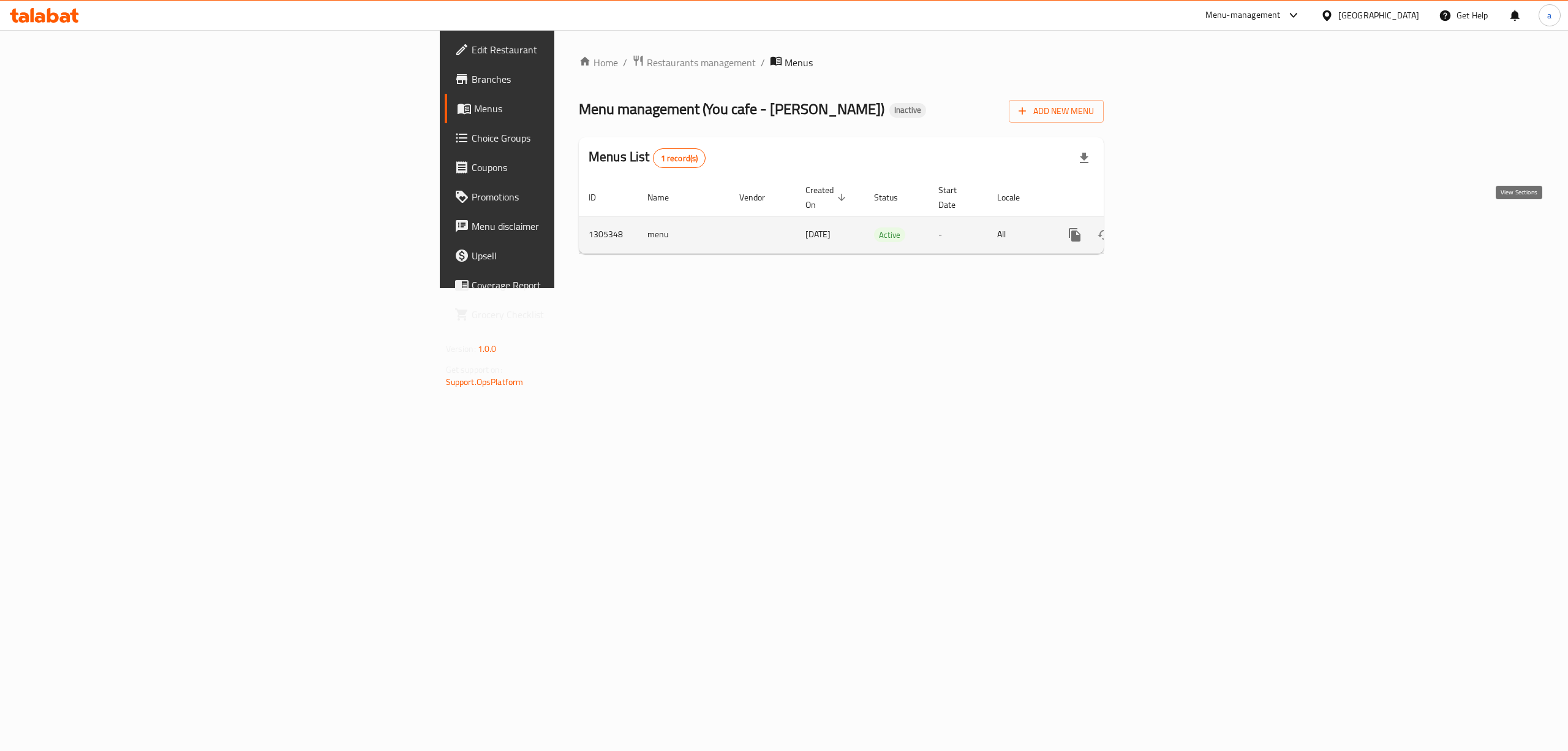
click at [1178, 226] on link "enhanced table" at bounding box center [1163, 234] width 29 height 29
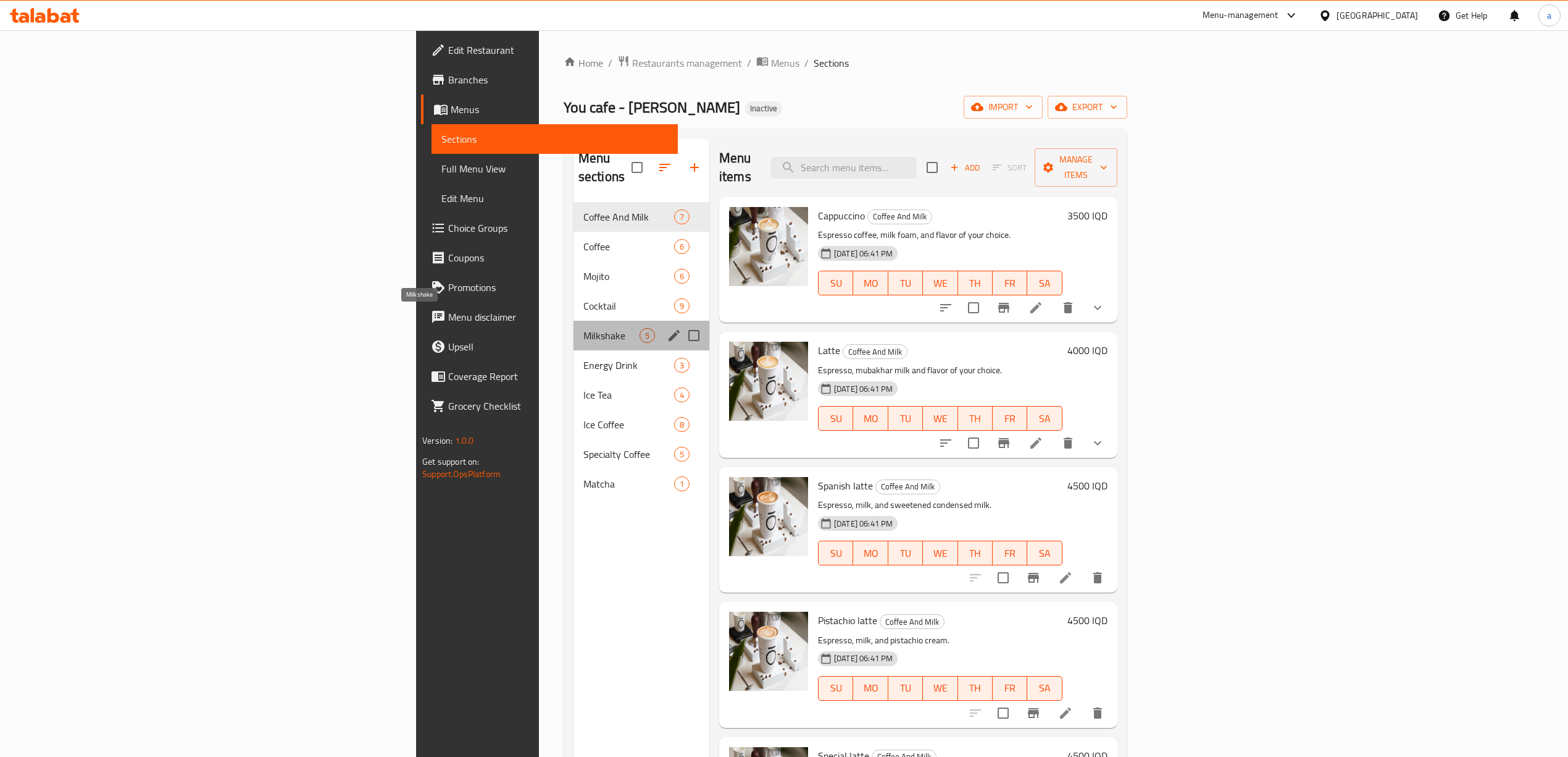
click at [583, 328] on span "Milkshake" at bounding box center [612, 335] width 56 height 15
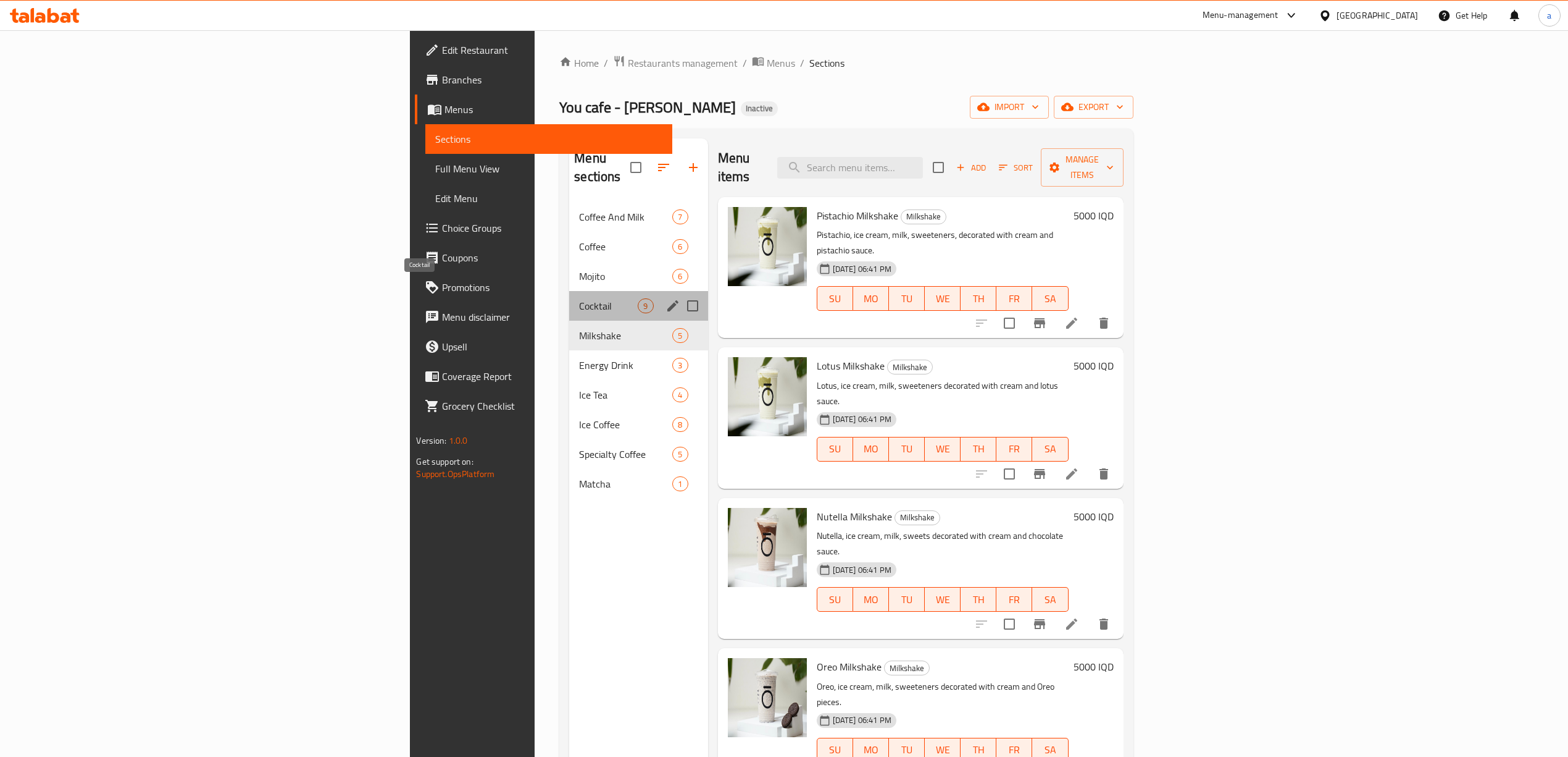
click at [579, 298] on span "Cocktail" at bounding box center [608, 305] width 59 height 15
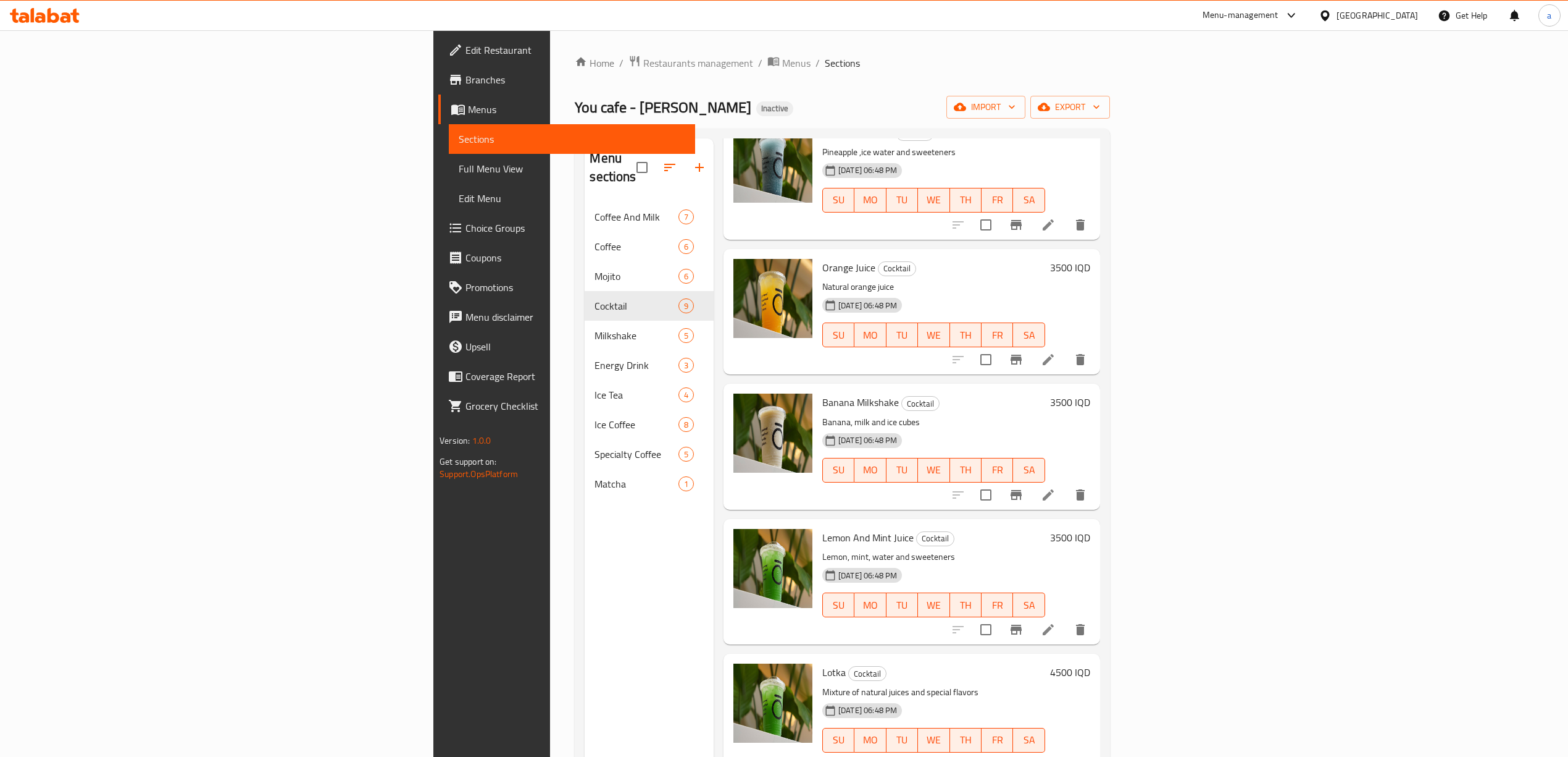
click at [459, 162] on span "Full Menu View" at bounding box center [572, 169] width 227 height 15
